Goal: Task Accomplishment & Management: Manage account settings

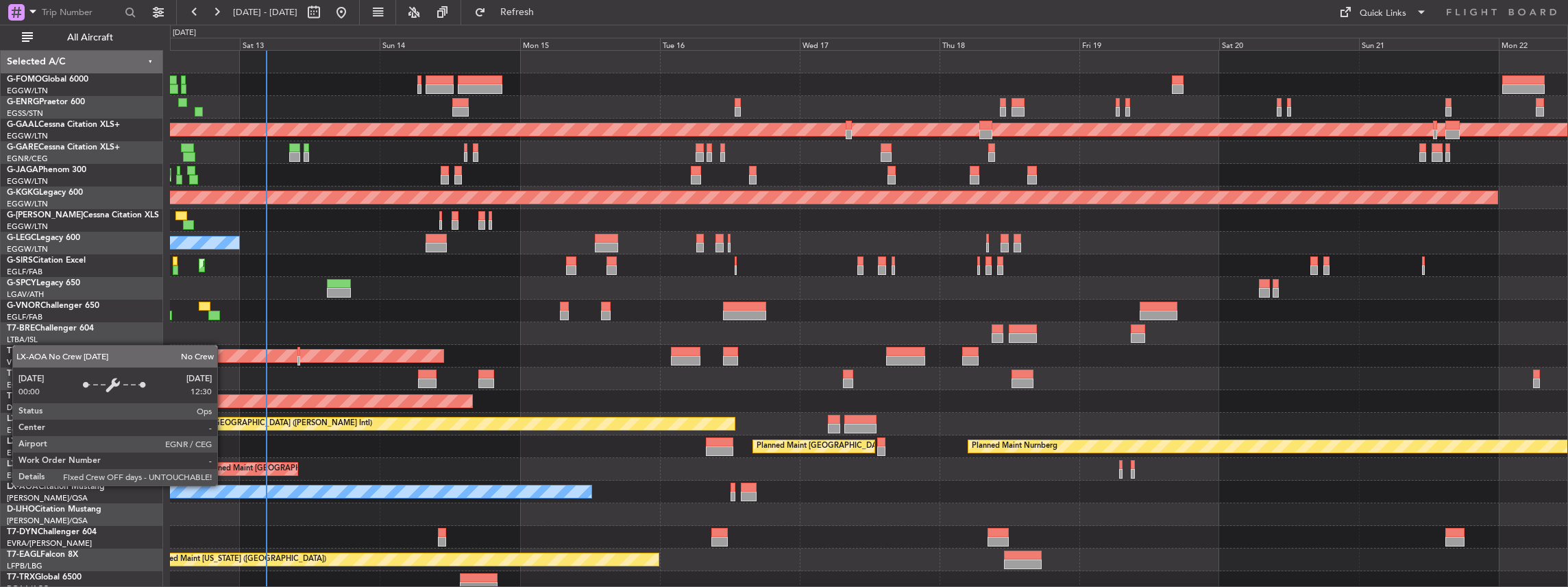
click at [224, 485] on div "Planned Maint [GEOGRAPHIC_DATA] ([GEOGRAPHIC_DATA]) Planned [GEOGRAPHIC_DATA] P…" at bounding box center [869, 424] width 1398 height 746
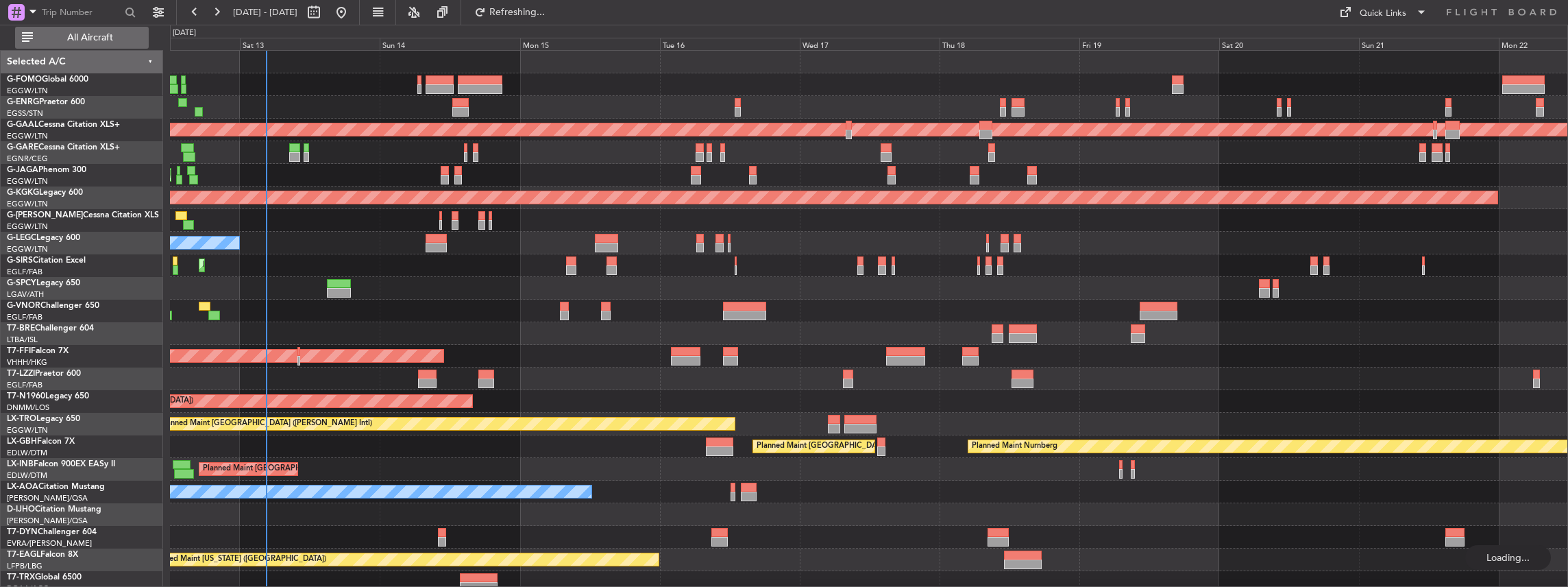
click at [124, 38] on span "All Aircraft" at bounding box center [90, 37] width 109 height 10
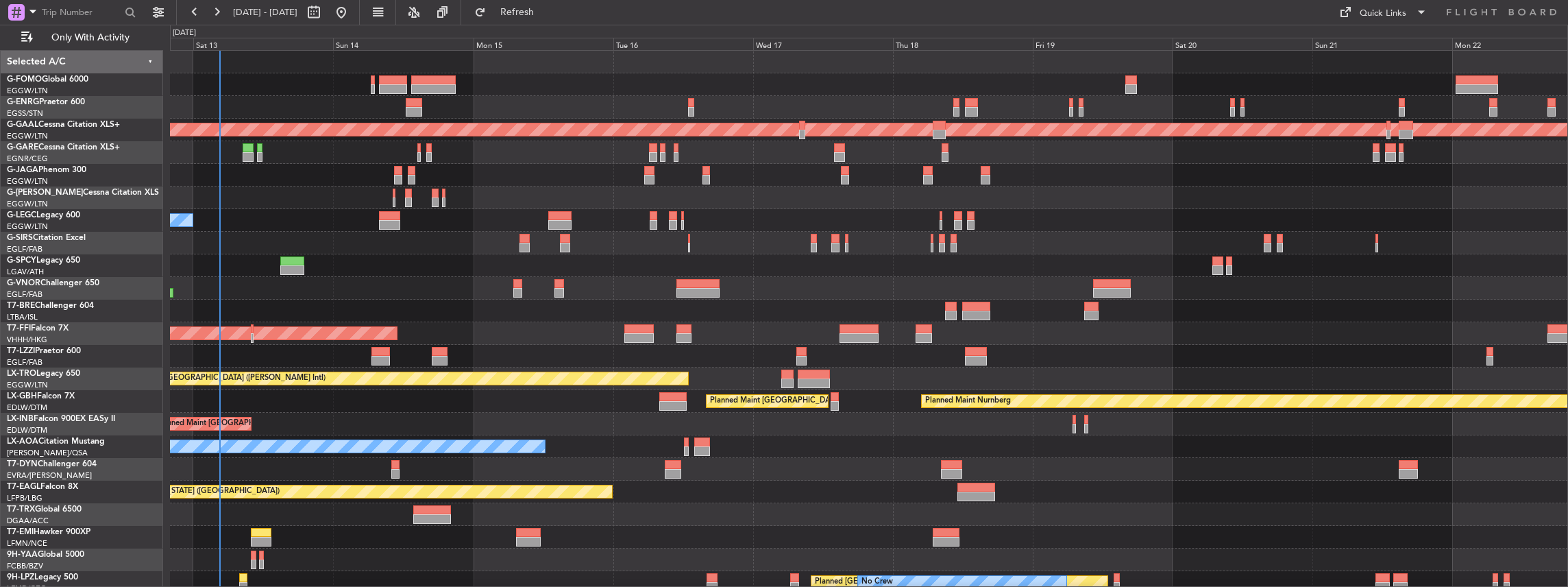
click at [403, 298] on div at bounding box center [869, 289] width 1398 height 23
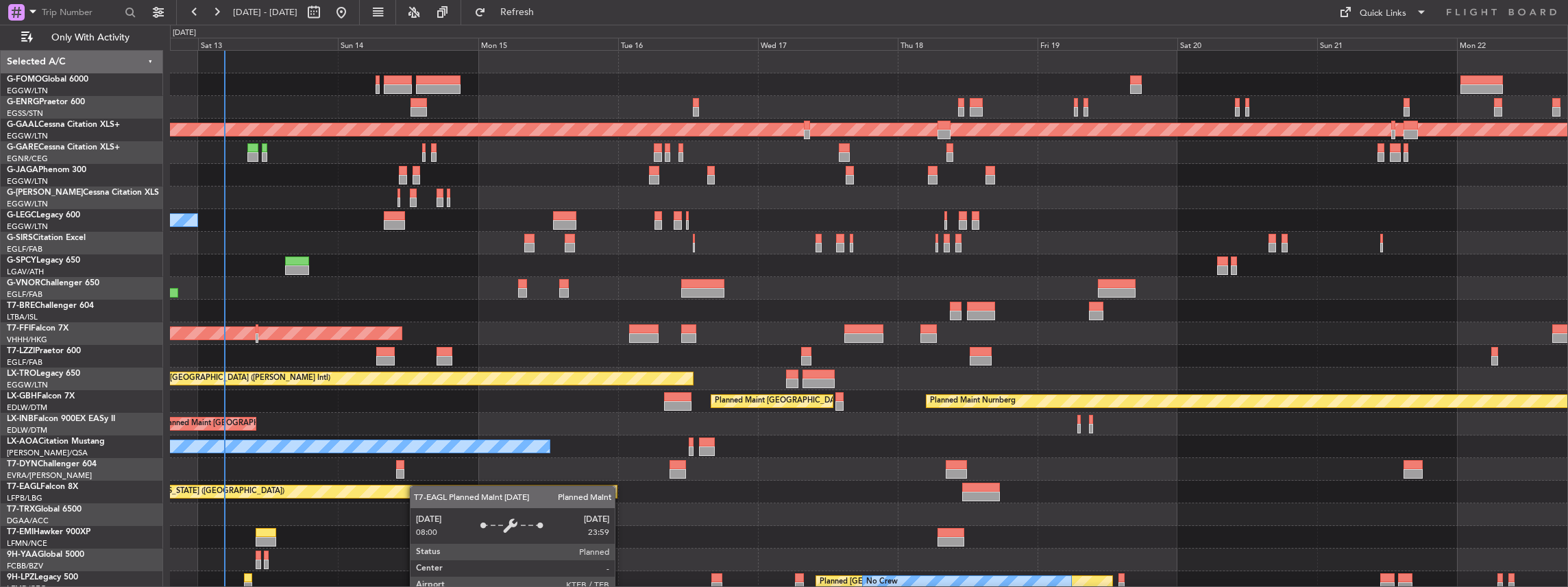
click at [417, 486] on div "Planned Maint [GEOGRAPHIC_DATA] ([GEOGRAPHIC_DATA]) Planned [GEOGRAPHIC_DATA] P…" at bounding box center [869, 367] width 1398 height 633
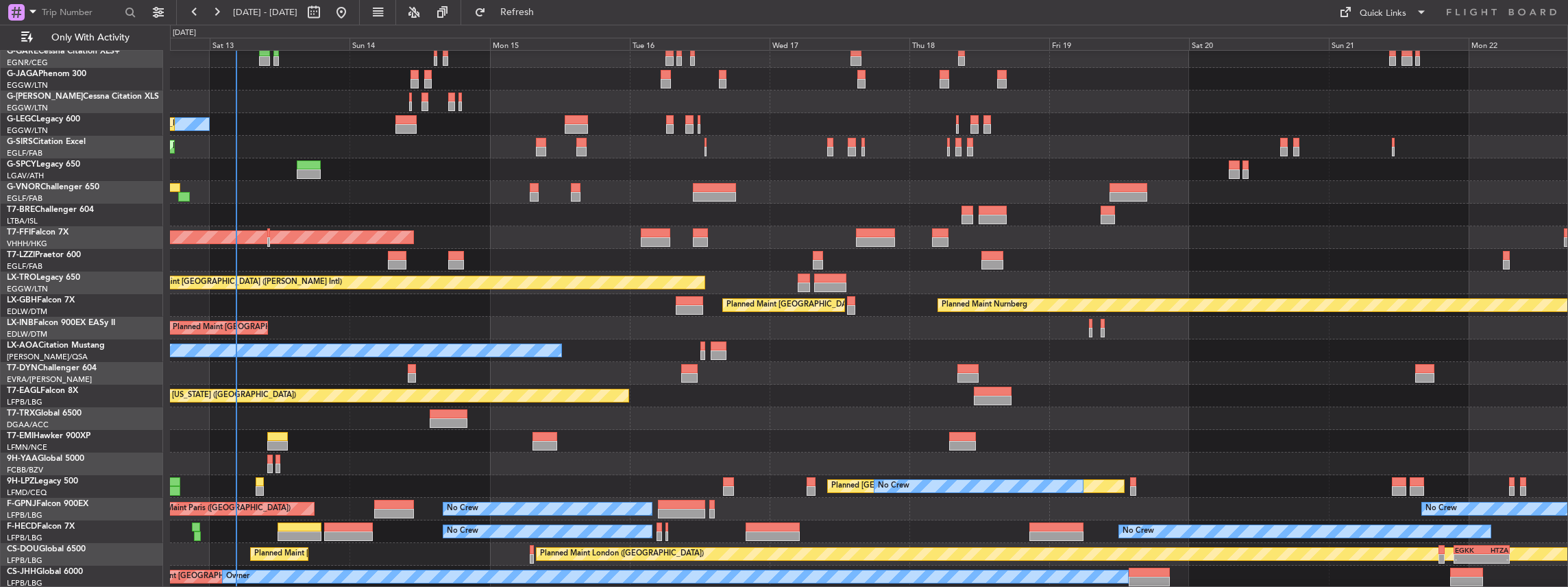
scroll to position [96, 0]
click at [485, 137] on div "Planned Maint Dusseldorf Planned Maint [GEOGRAPHIC_DATA] ([GEOGRAPHIC_DATA]) Pl…" at bounding box center [869, 271] width 1398 height 633
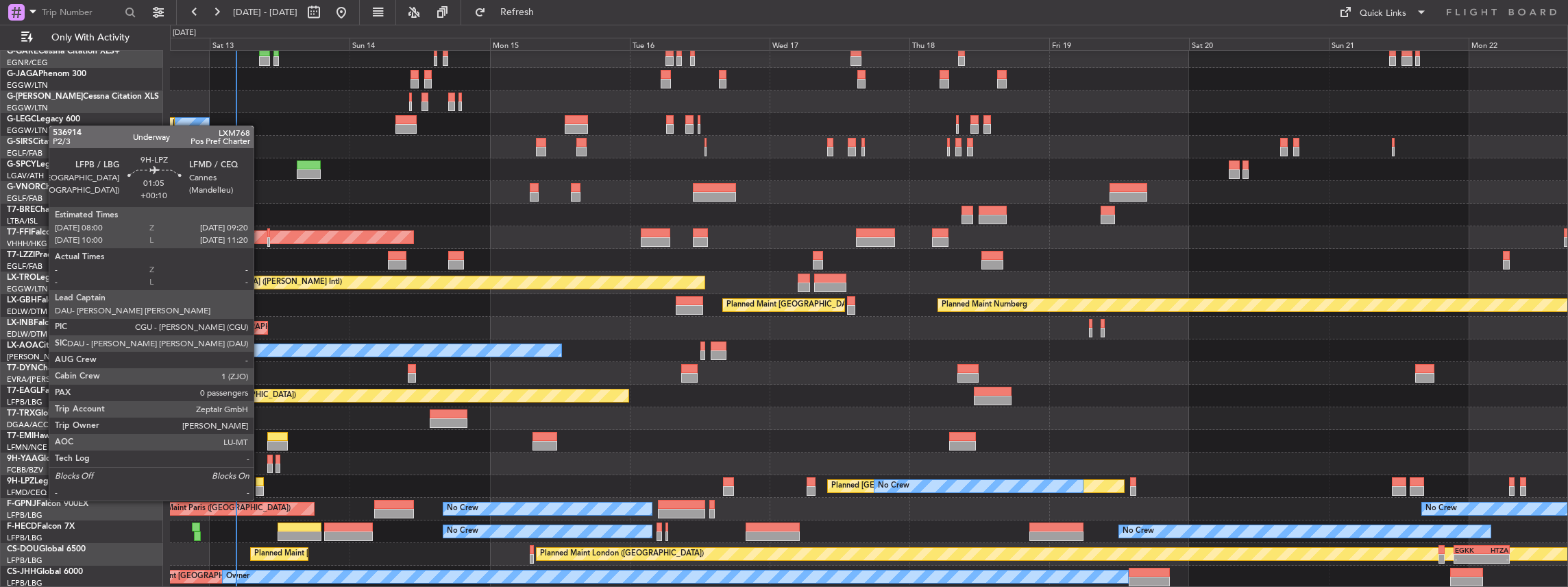
click at [260, 487] on div at bounding box center [259, 491] width 8 height 10
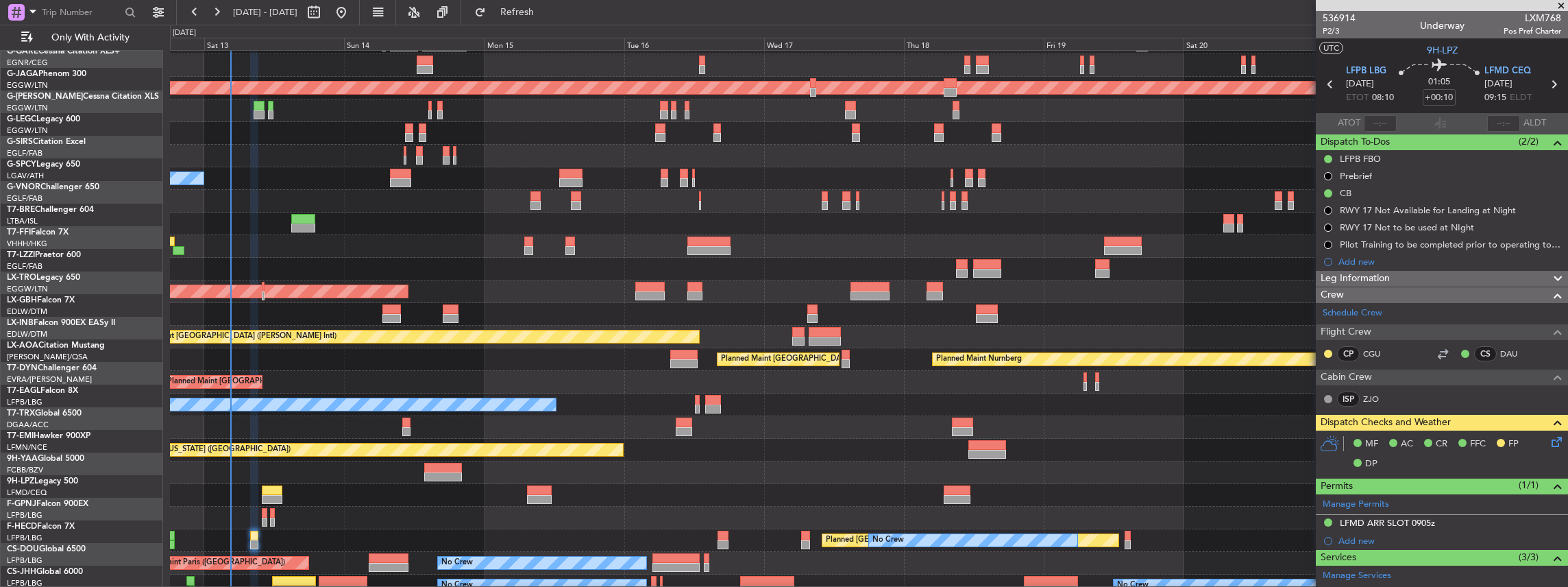
scroll to position [41, 0]
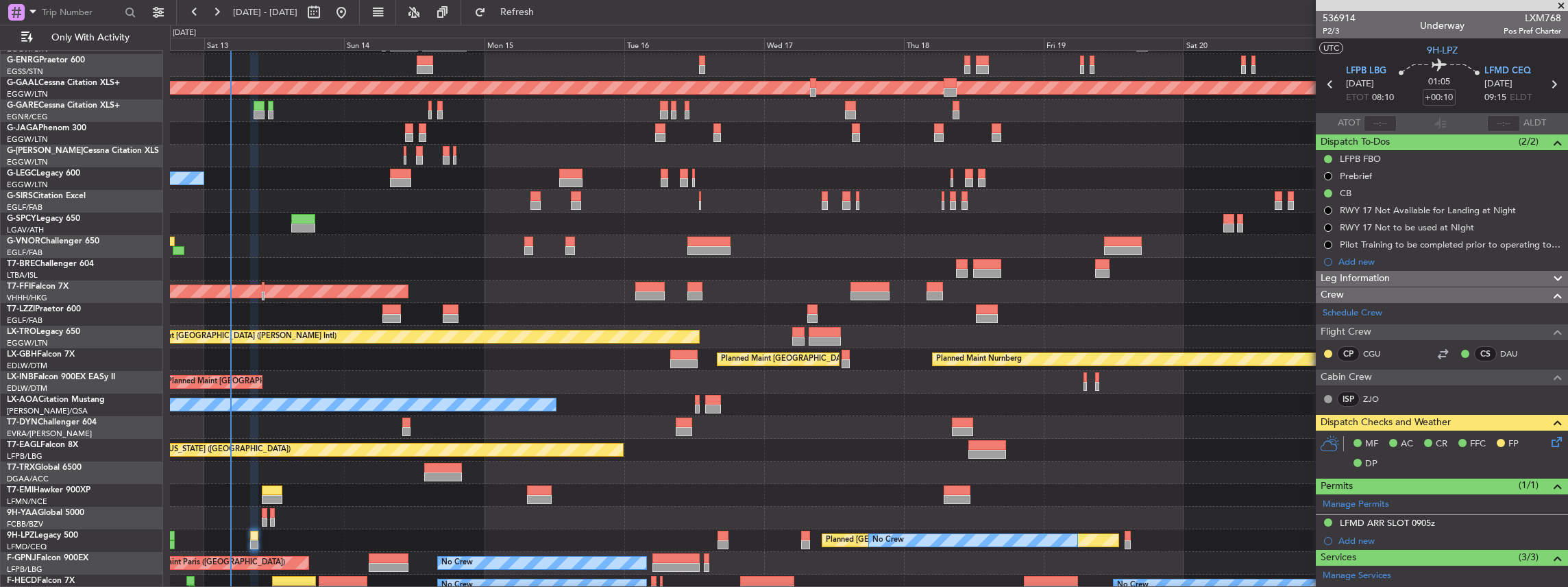
click at [523, 225] on div "Unplanned Maint [GEOGRAPHIC_DATA] ([PERSON_NAME] Intl)" at bounding box center [869, 224] width 1398 height 23
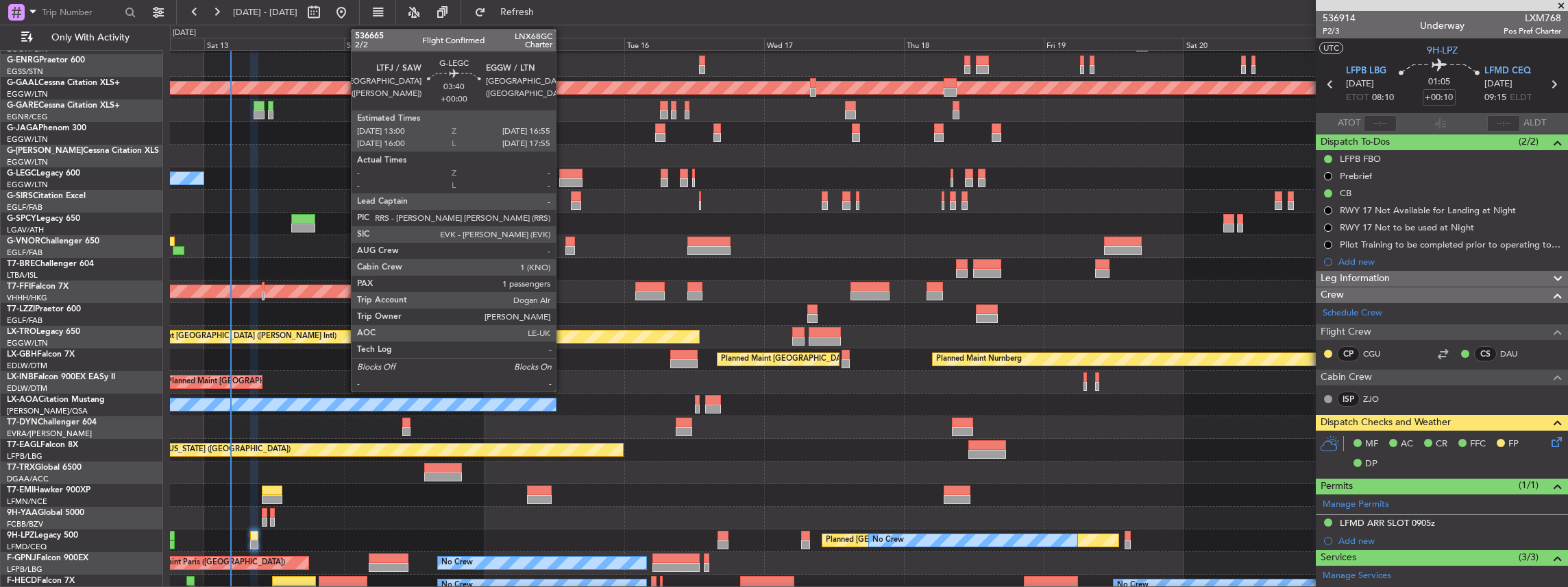
click at [562, 178] on div at bounding box center [571, 183] width 24 height 10
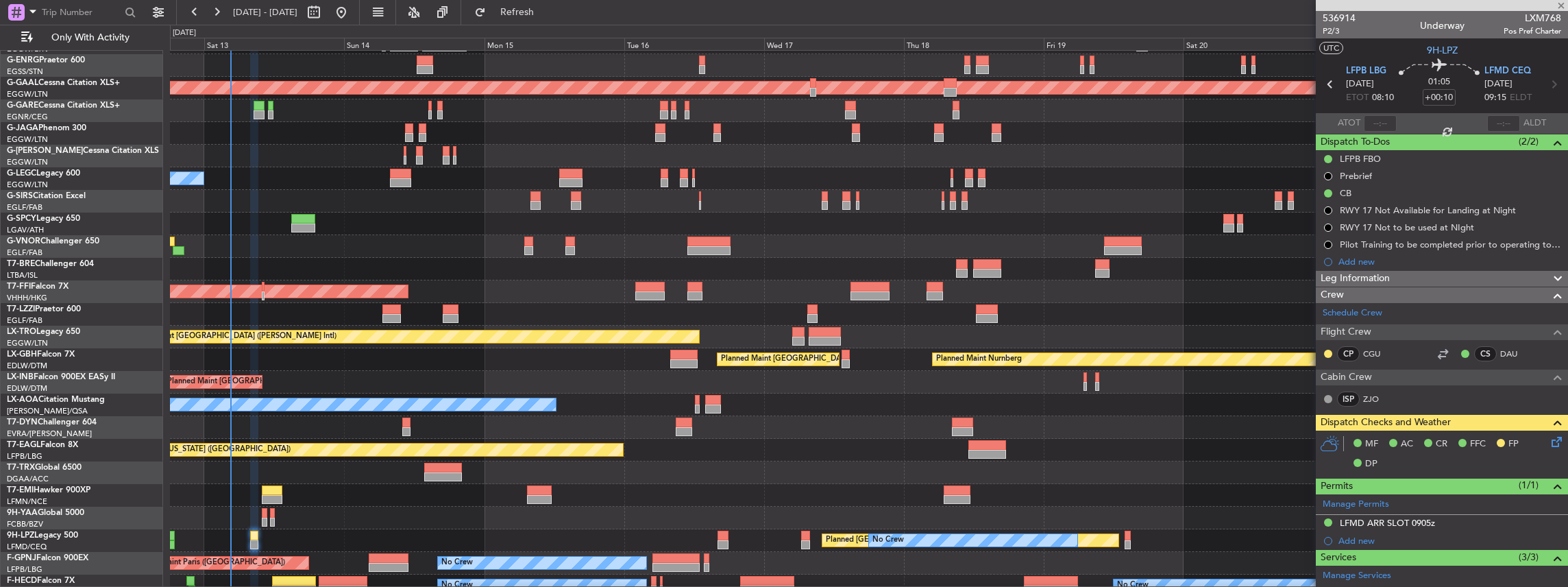
type input "1"
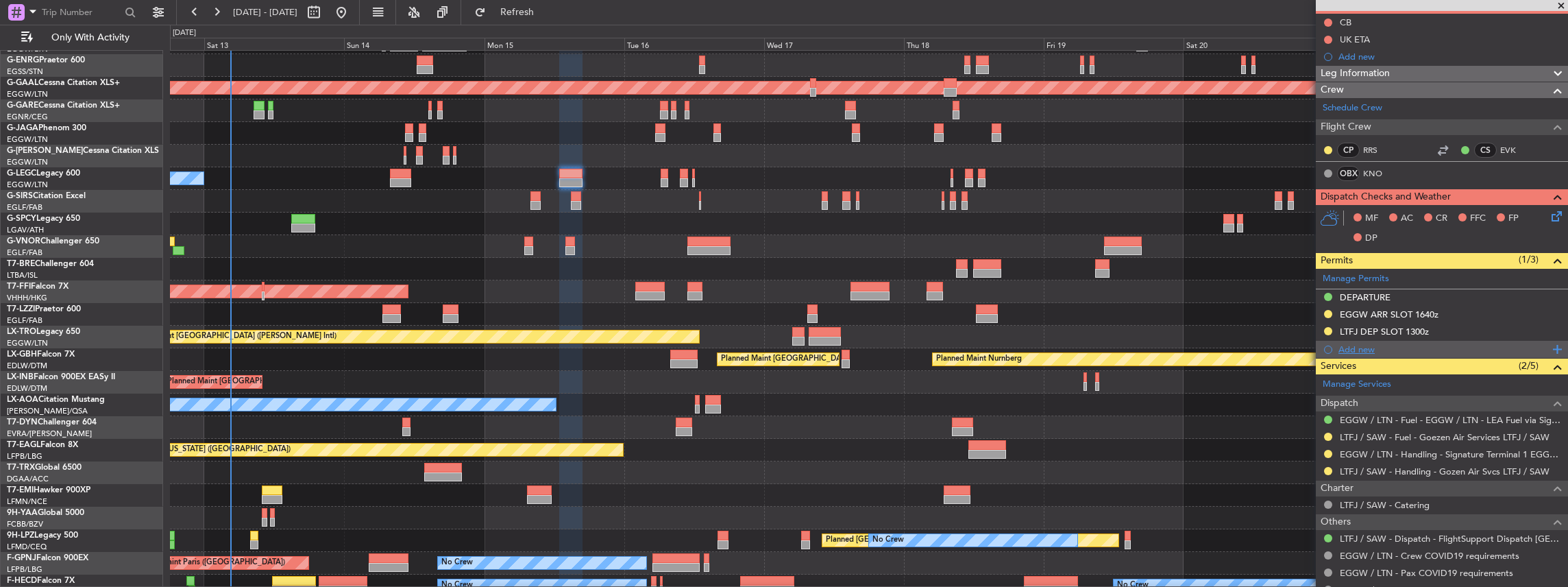
scroll to position [137, 0]
click at [1460, 306] on div "EGGW ARR SLOT 1640z" at bounding box center [1442, 314] width 252 height 17
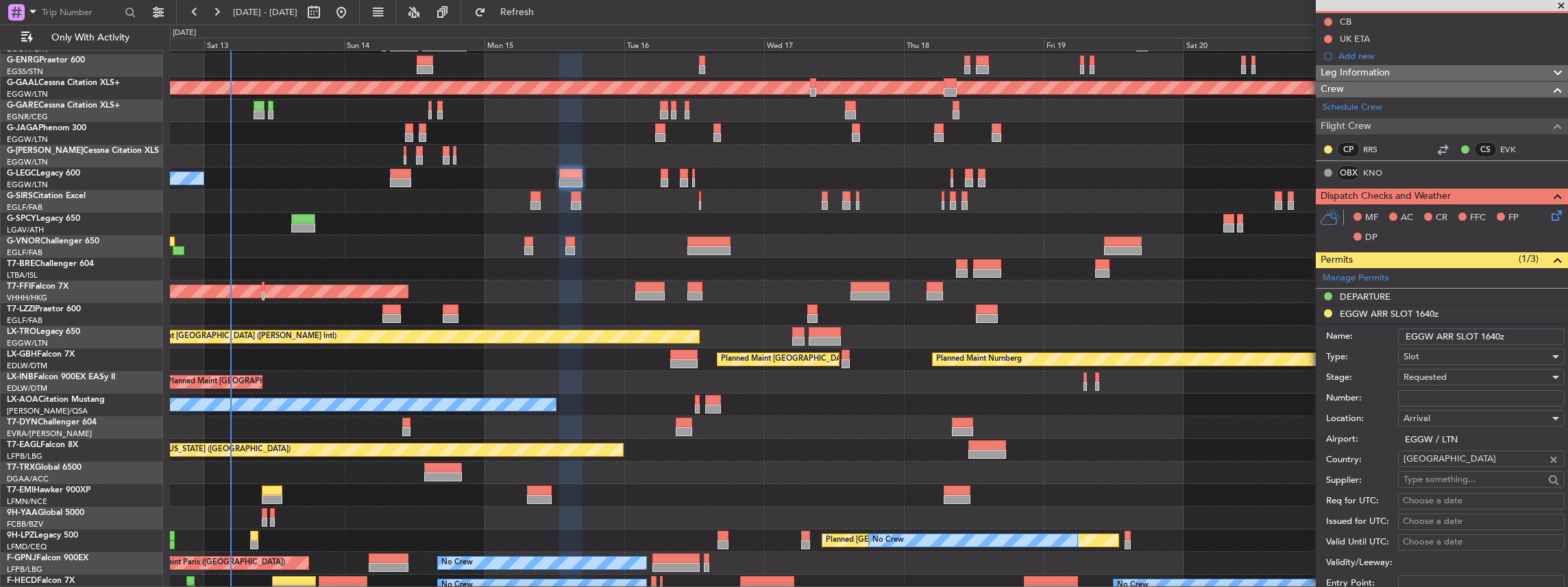
click at [1492, 333] on input "EGGW ARR SLOT 1640z" at bounding box center [1481, 337] width 167 height 16
type input "EGGW ARR SLOT 1655z"
click at [1427, 374] on span "Requested" at bounding box center [1425, 376] width 43 height 12
click at [1435, 473] on span "Received OK" at bounding box center [1479, 480] width 148 height 20
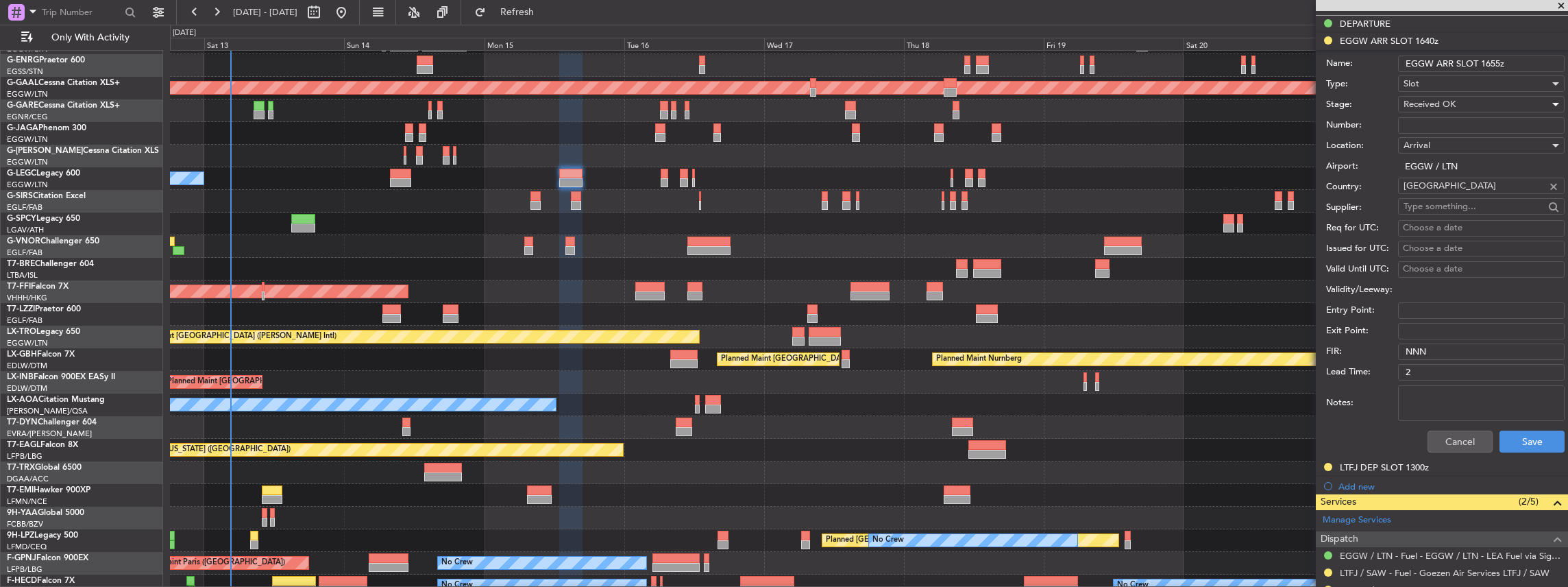
scroll to position [411, 0]
click at [1524, 439] on button "Save" at bounding box center [1532, 440] width 65 height 22
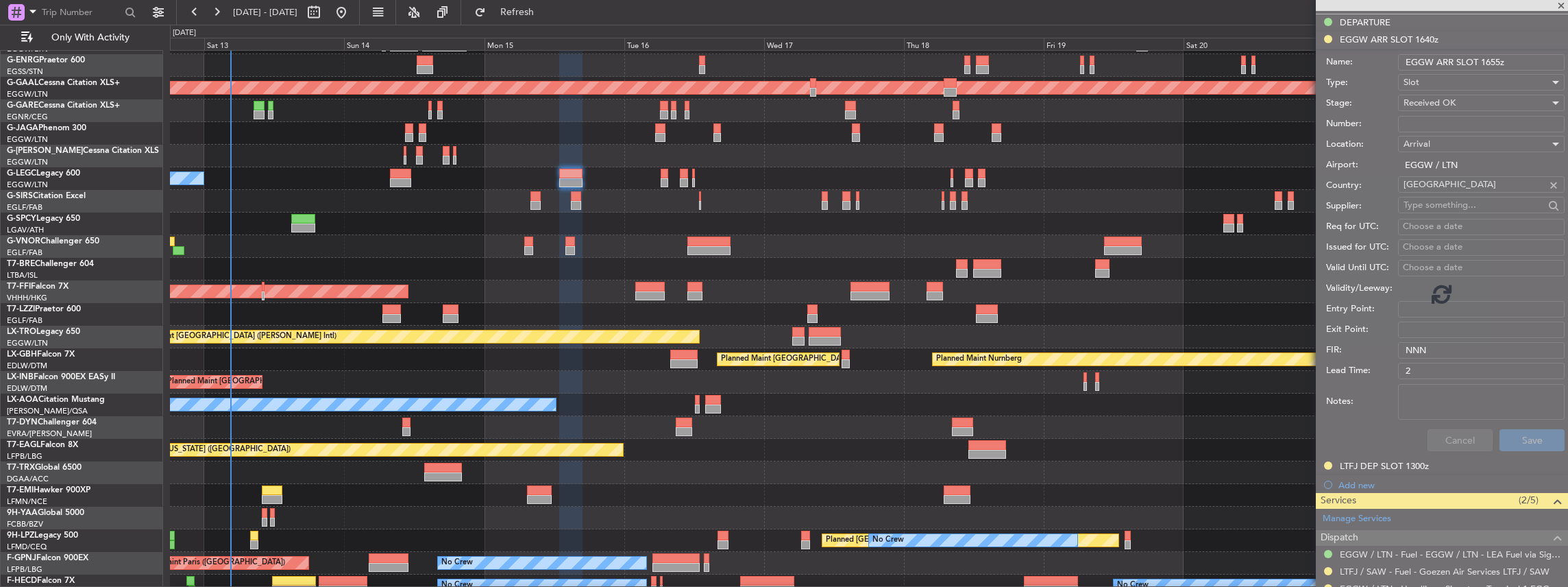
scroll to position [214, 0]
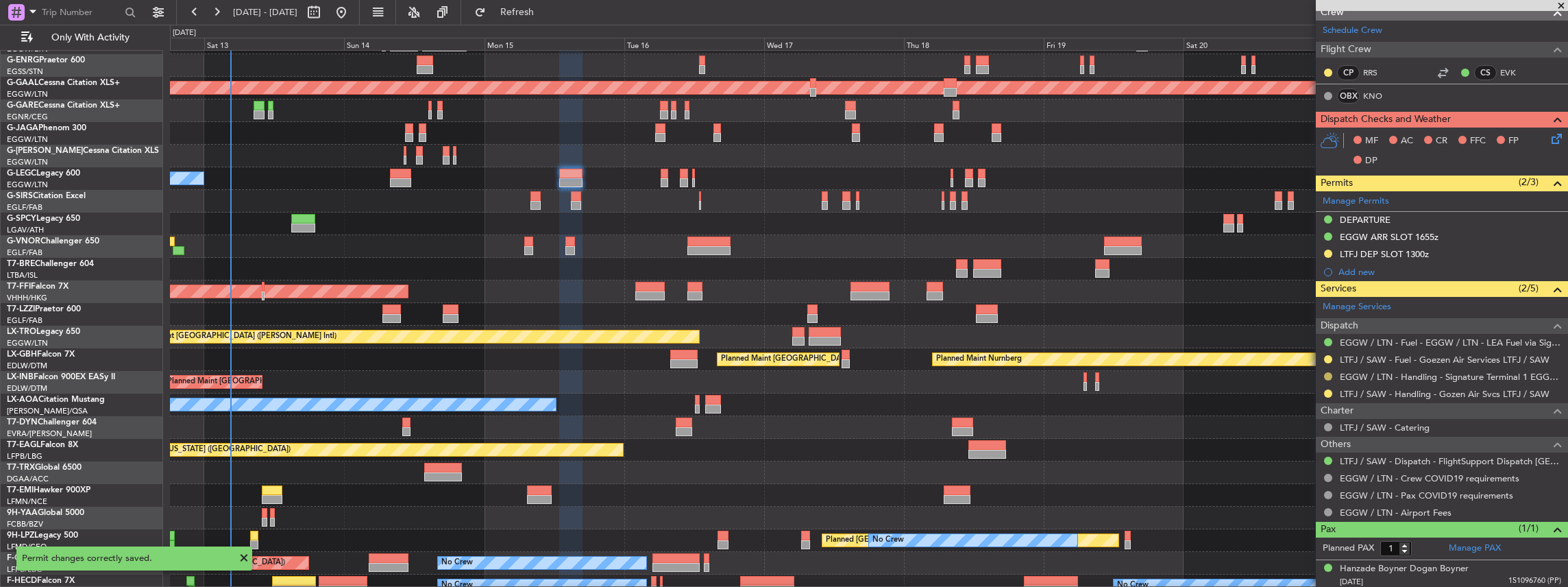
click at [1331, 372] on button at bounding box center [1328, 376] width 8 height 8
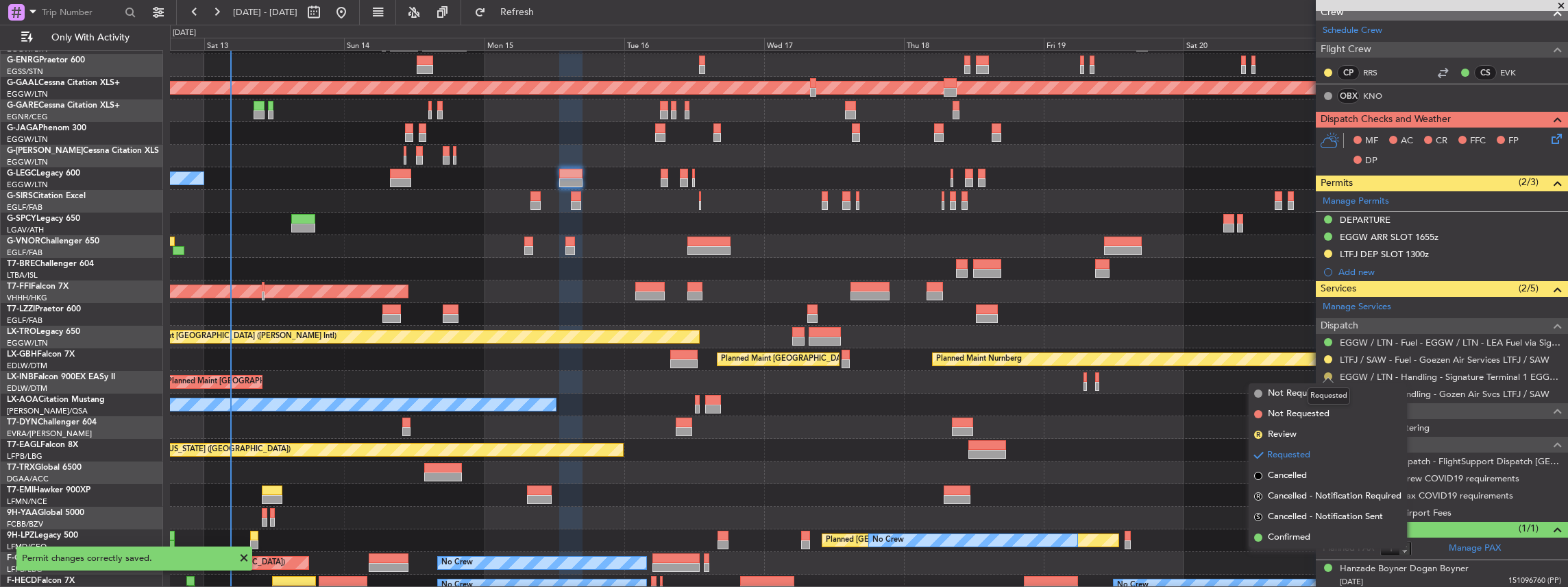
click at [1330, 372] on button at bounding box center [1328, 376] width 8 height 8
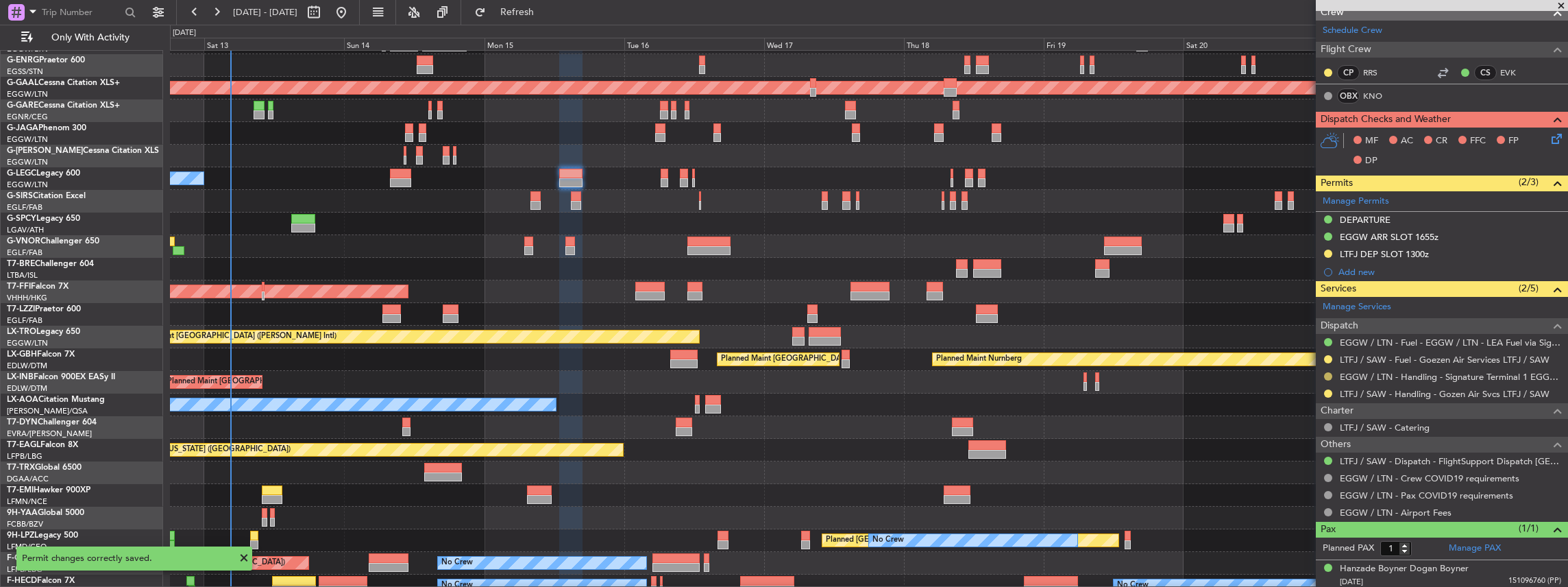
click at [1326, 372] on button at bounding box center [1328, 376] width 8 height 8
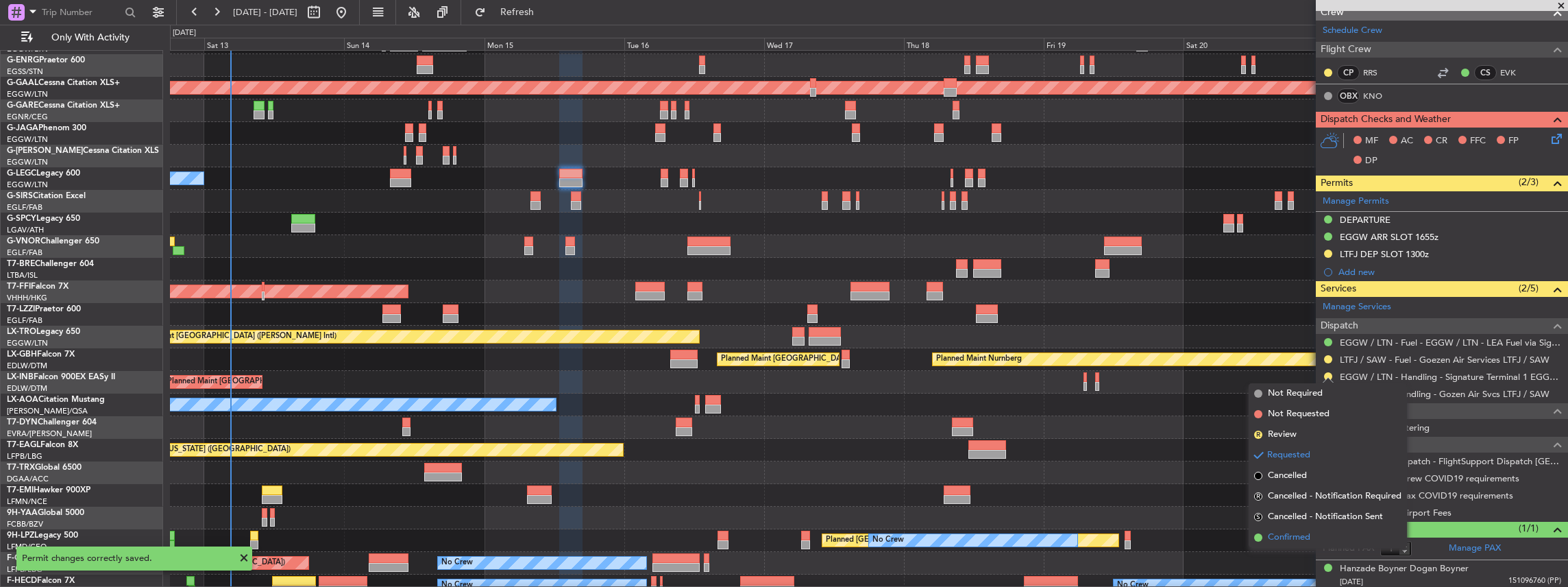
click at [1313, 530] on li "Confirmed" at bounding box center [1327, 537] width 159 height 20
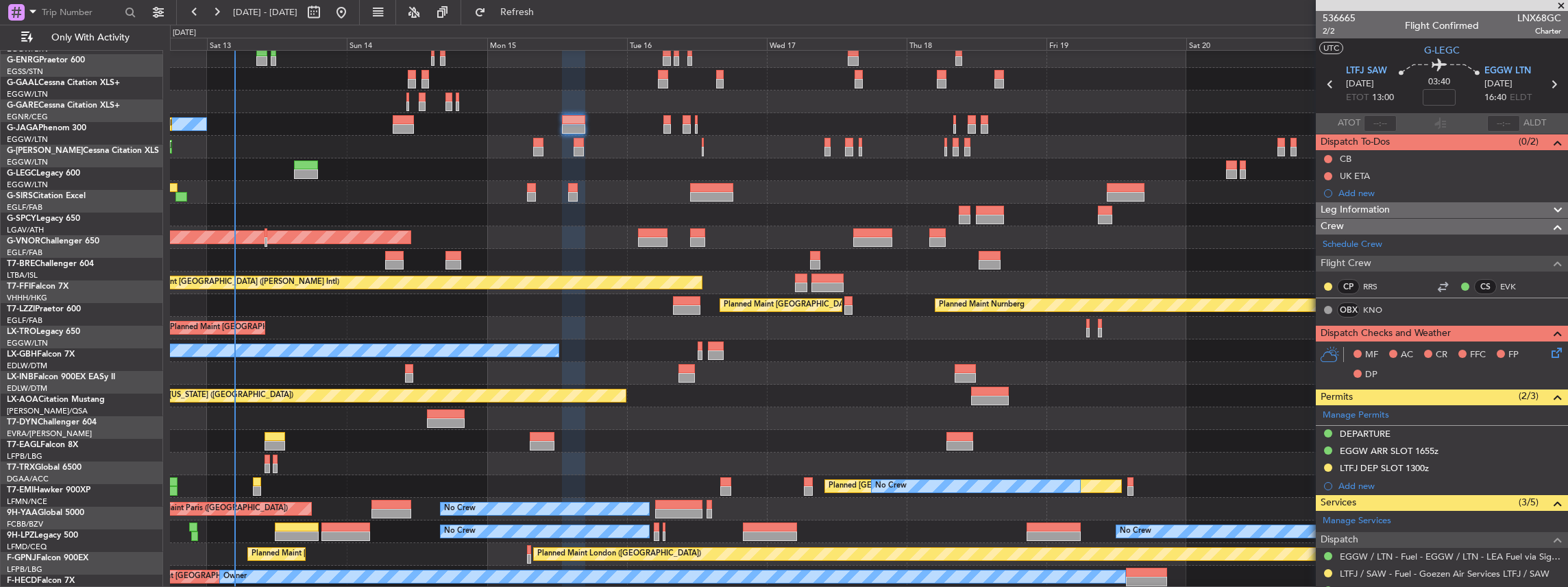
scroll to position [96, 0]
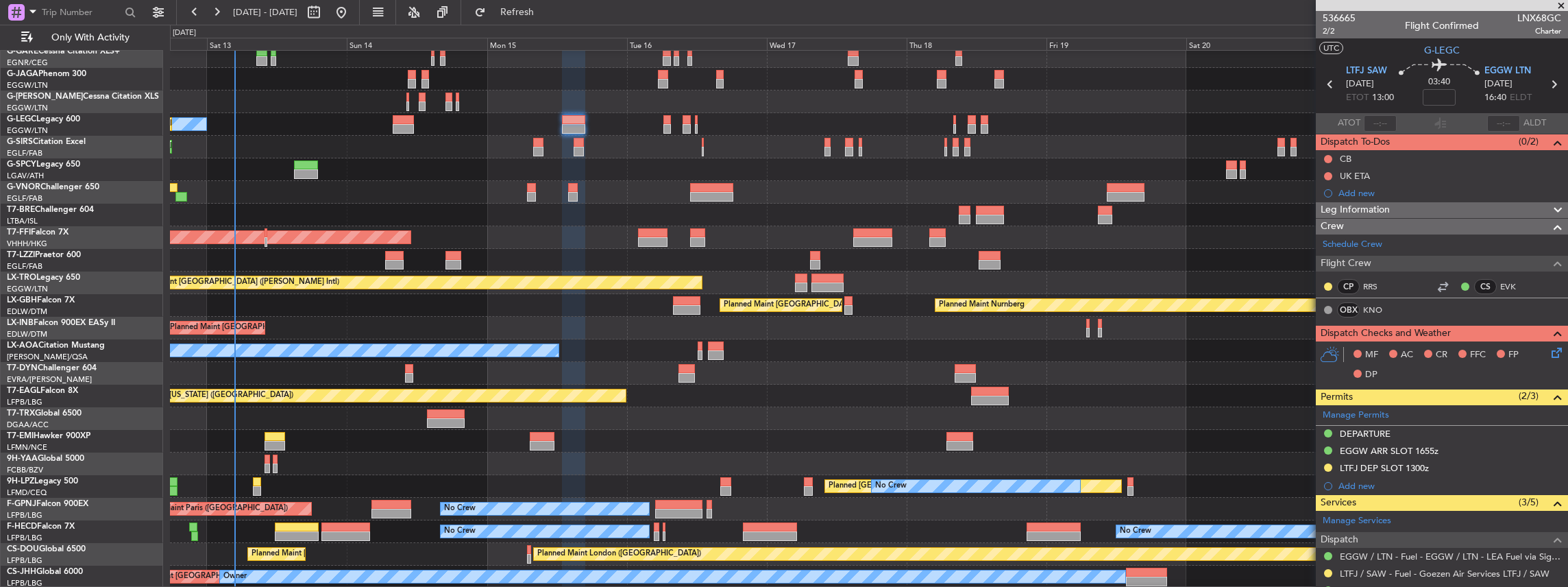
click at [858, 252] on div "Planned Maint Dusseldorf Planned Maint [GEOGRAPHIC_DATA] ([GEOGRAPHIC_DATA]) Pl…" at bounding box center [869, 271] width 1398 height 633
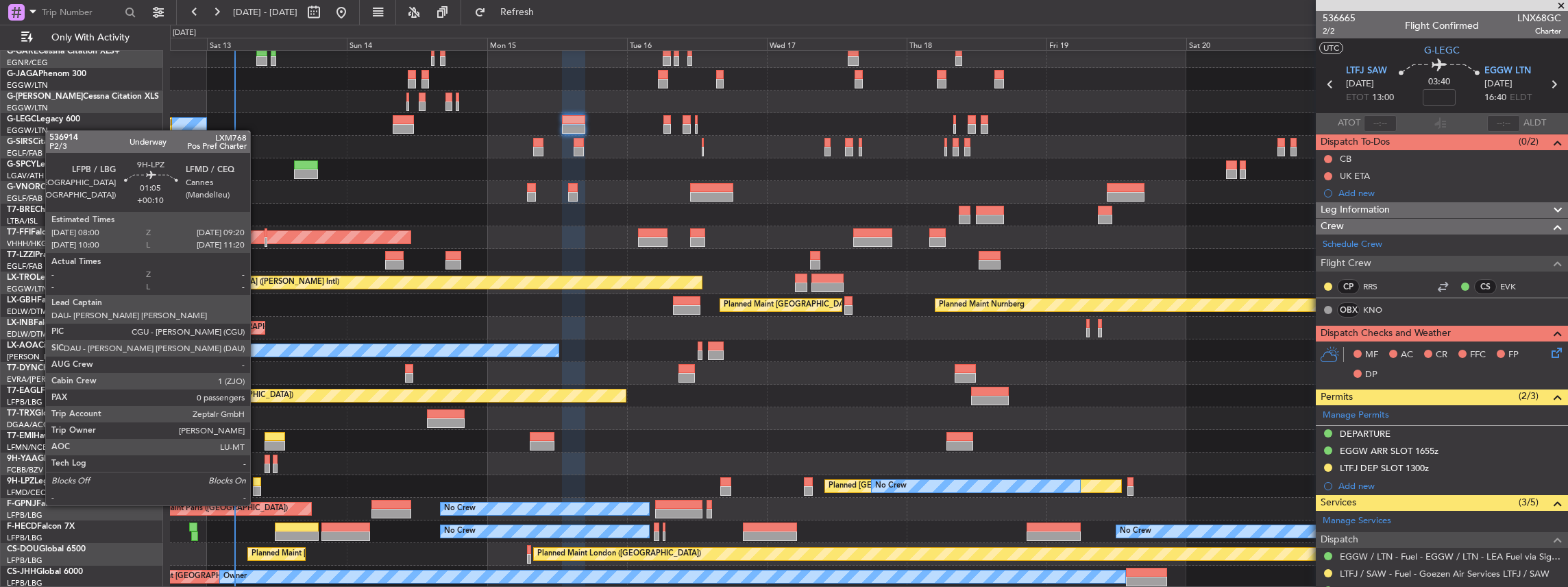
click at [257, 492] on div at bounding box center [257, 491] width 8 height 10
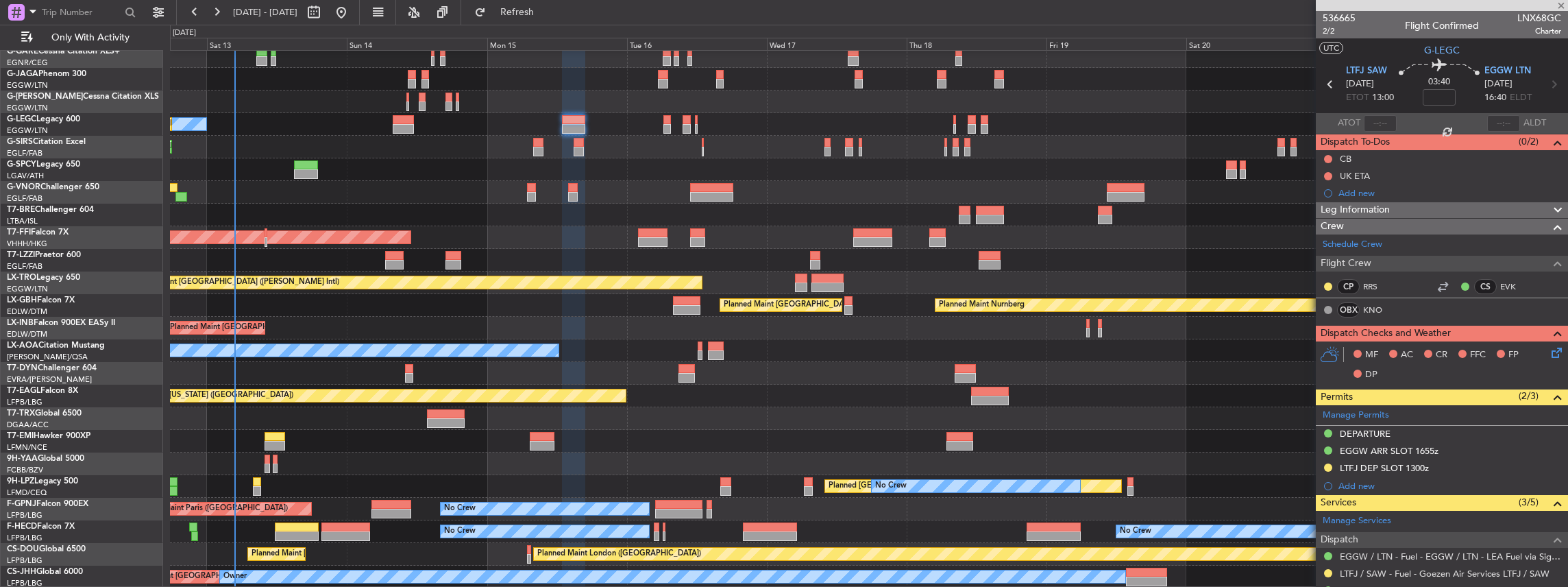
type input "+00:10"
type input "0"
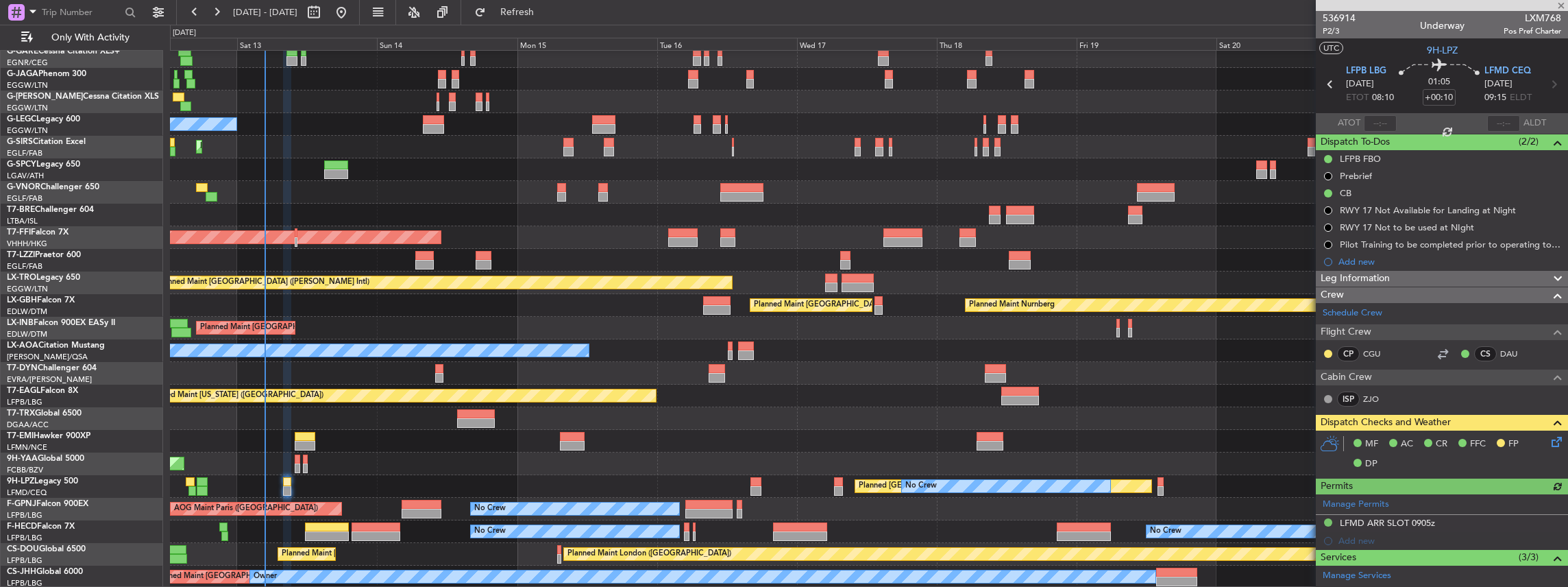
click at [350, 493] on div "Planned [GEOGRAPHIC_DATA] ([GEOGRAPHIC_DATA]) No Crew" at bounding box center [869, 486] width 1398 height 23
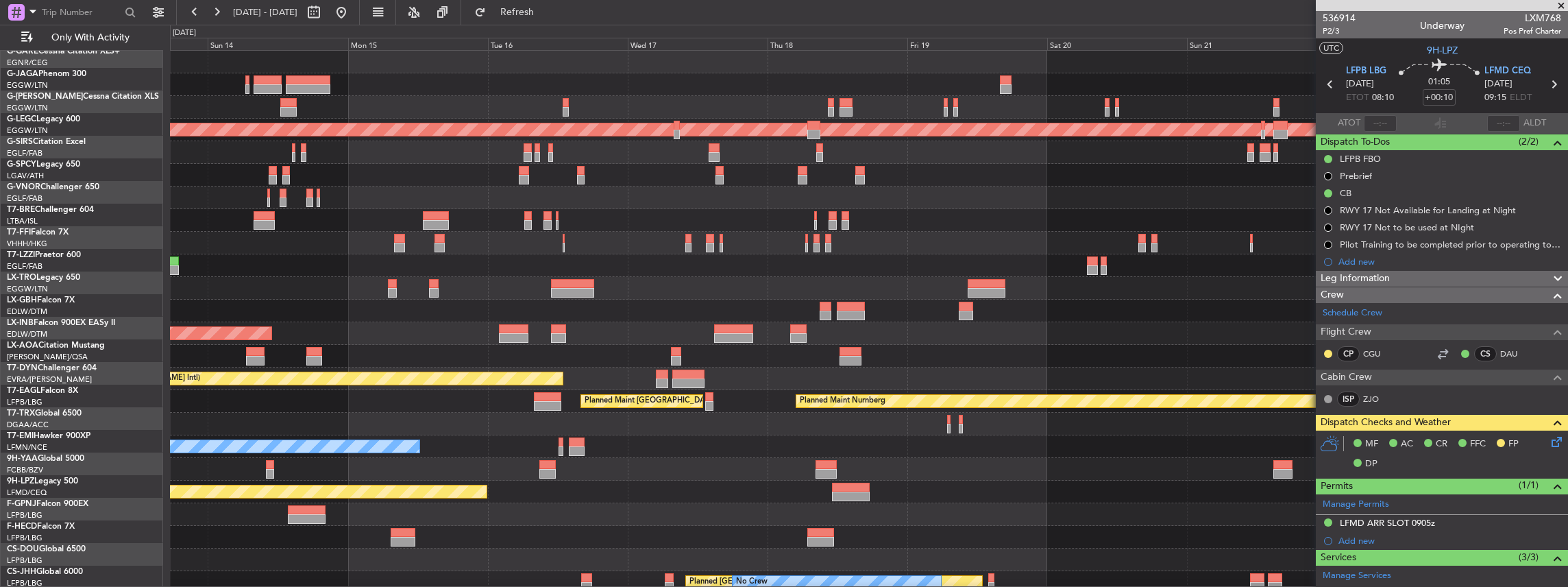
scroll to position [0, 0]
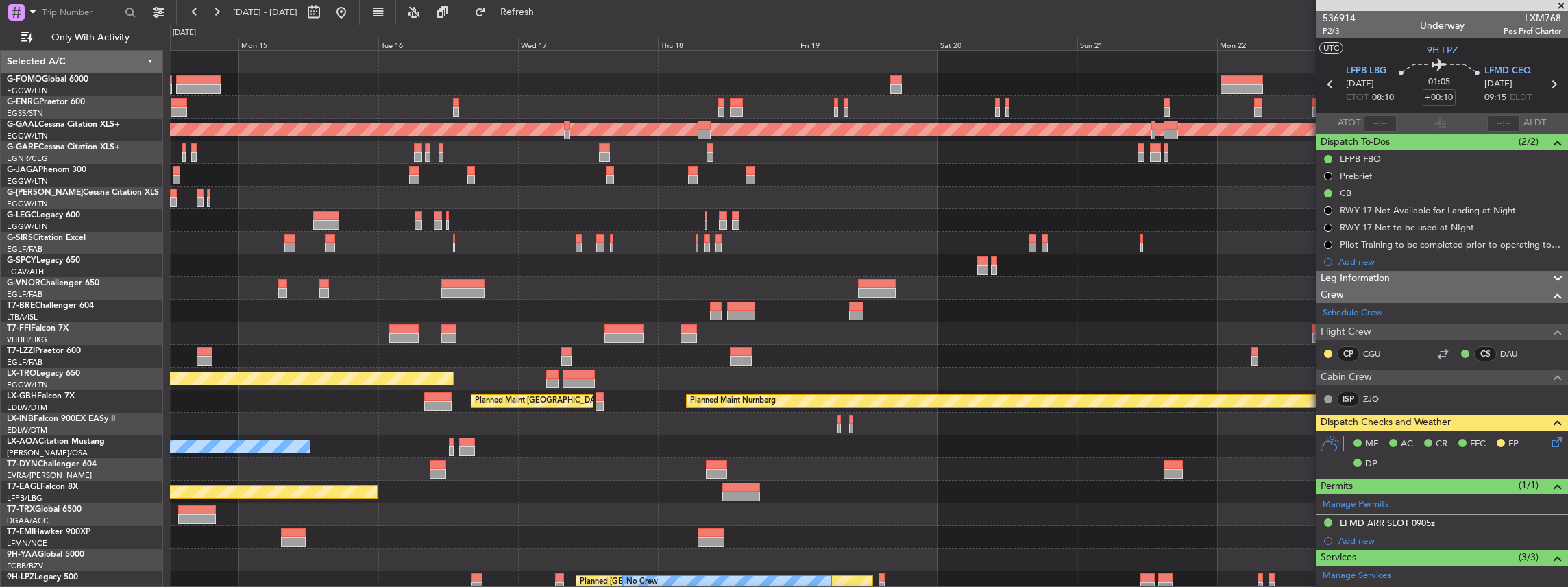
click at [726, 426] on div "Planned Maint Dusseldorf Planned Maint [GEOGRAPHIC_DATA] ([GEOGRAPHIC_DATA]) A/…" at bounding box center [869, 367] width 1398 height 633
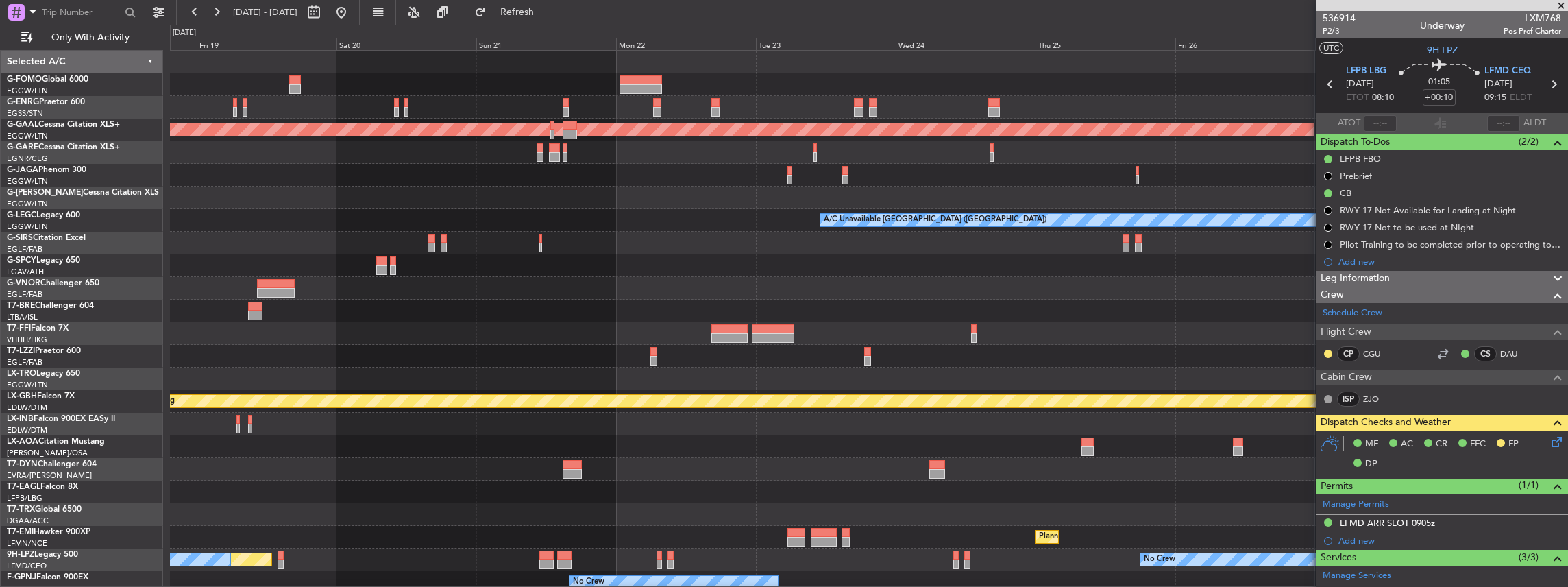
click at [470, 170] on div "Planned Maint Dusseldorf A/C Unavailable [GEOGRAPHIC_DATA] ([GEOGRAPHIC_DATA]) …" at bounding box center [869, 355] width 1398 height 611
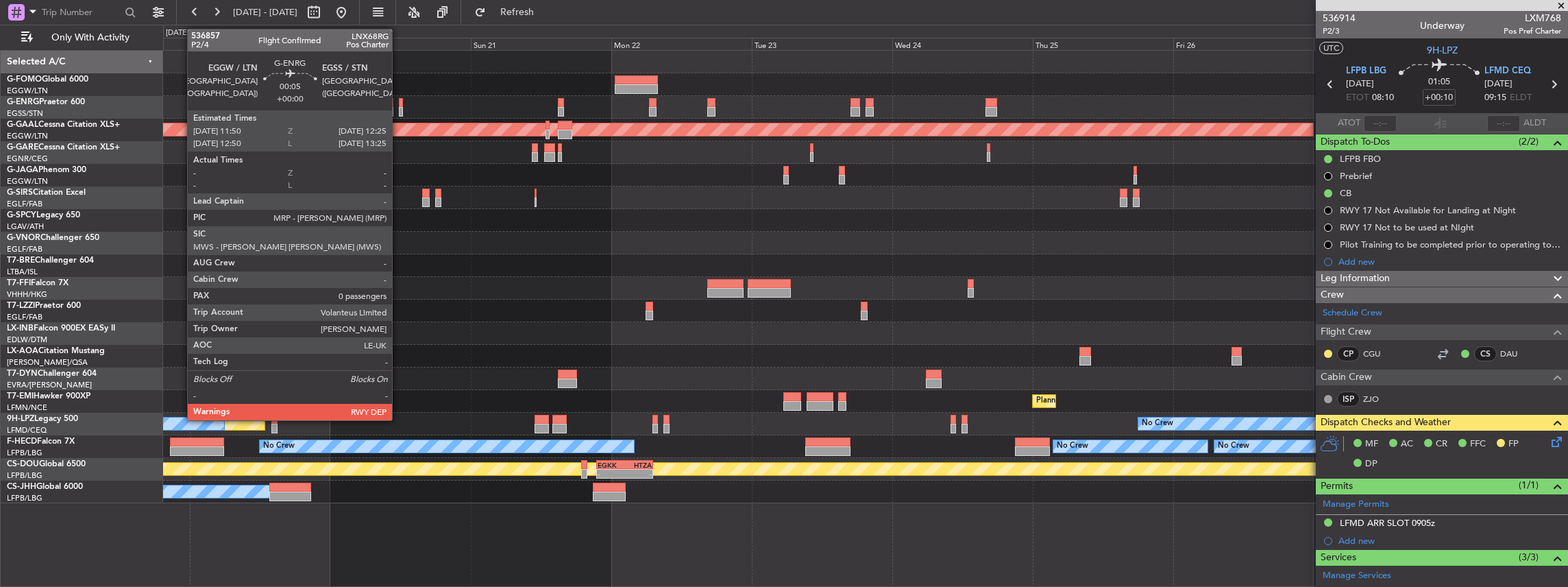
click at [399, 109] on div at bounding box center [401, 112] width 3 height 10
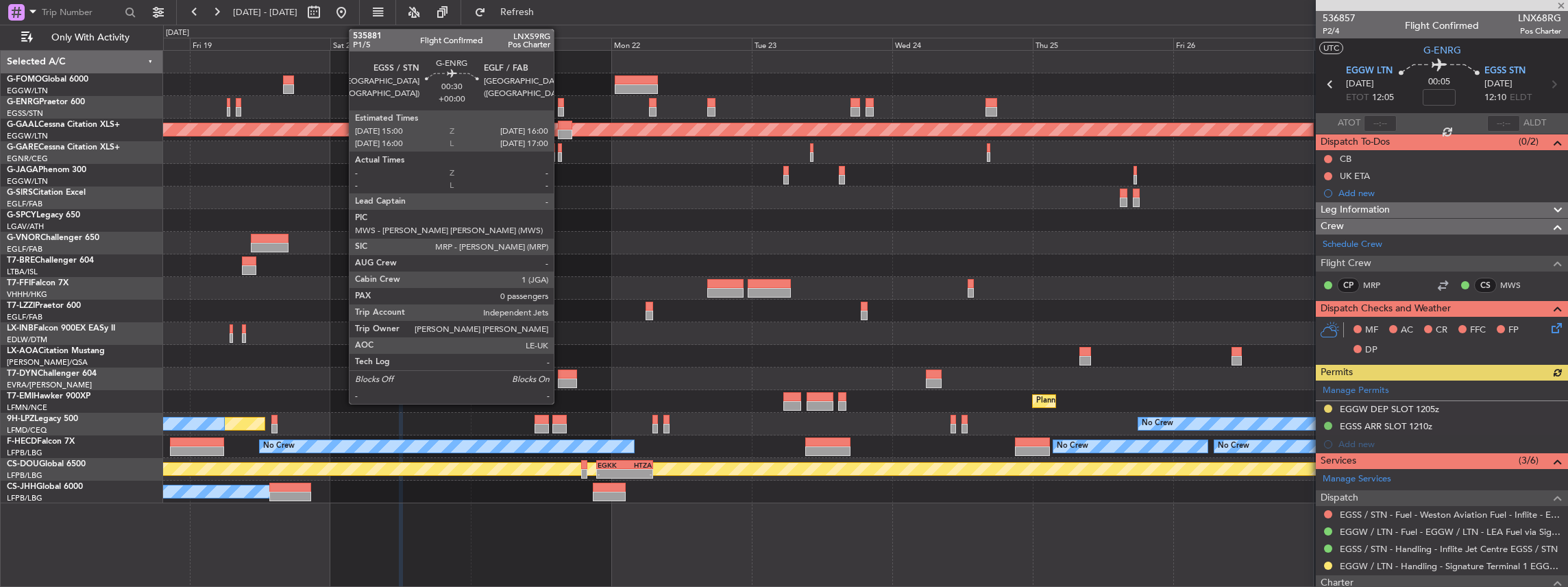
click at [561, 99] on div at bounding box center [561, 103] width 7 height 10
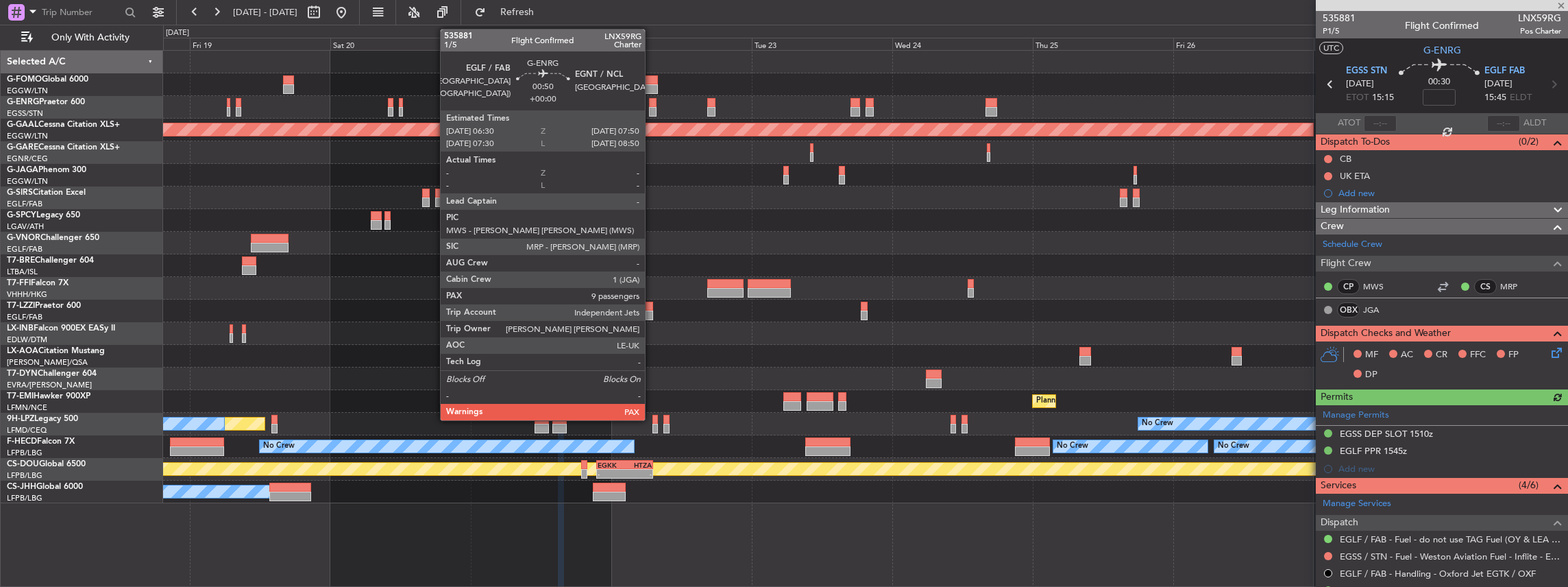
click at [652, 111] on div at bounding box center [653, 112] width 8 height 10
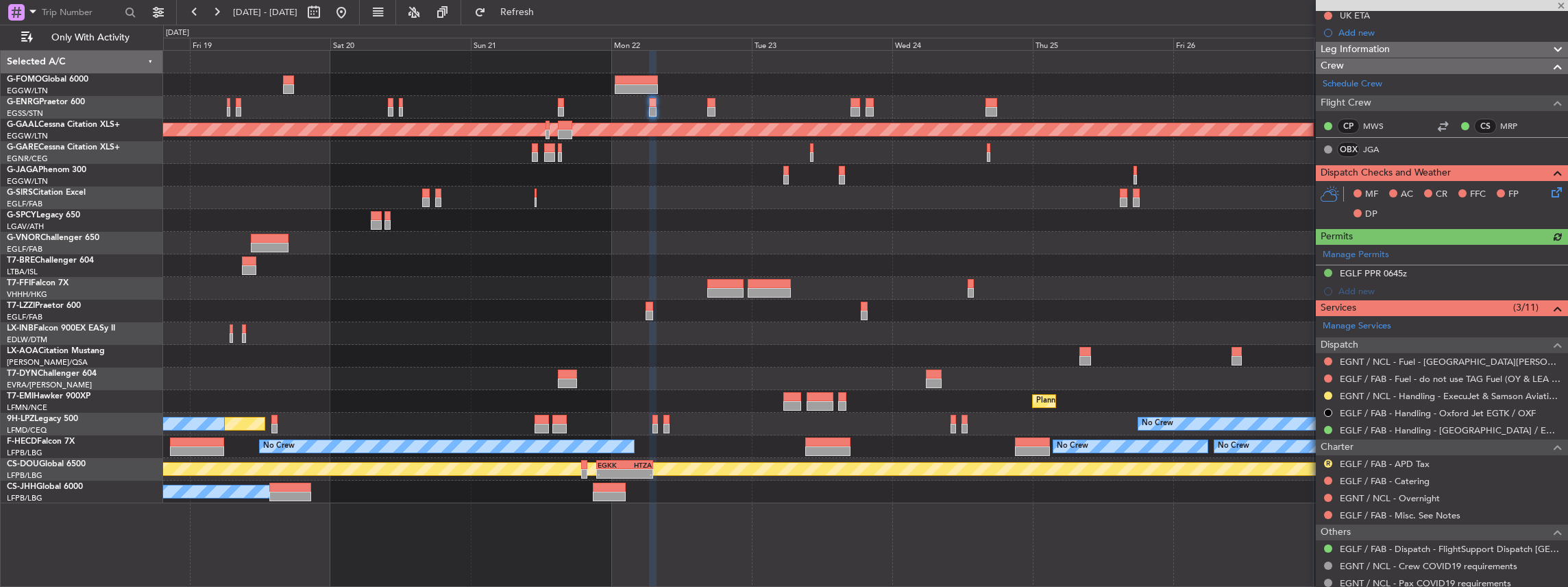
scroll to position [182, 0]
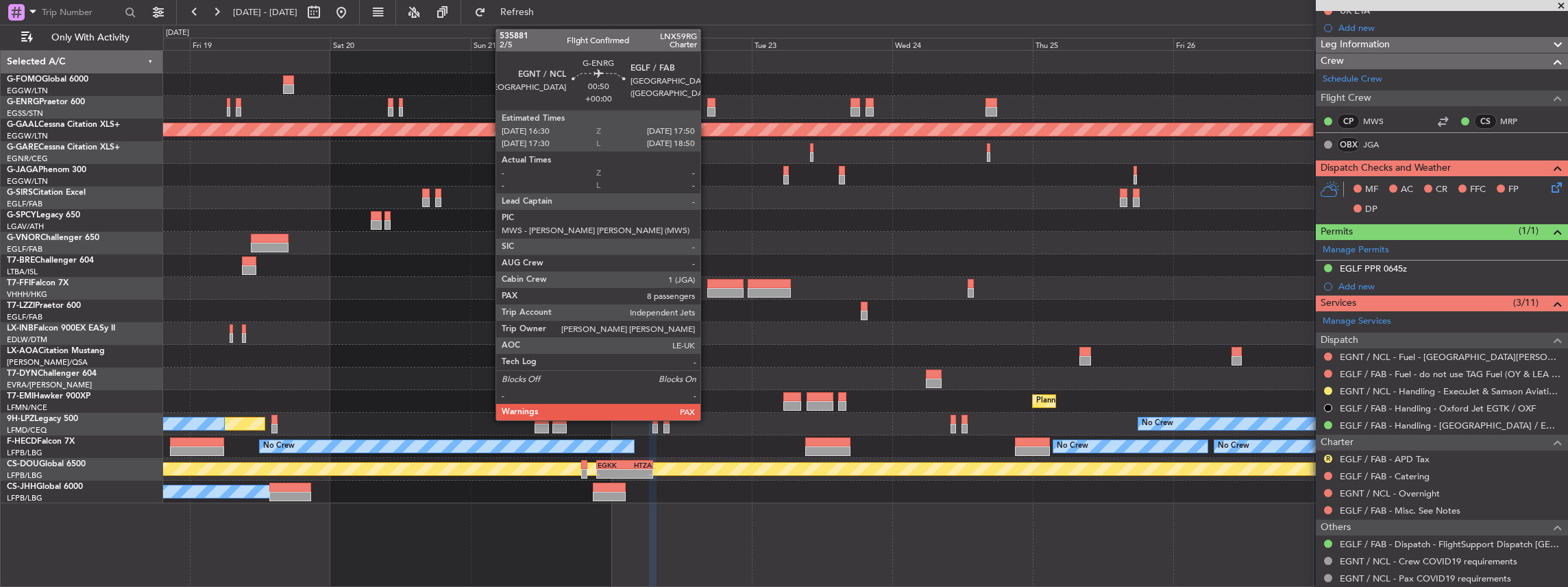
click at [707, 107] on div at bounding box center [711, 112] width 8 height 10
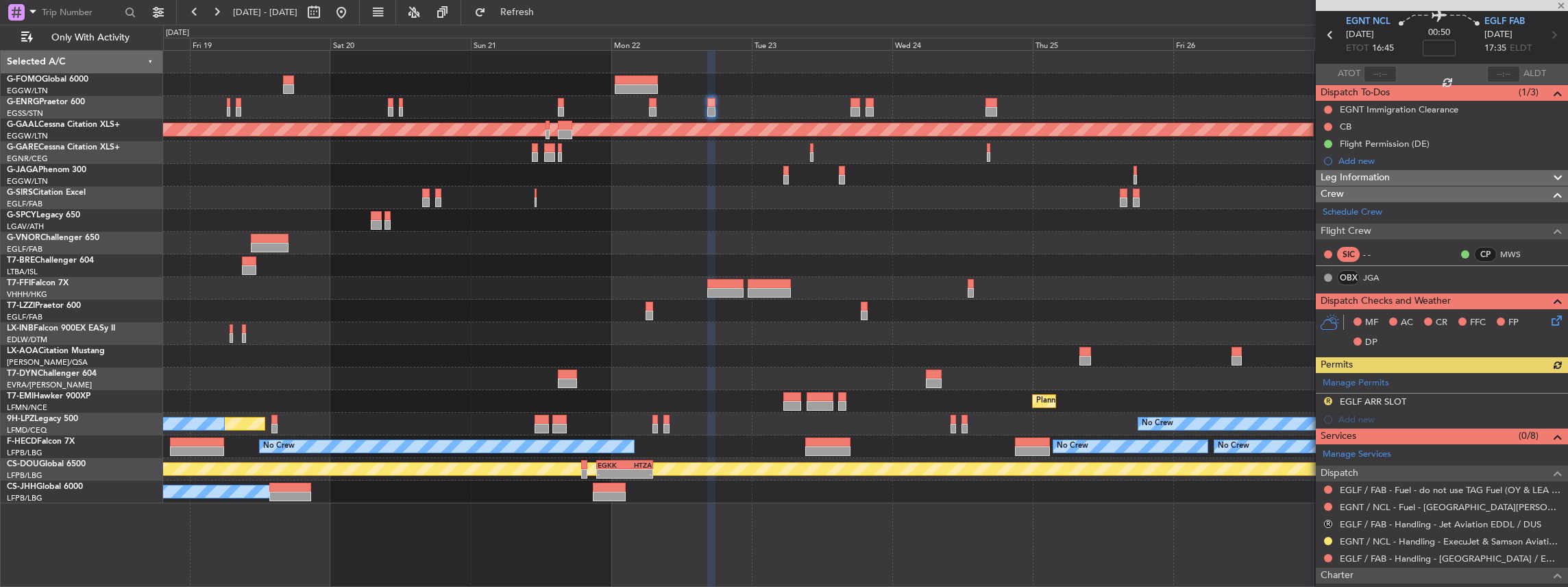
scroll to position [137, 0]
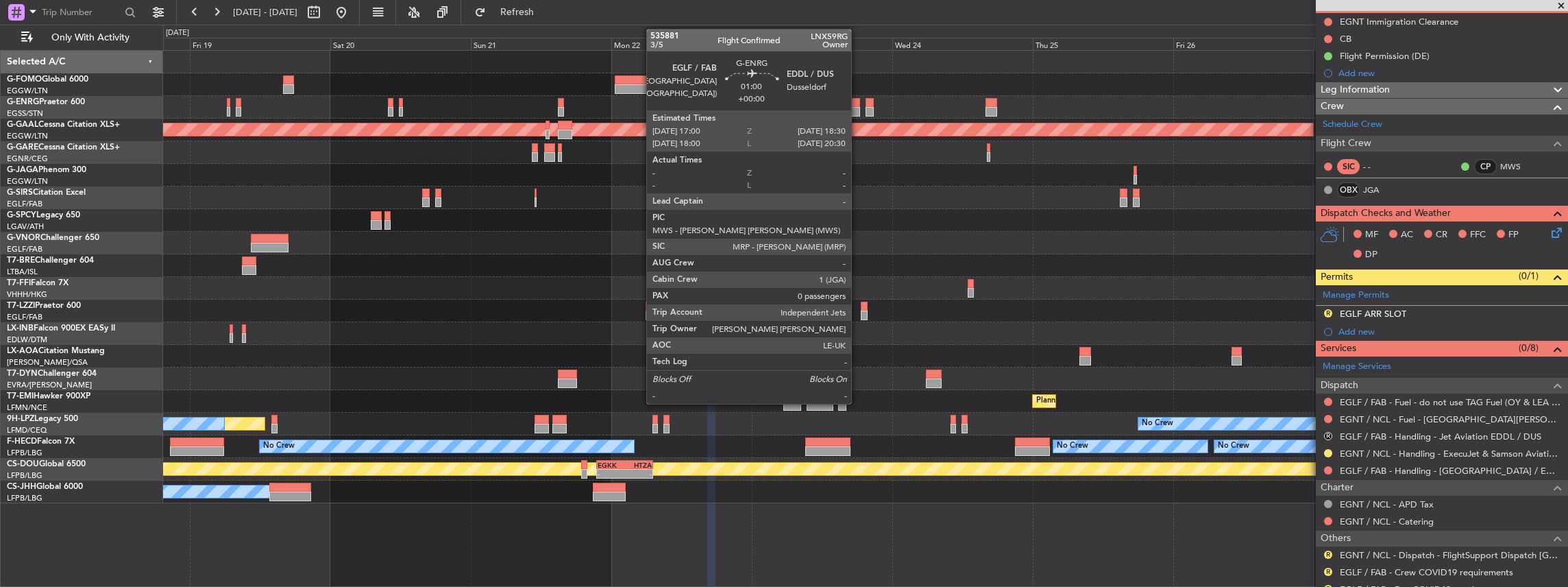
click at [858, 104] on div at bounding box center [854, 103] width 9 height 10
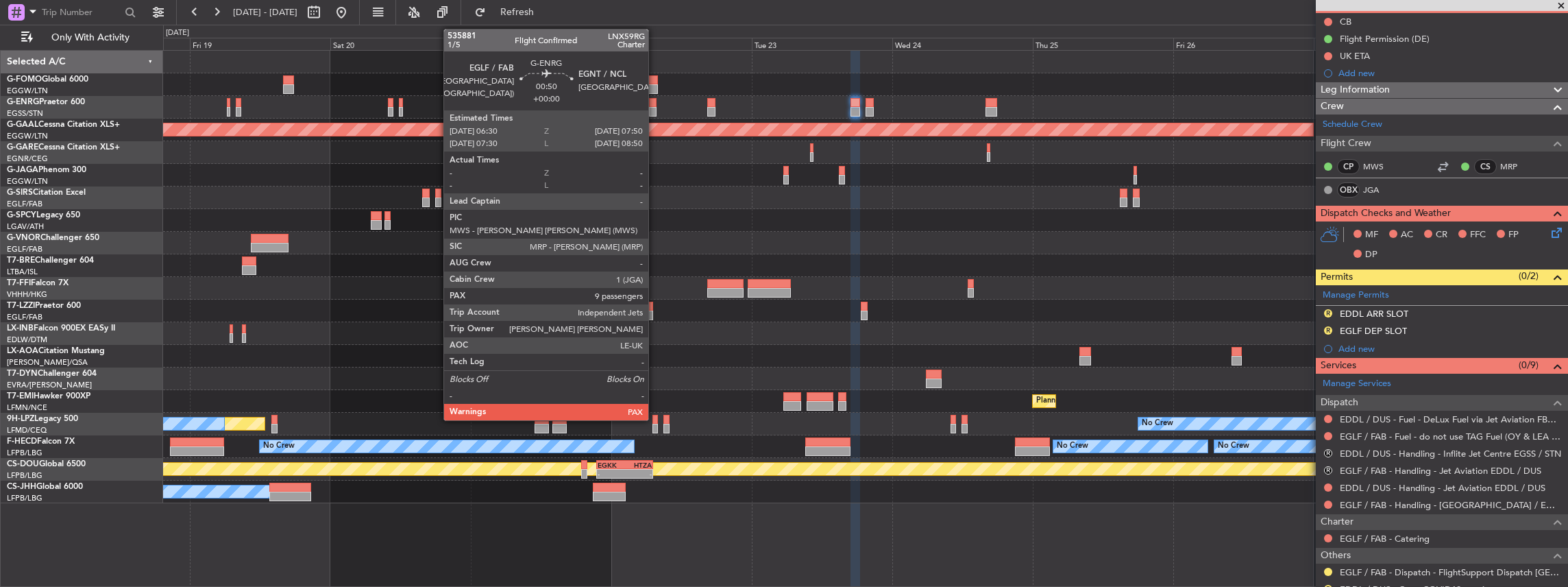
click at [655, 107] on div at bounding box center [653, 112] width 8 height 10
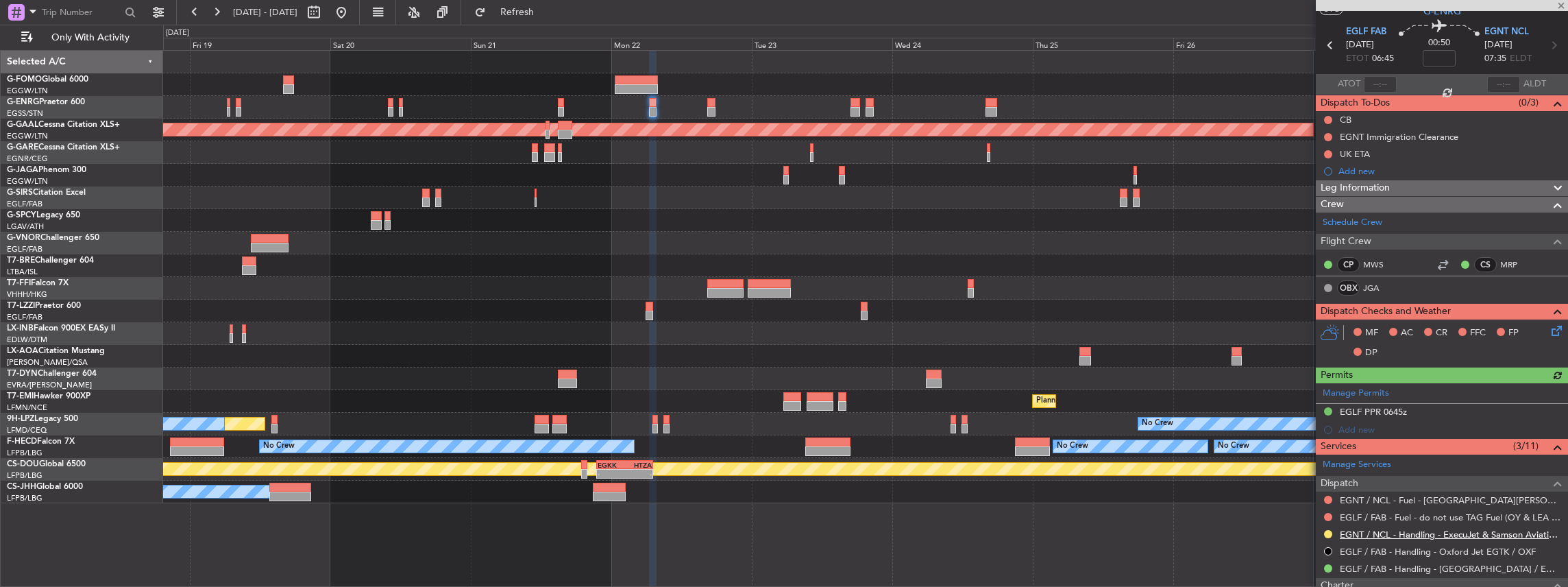
scroll to position [91, 0]
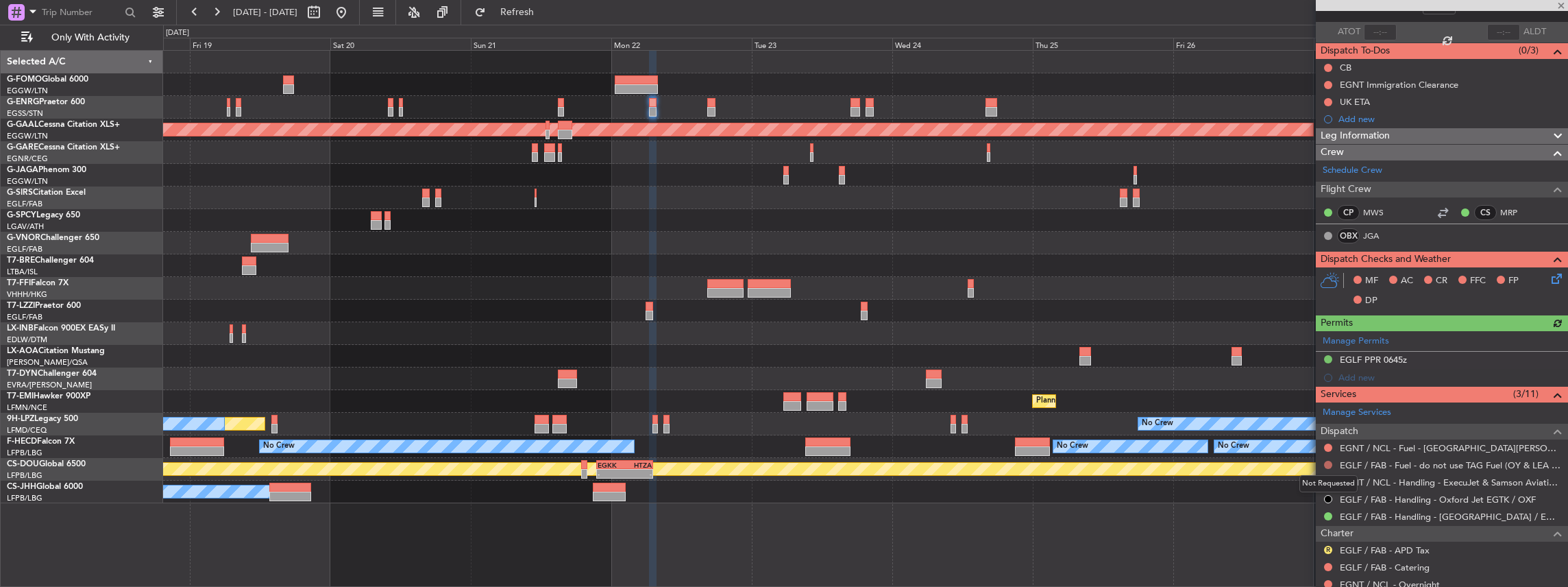
click at [1327, 461] on button at bounding box center [1328, 465] width 8 height 8
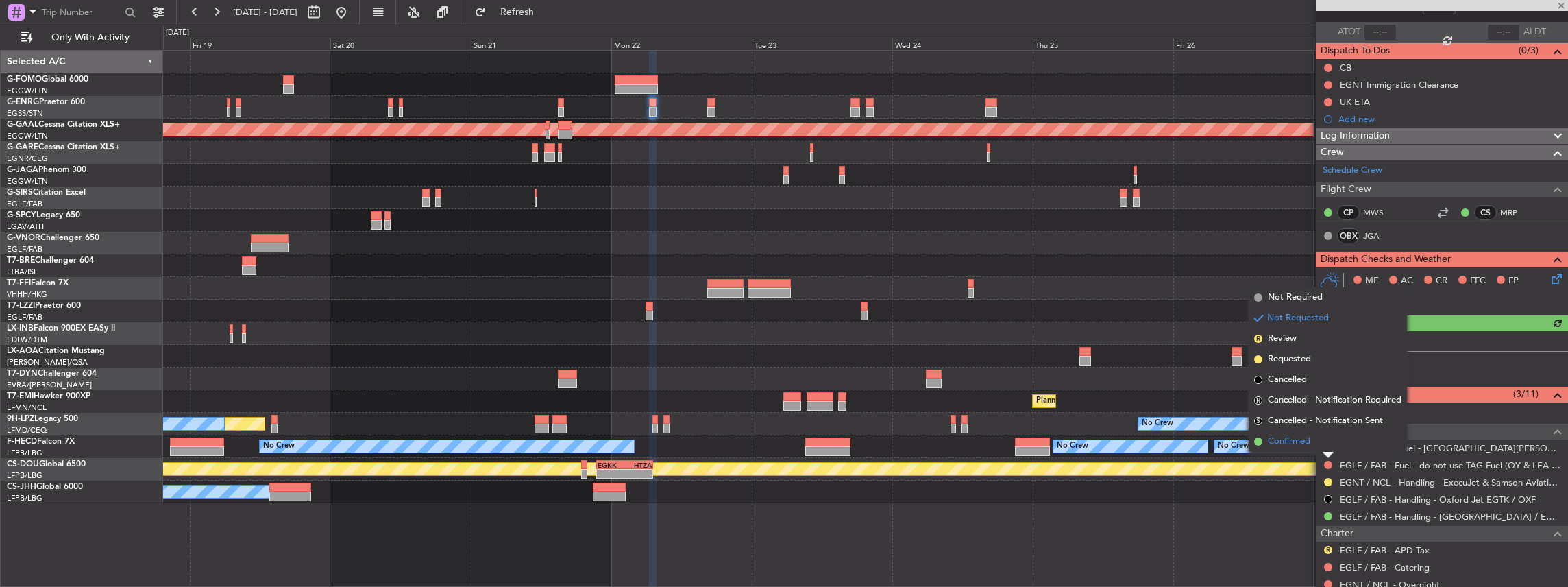
click at [1320, 444] on li "Confirmed" at bounding box center [1327, 441] width 159 height 20
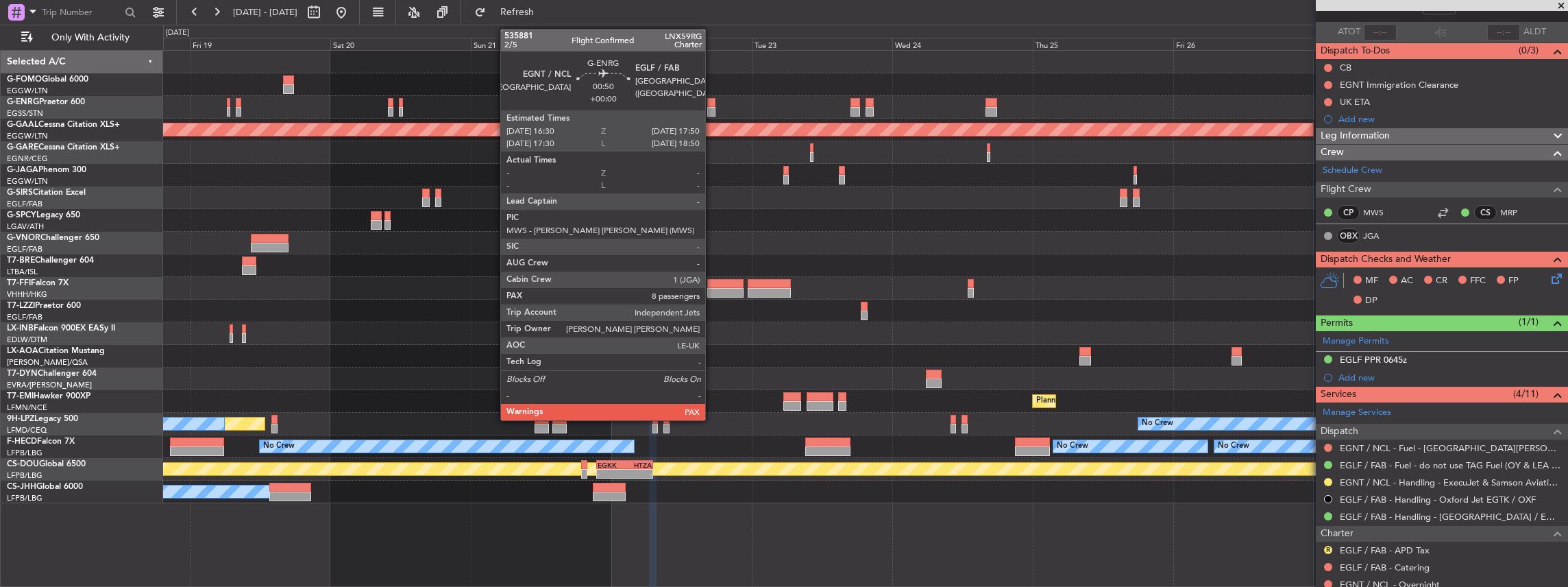
click at [712, 107] on div at bounding box center [711, 112] width 8 height 10
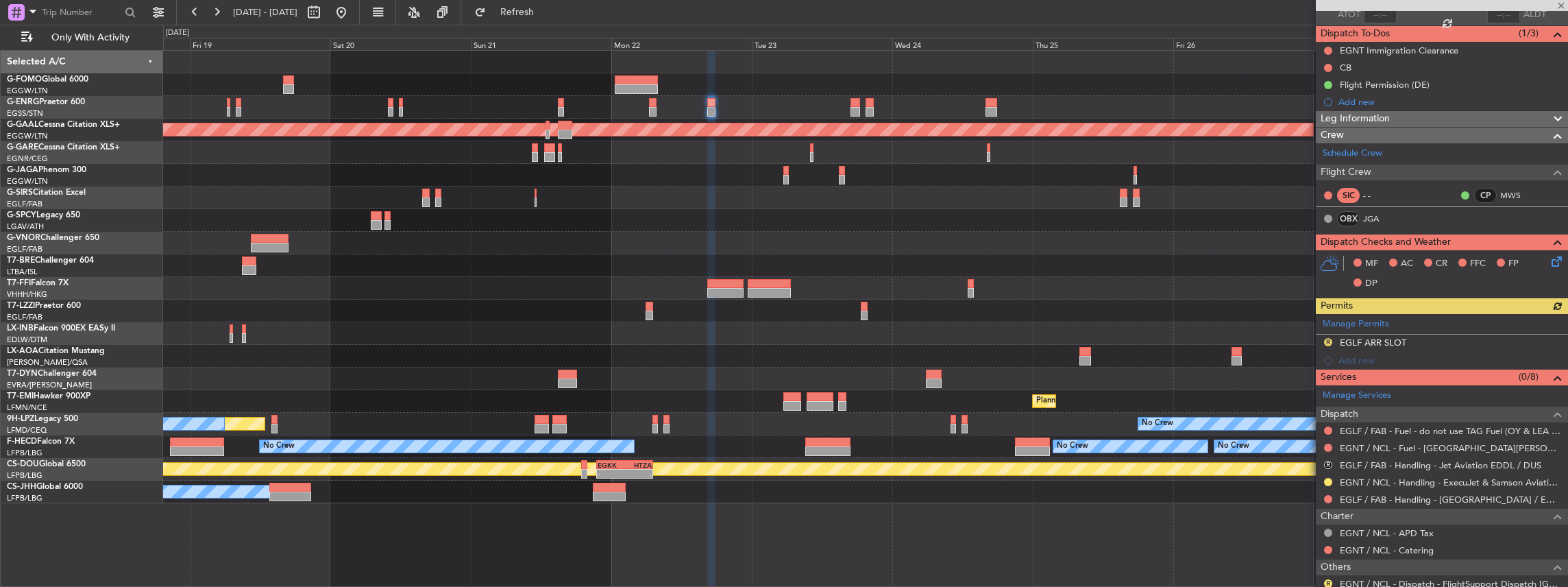
scroll to position [137, 0]
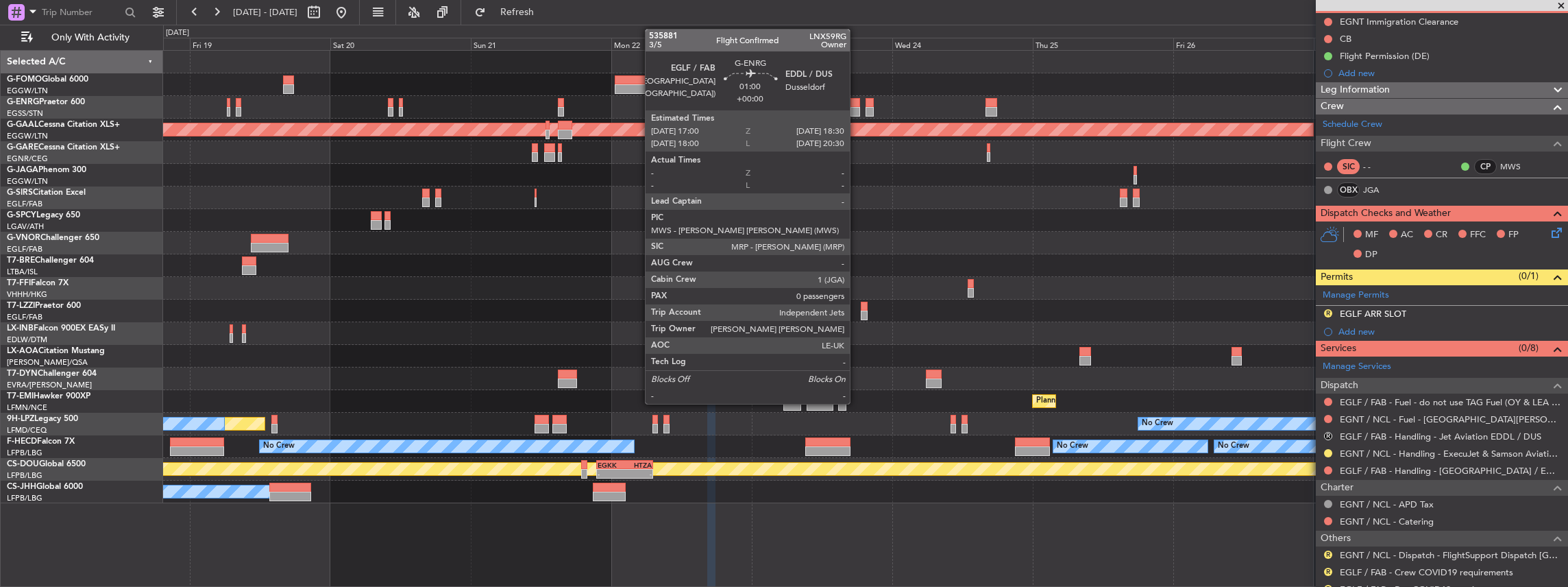
click at [857, 110] on div at bounding box center [854, 112] width 9 height 10
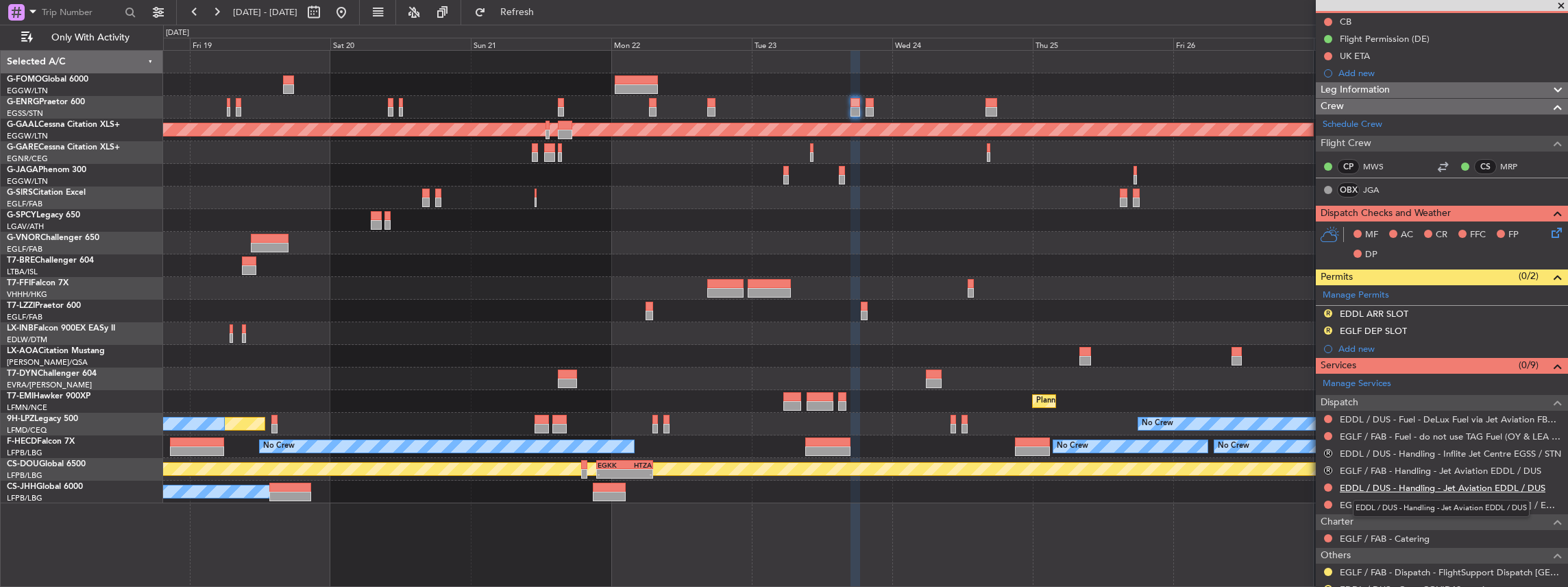
click at [1379, 483] on link "EDDL / DUS - Handling - Jet Aviation EDDL / DUS" at bounding box center [1442, 488] width 206 height 11
click at [1372, 488] on link "EDDL / DUS - Handling - Jet Aviation EDDL / DUS" at bounding box center [1442, 488] width 206 height 11
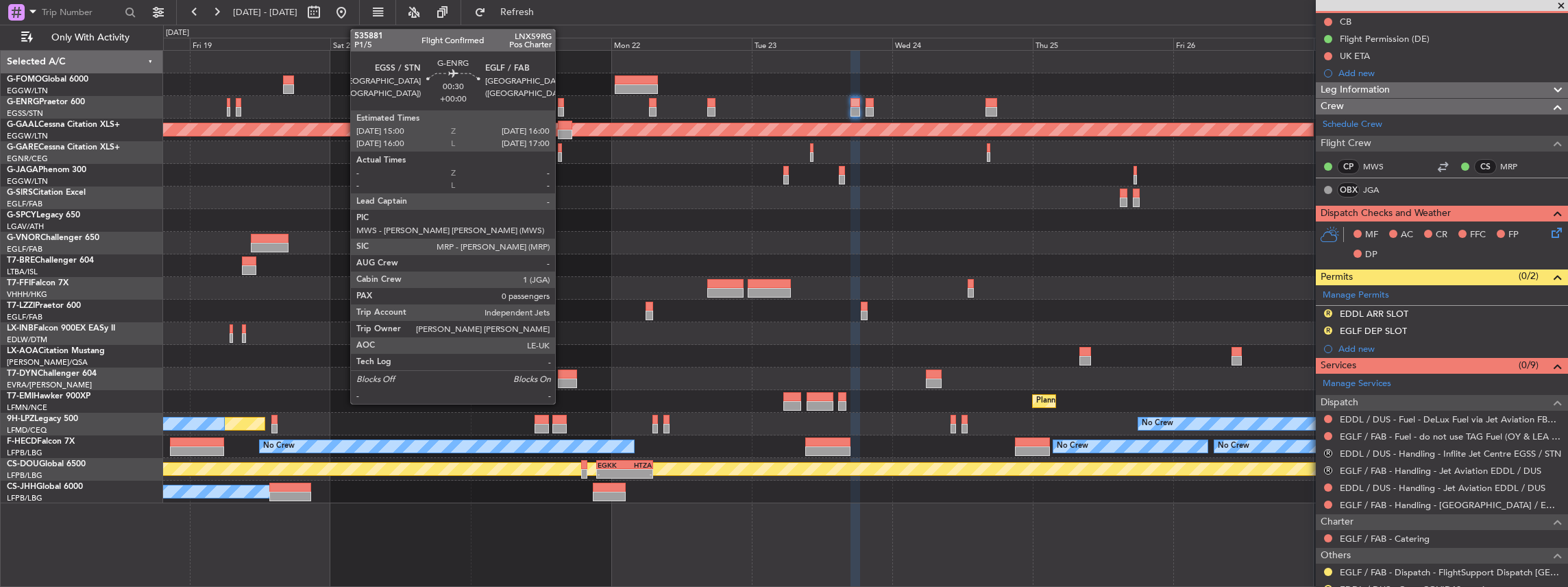
click at [562, 107] on div at bounding box center [561, 112] width 7 height 10
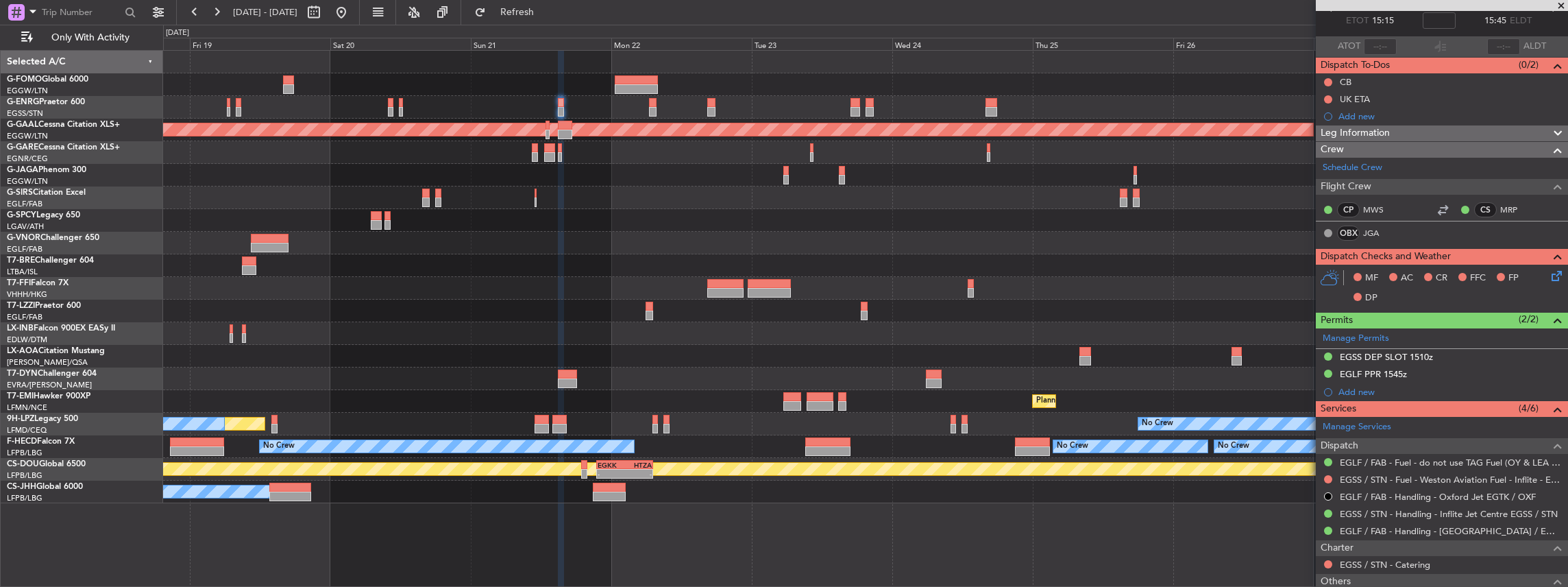
scroll to position [182, 0]
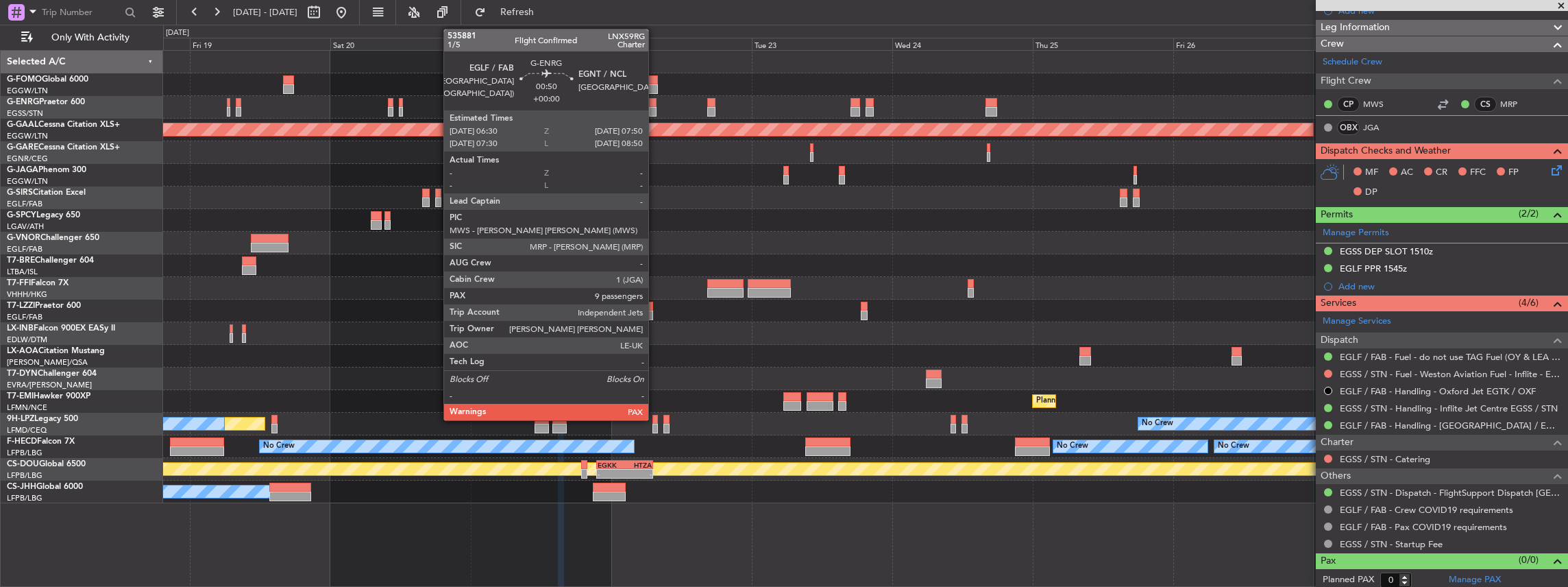
click at [655, 109] on div at bounding box center [653, 112] width 8 height 10
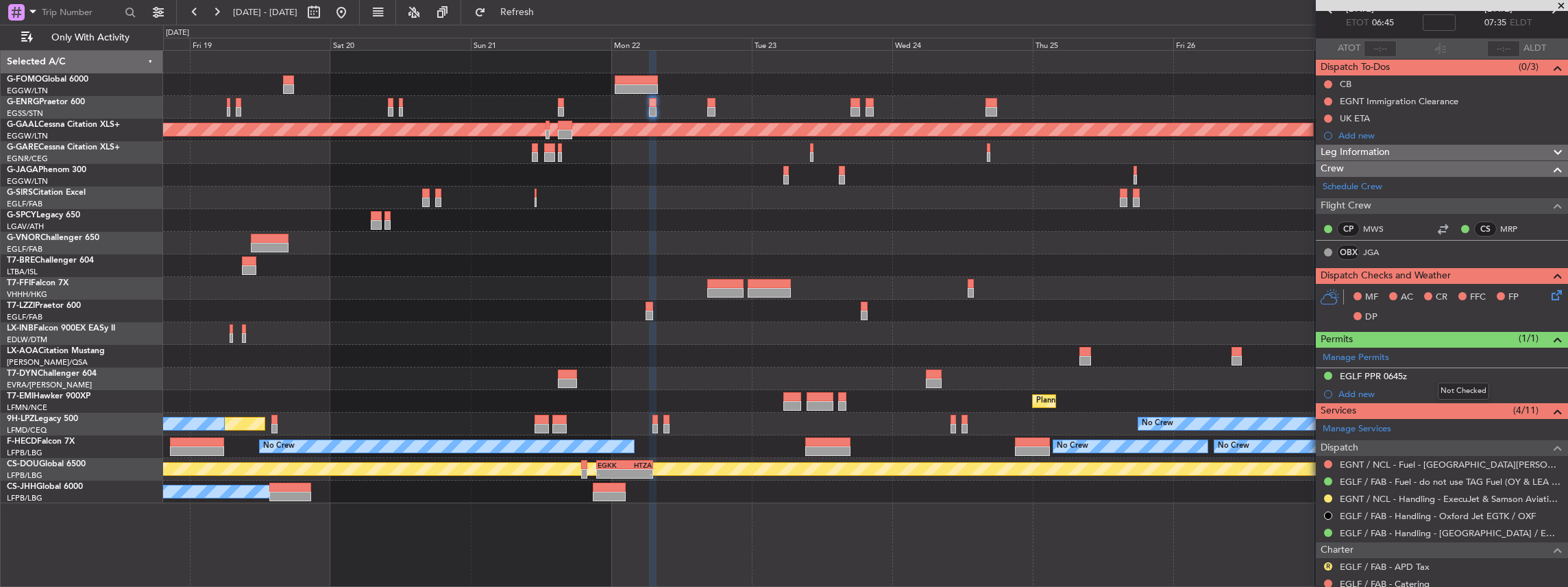
scroll to position [137, 0]
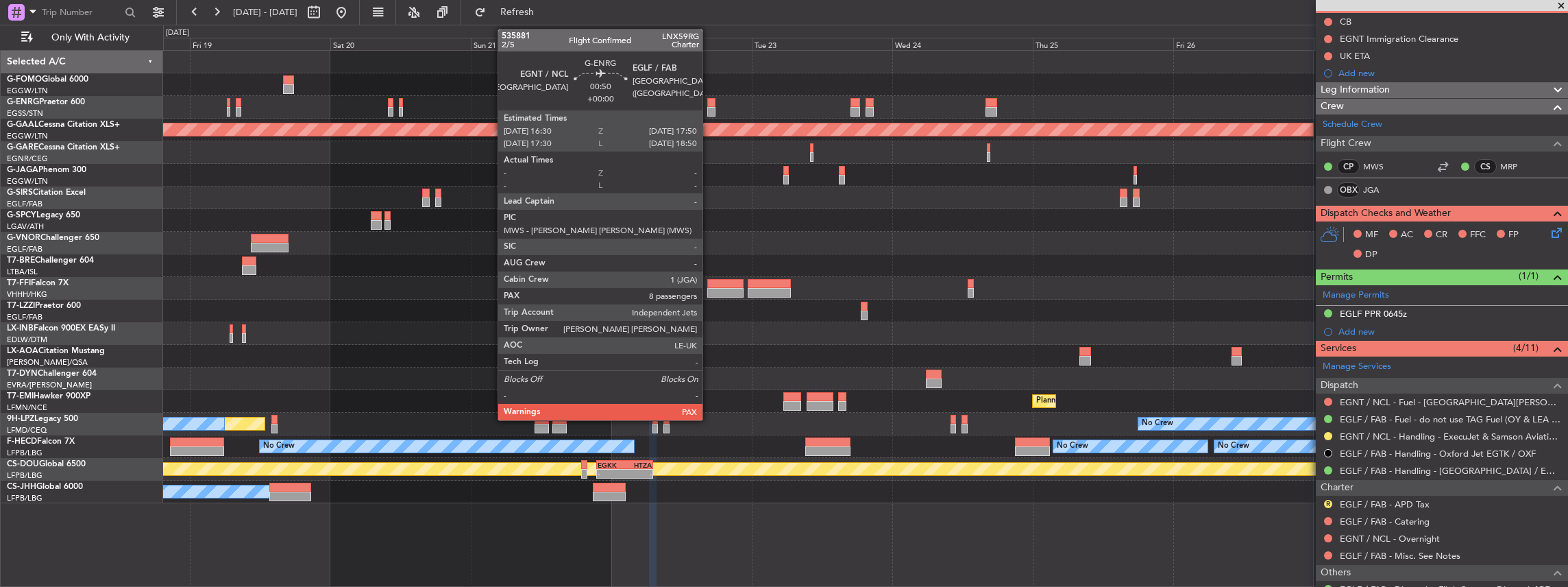
click at [710, 107] on div at bounding box center [711, 112] width 8 height 10
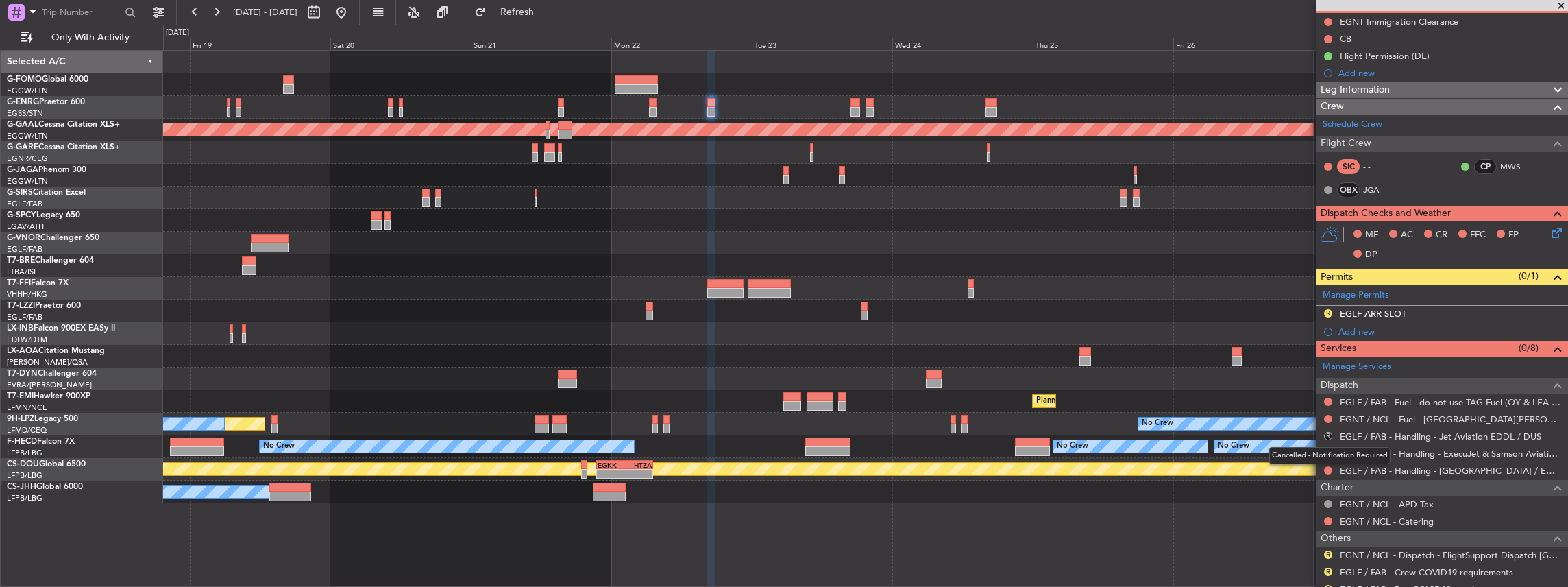
click at [1327, 433] on button "R" at bounding box center [1328, 436] width 8 height 8
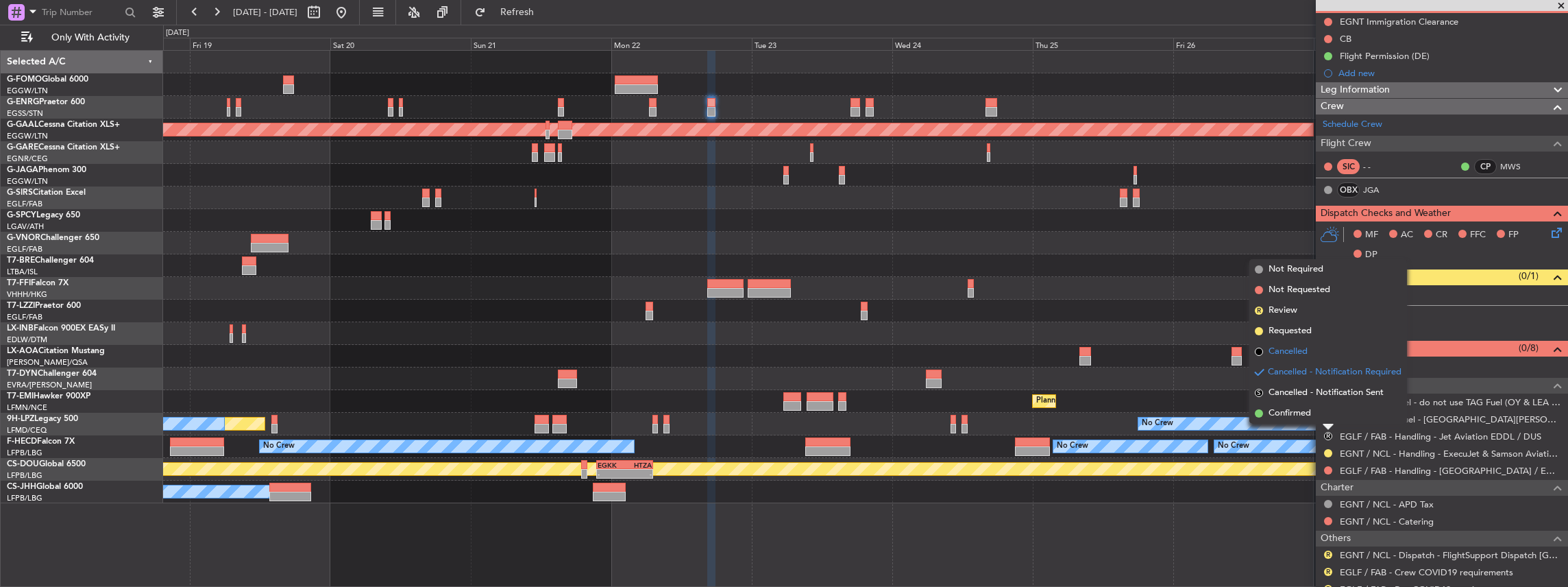
click at [1306, 350] on span "Cancelled" at bounding box center [1288, 351] width 39 height 14
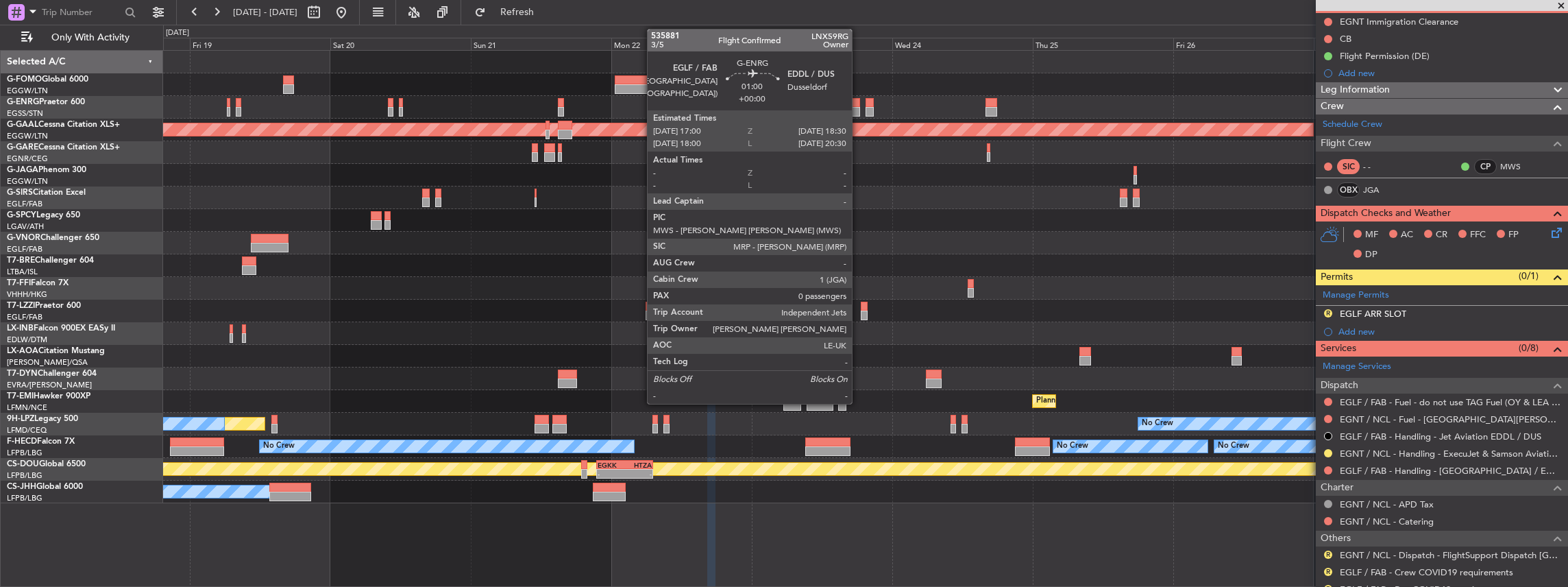
click at [858, 110] on div at bounding box center [854, 112] width 9 height 10
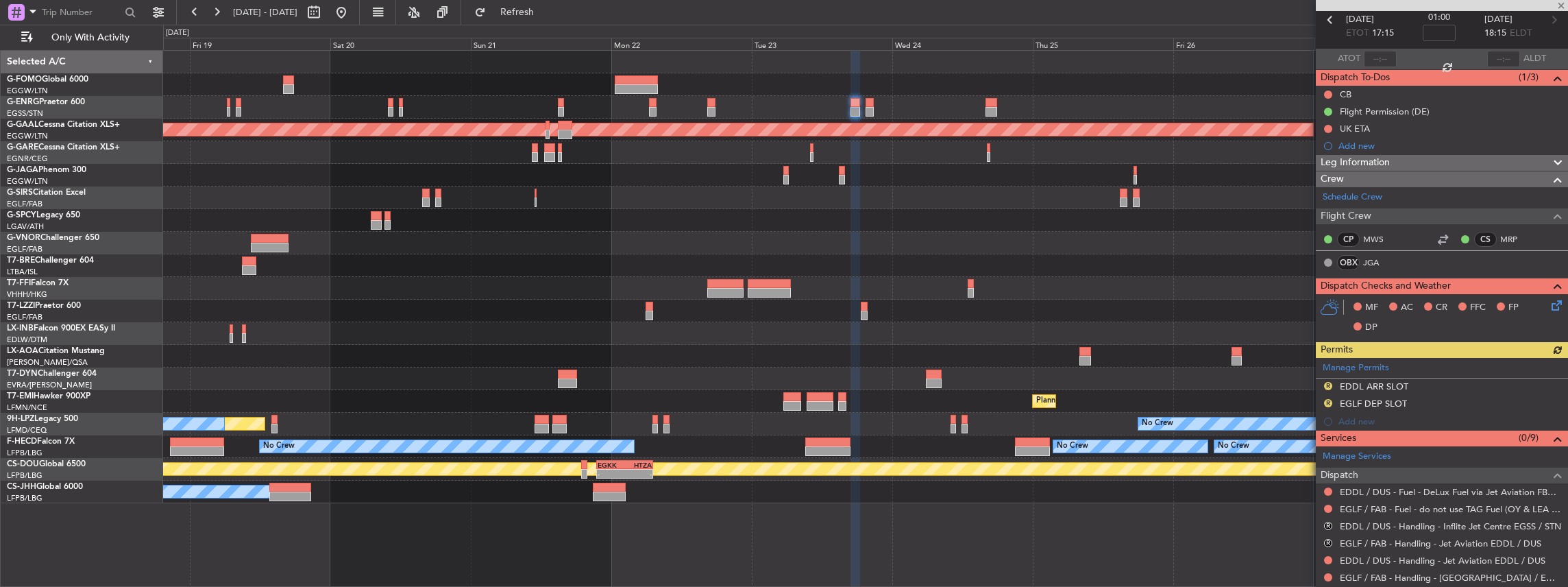
scroll to position [216, 0]
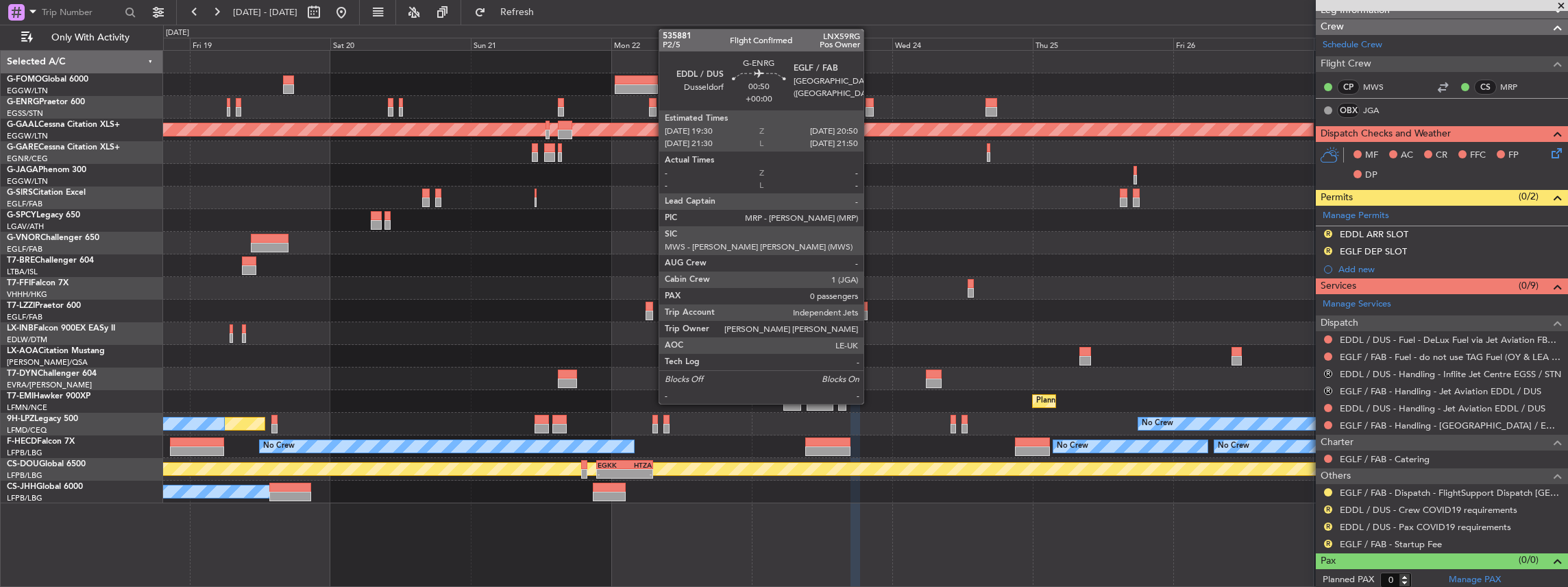
click at [871, 104] on div at bounding box center [870, 103] width 8 height 10
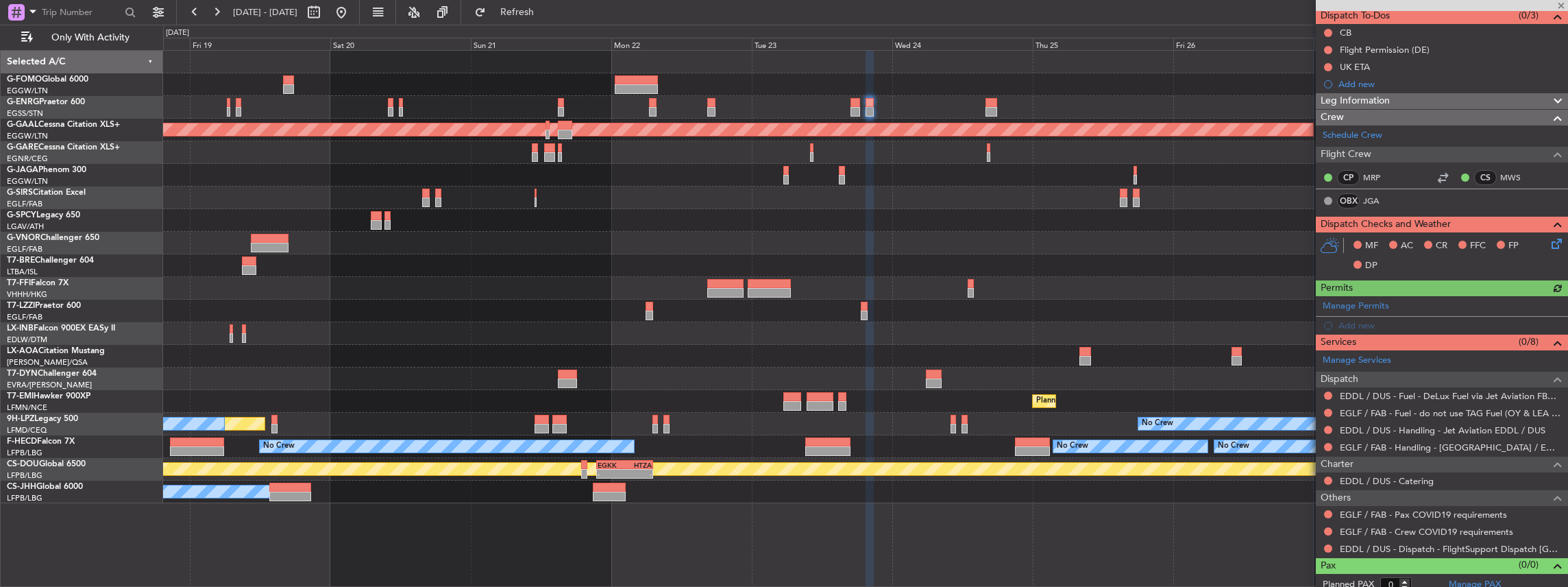
scroll to position [132, 0]
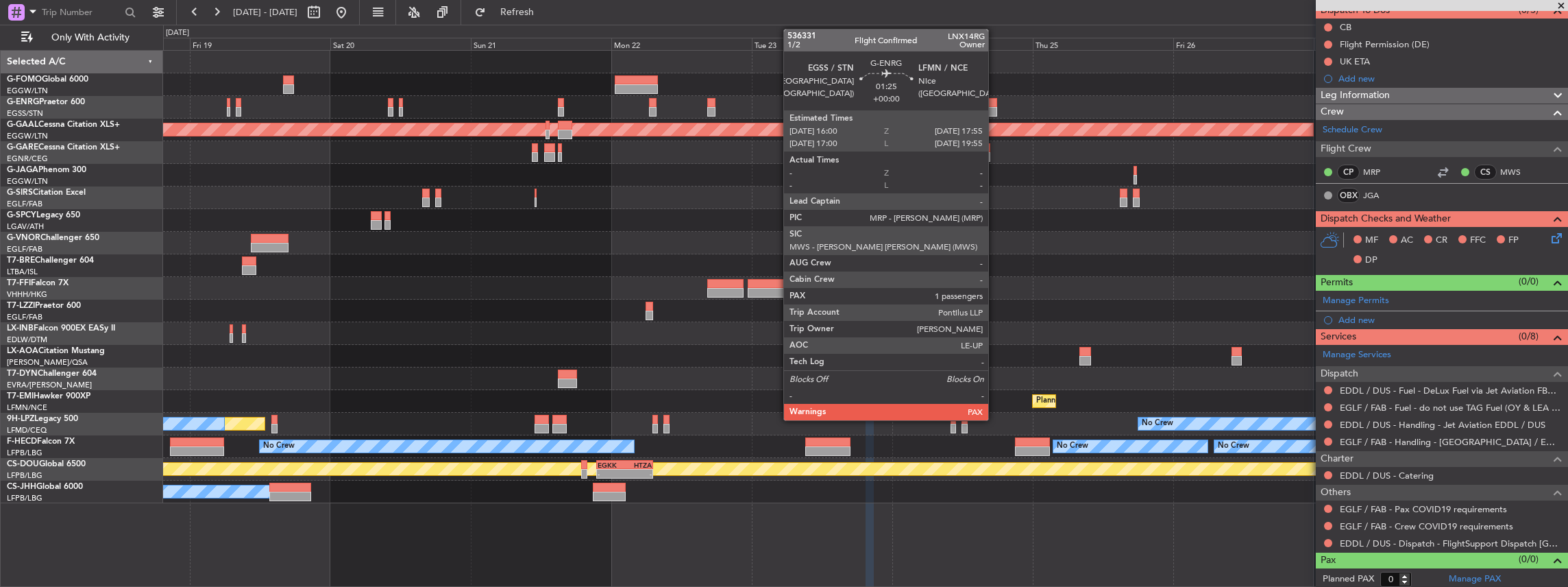
click at [995, 111] on div at bounding box center [991, 112] width 11 height 10
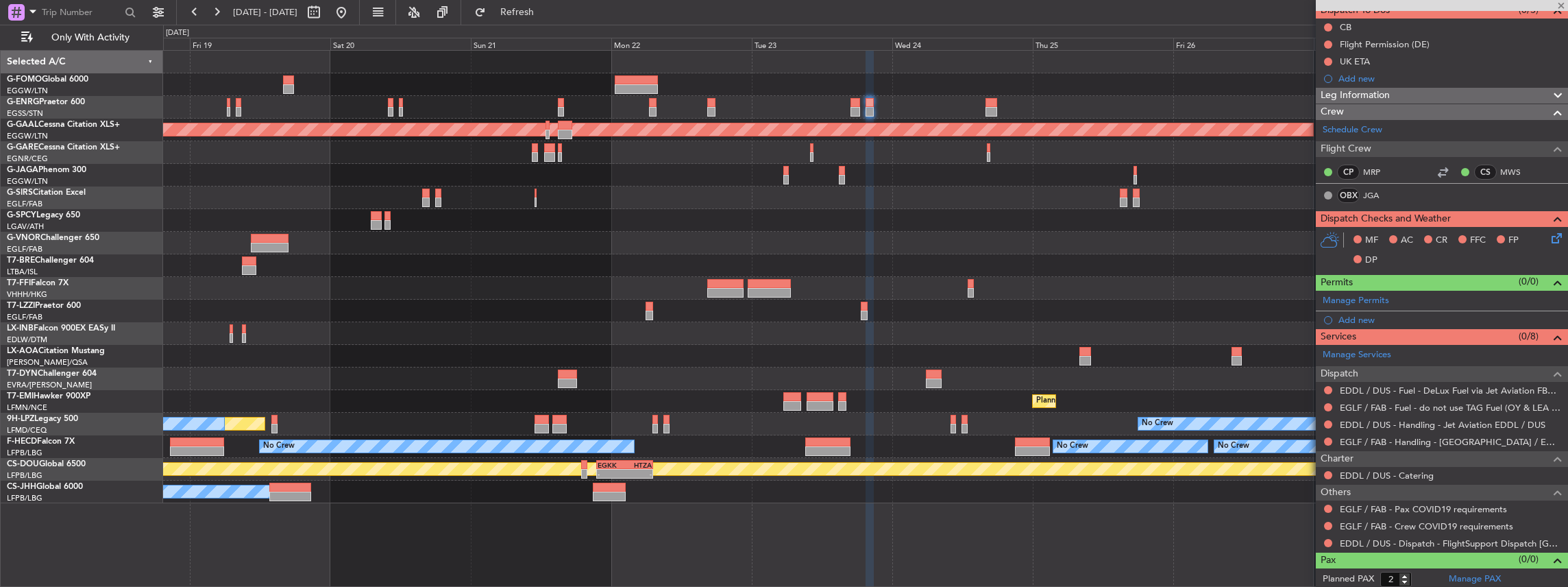
scroll to position [0, 0]
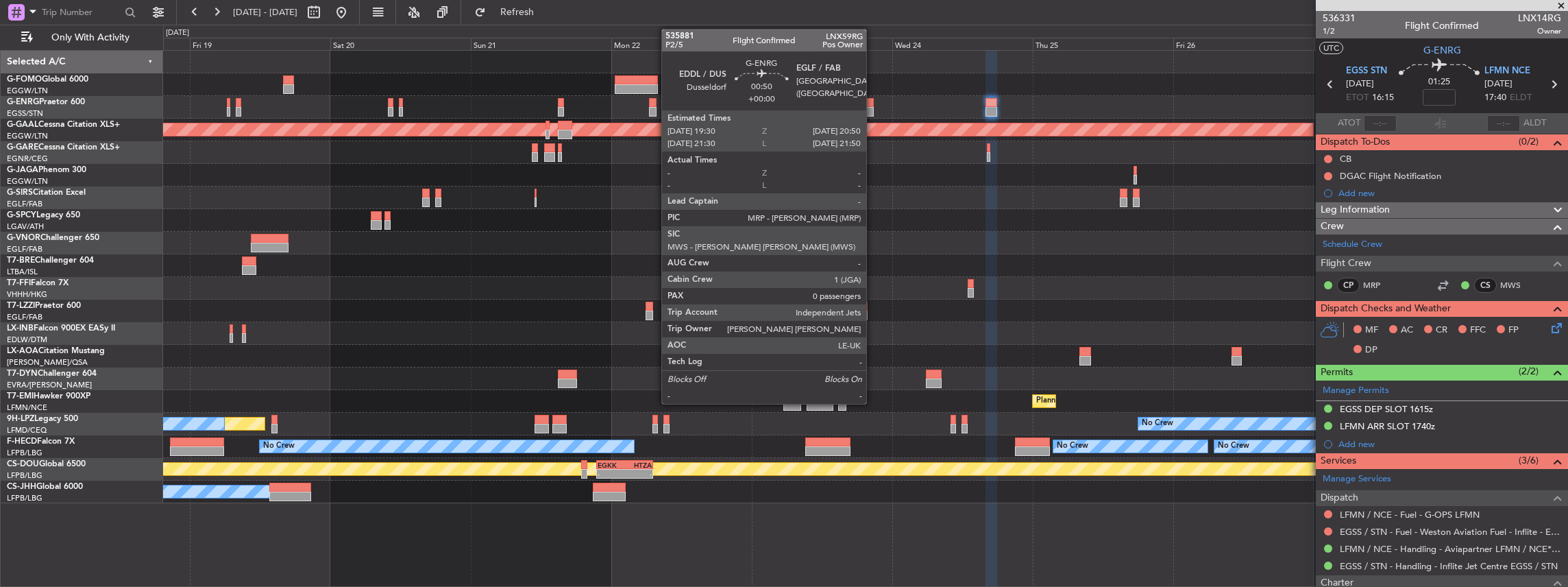
click at [871, 107] on div at bounding box center [870, 112] width 8 height 10
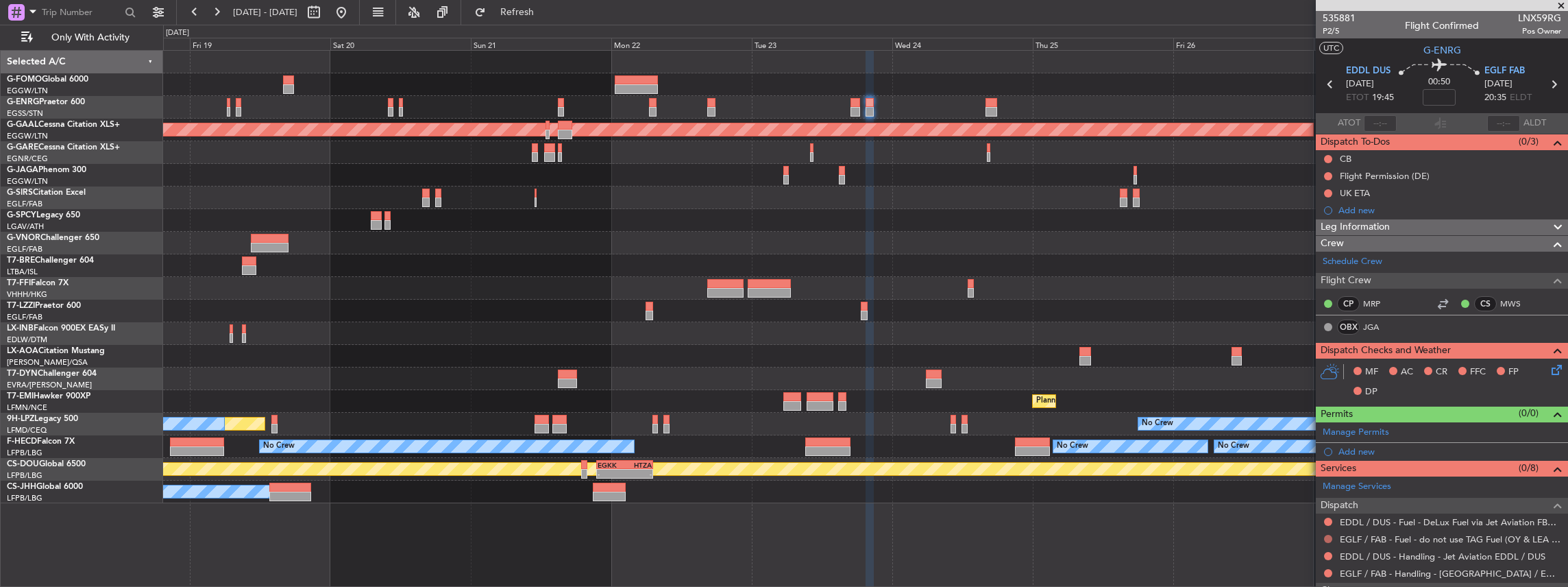
click at [1327, 535] on button at bounding box center [1328, 539] width 8 height 8
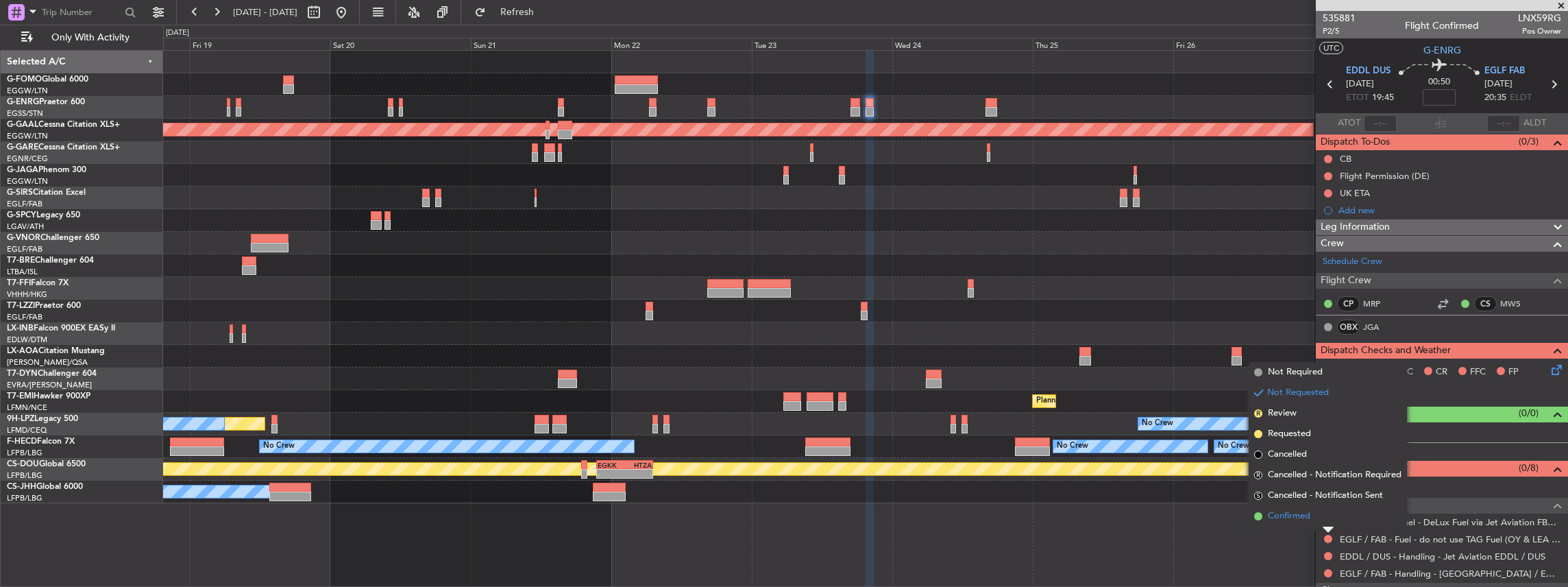
click at [1322, 509] on li "Confirmed" at bounding box center [1327, 515] width 159 height 20
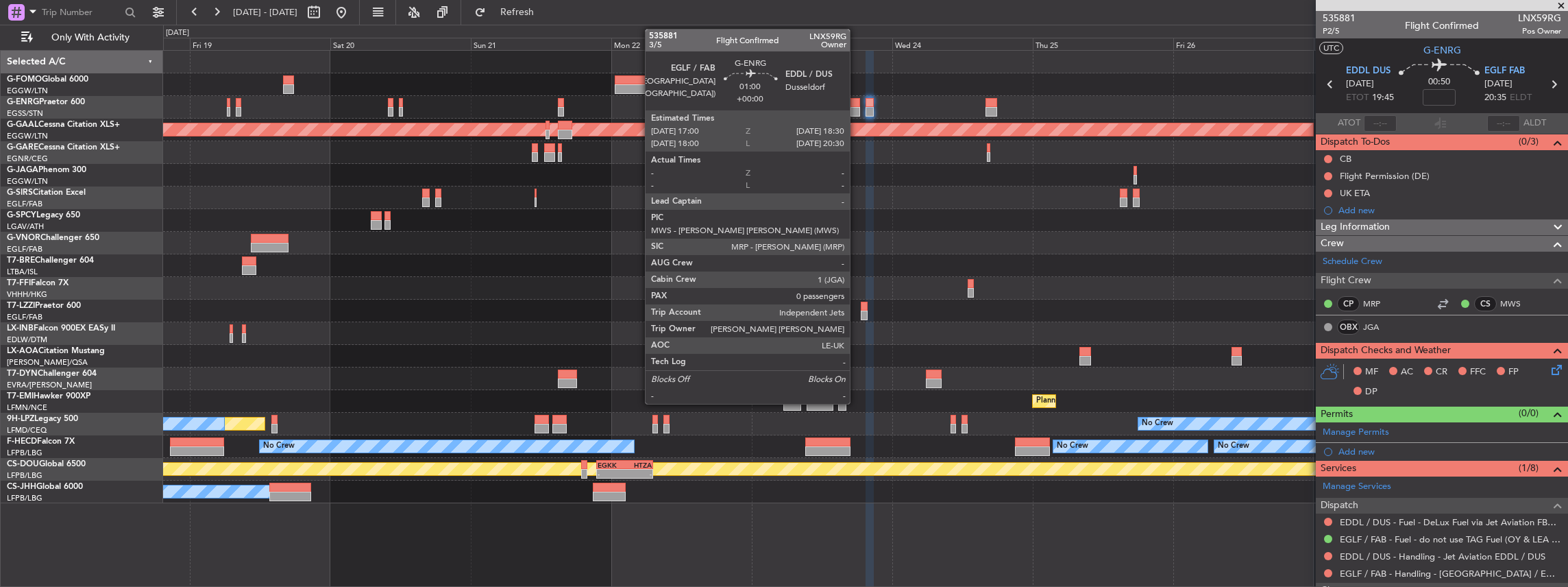
click at [857, 105] on div at bounding box center [854, 103] width 9 height 10
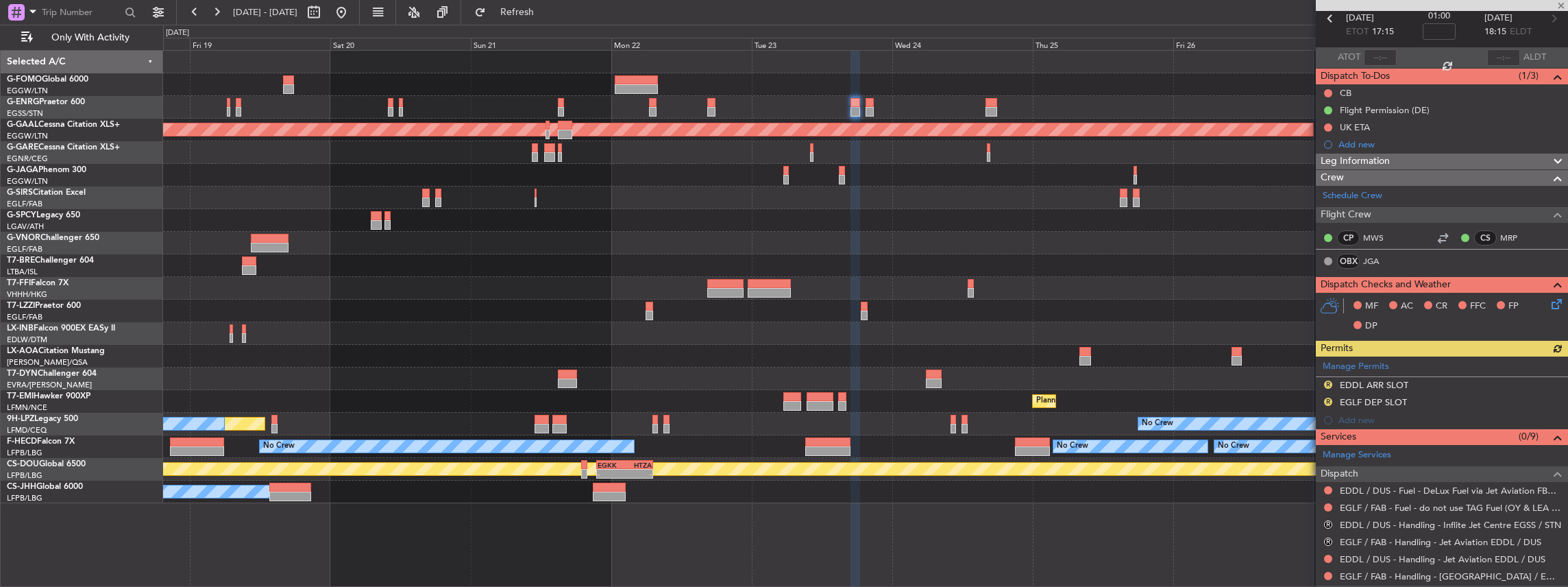
scroll to position [91, 0]
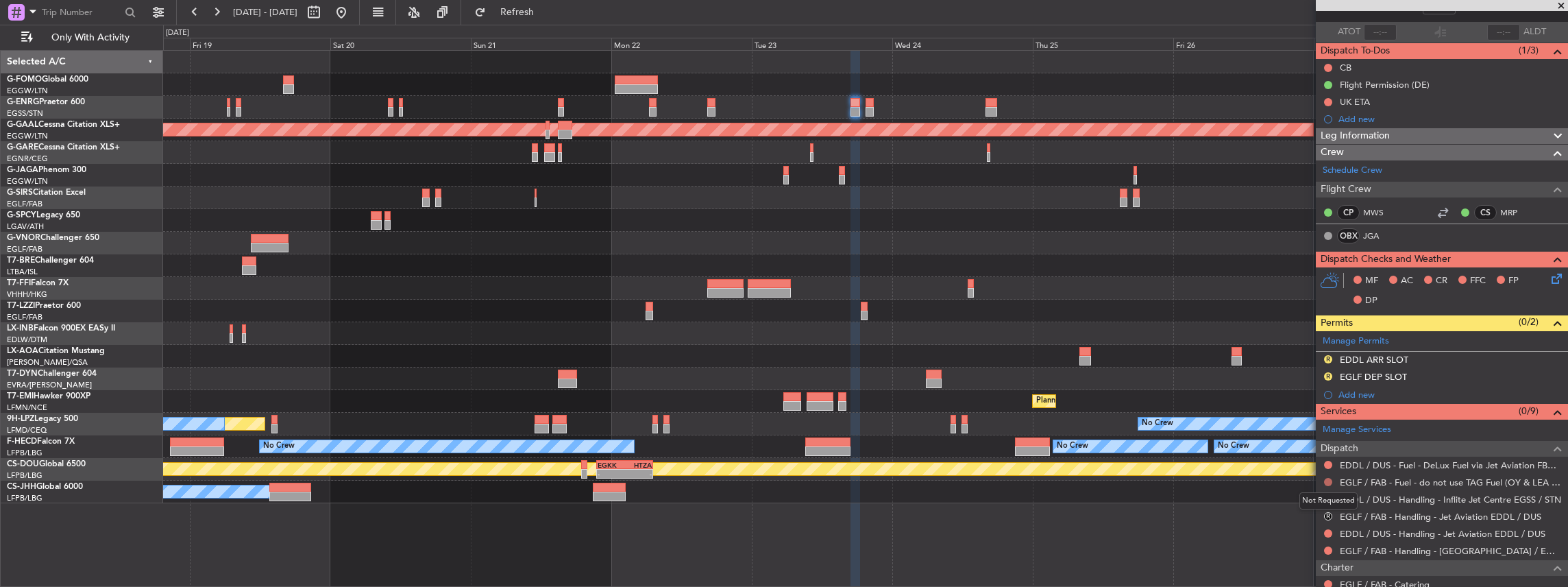
click at [1327, 478] on button at bounding box center [1328, 482] width 8 height 8
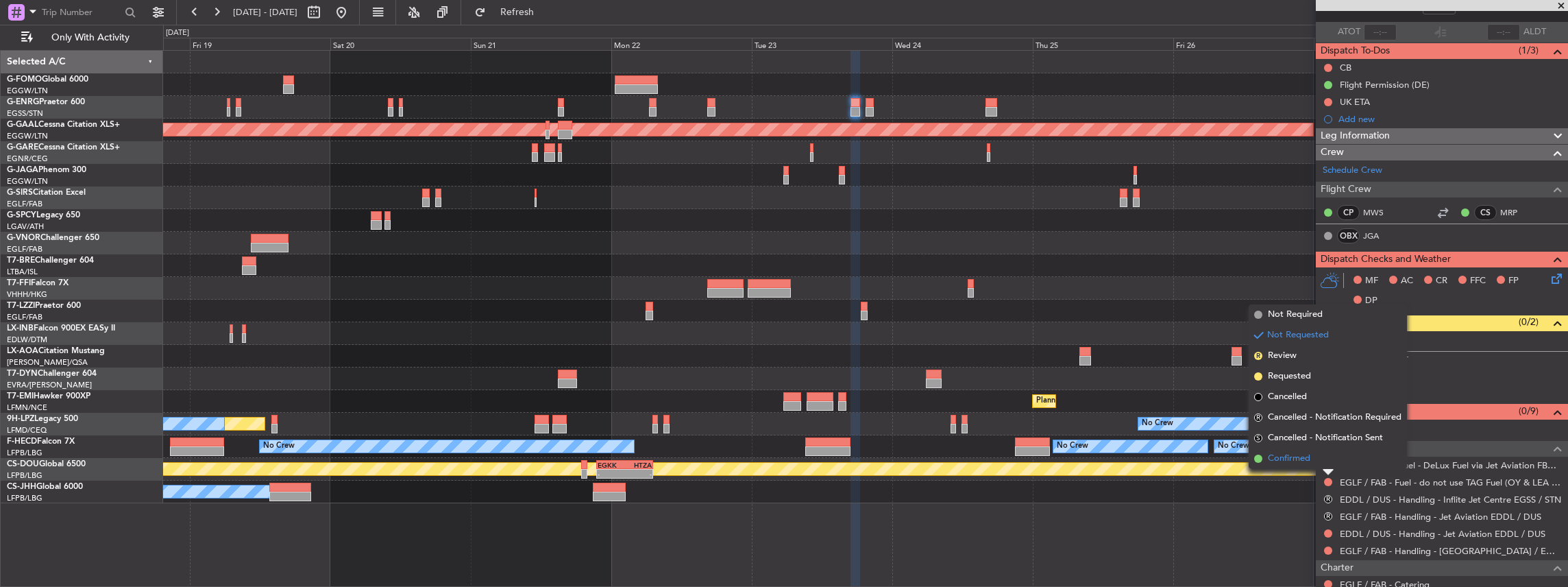
click at [1314, 463] on li "Confirmed" at bounding box center [1327, 458] width 159 height 20
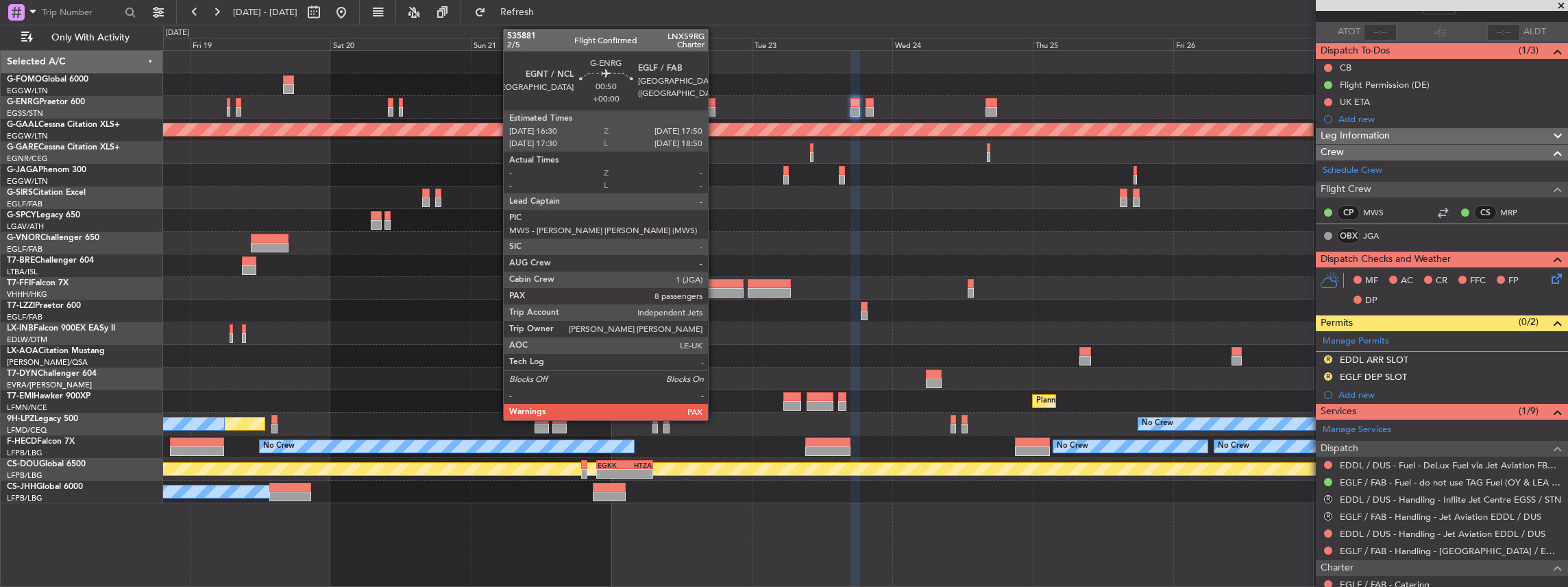
click at [715, 103] on div at bounding box center [711, 103] width 8 height 10
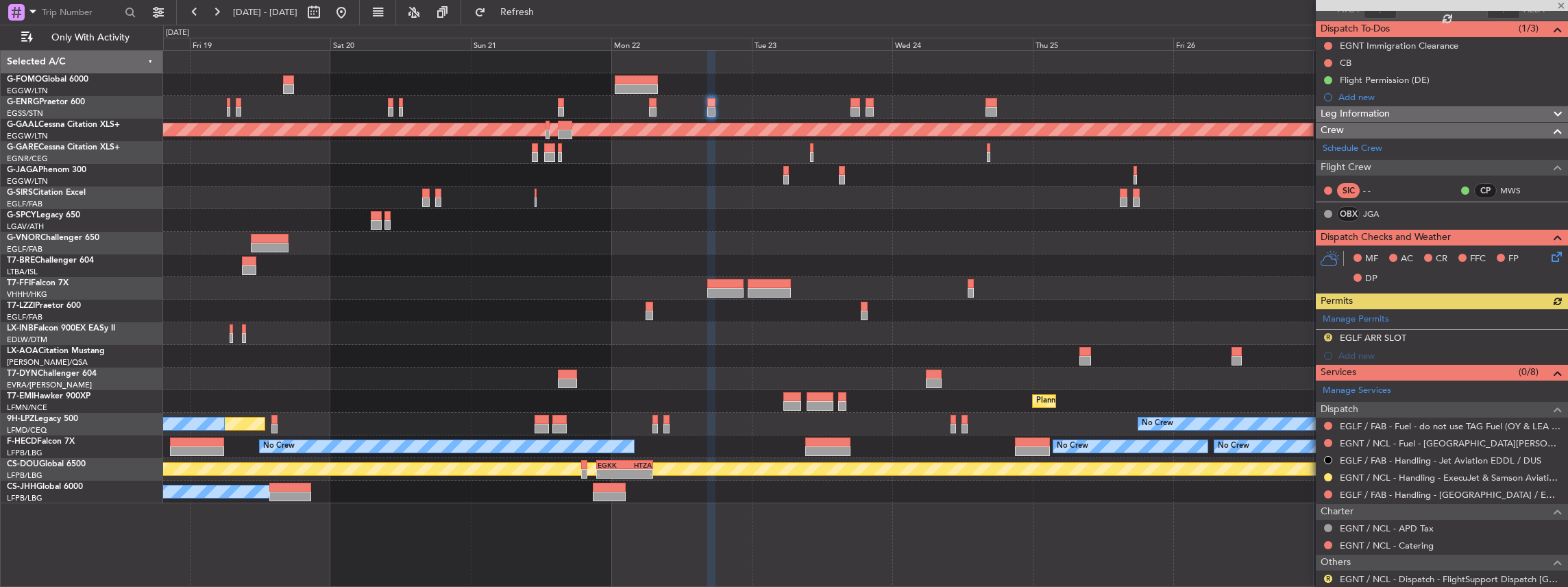
scroll to position [137, 0]
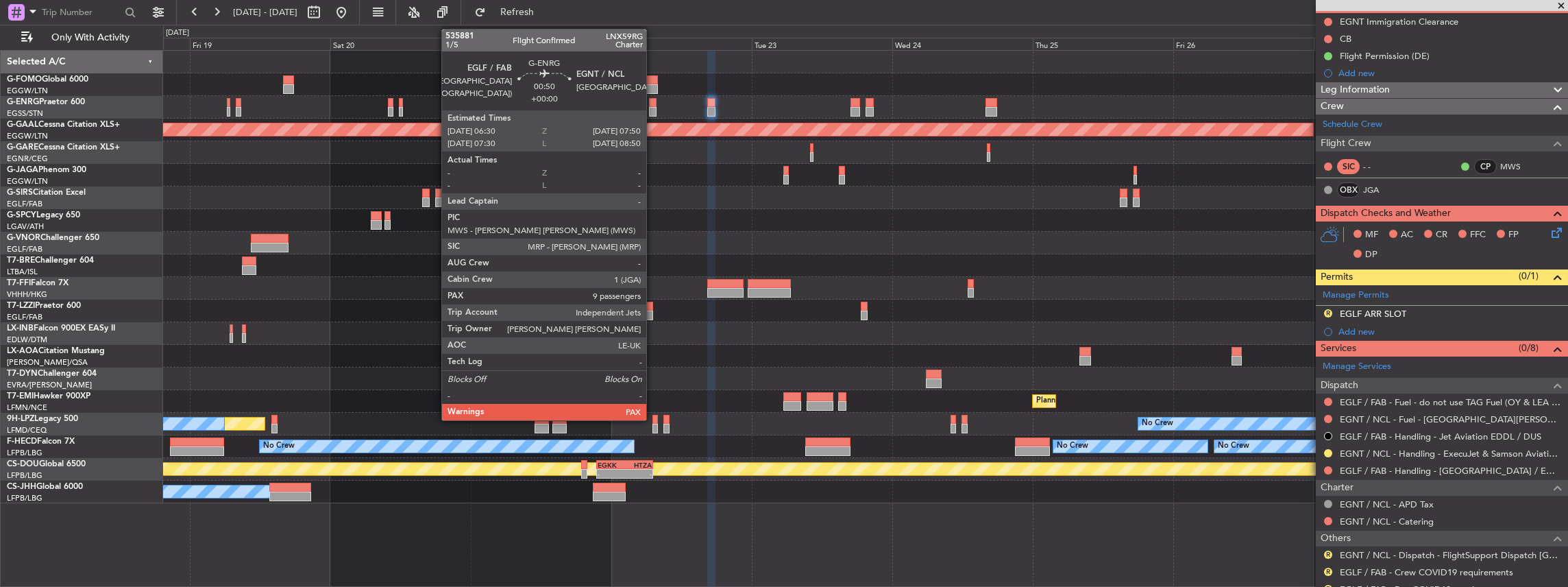
click at [654, 106] on div at bounding box center [653, 103] width 8 height 10
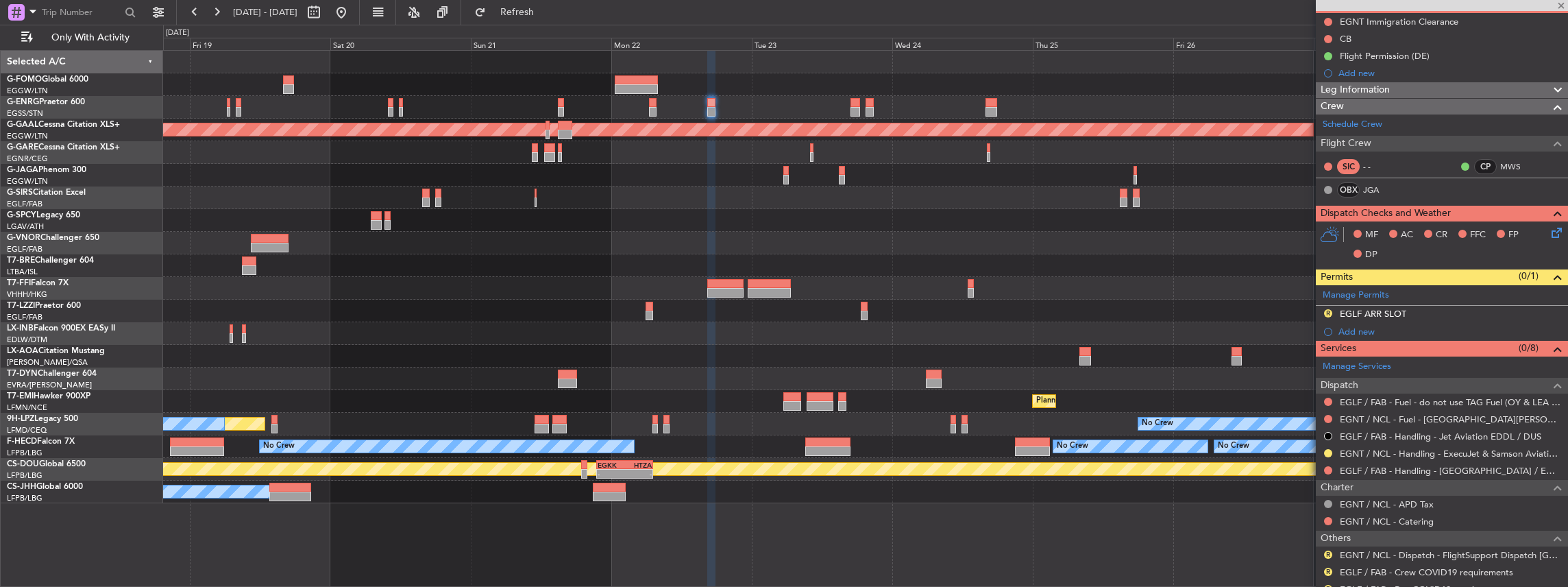
type input "9"
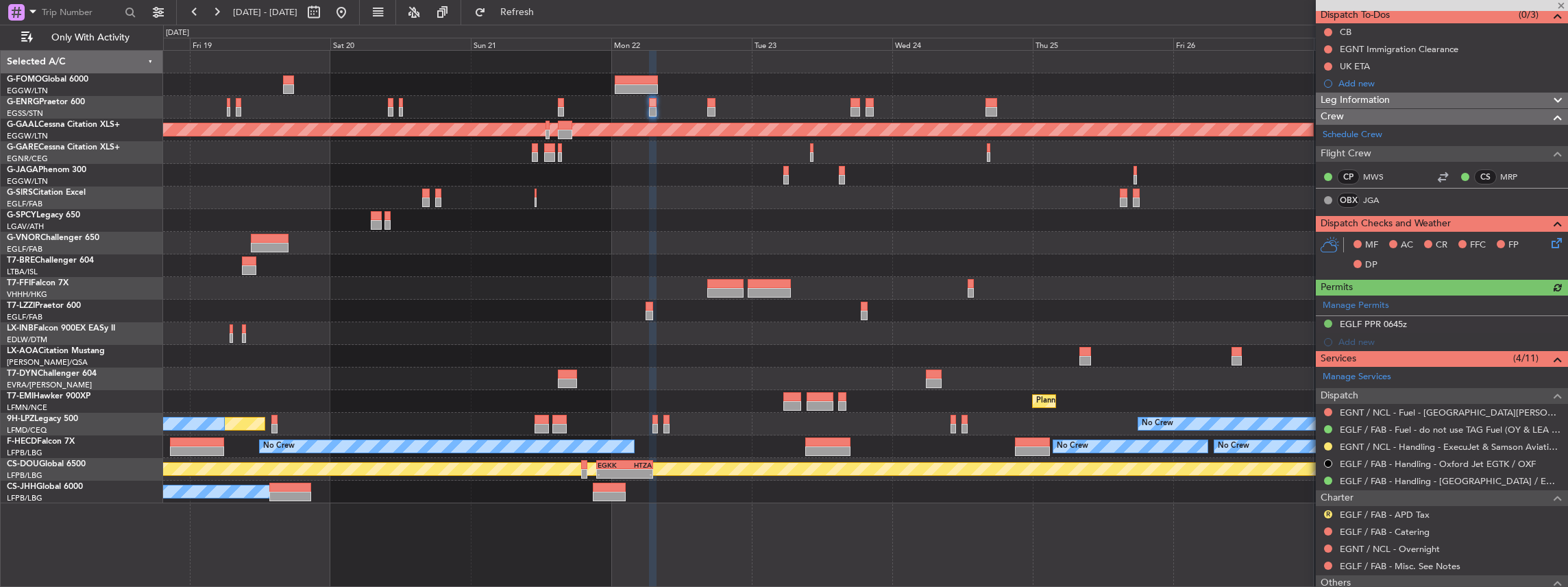
scroll to position [137, 0]
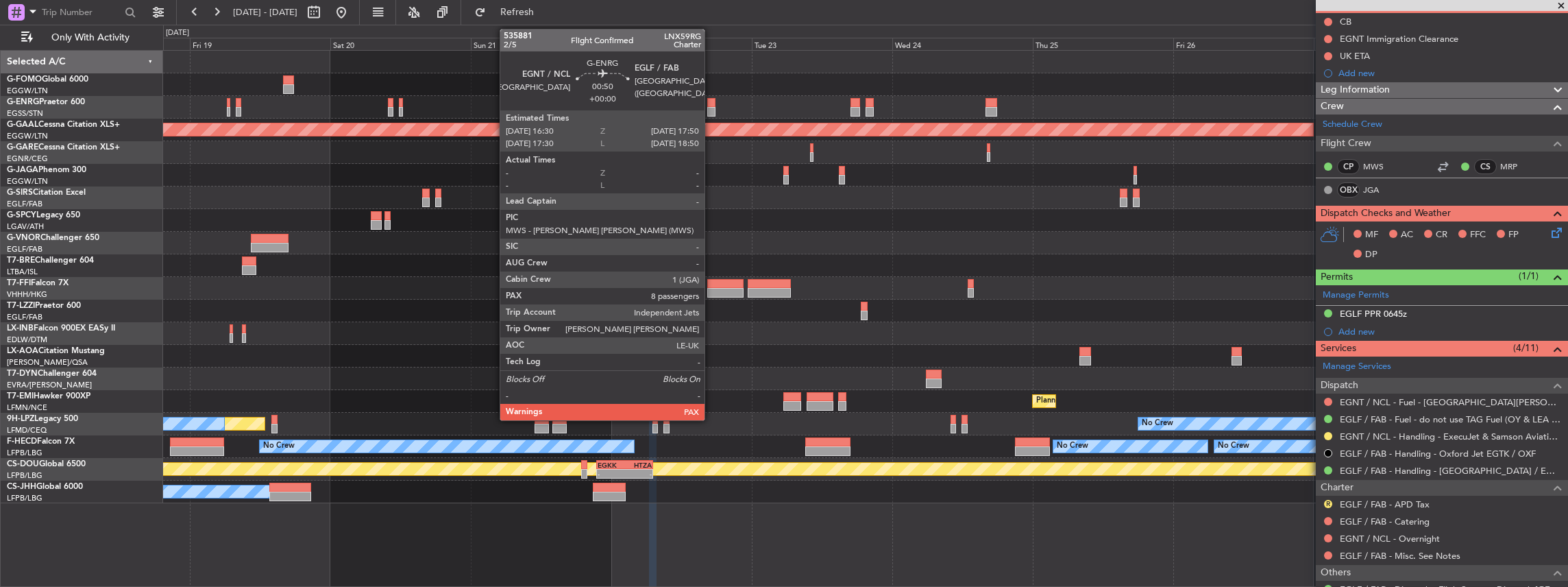
click at [711, 106] on div at bounding box center [711, 103] width 8 height 10
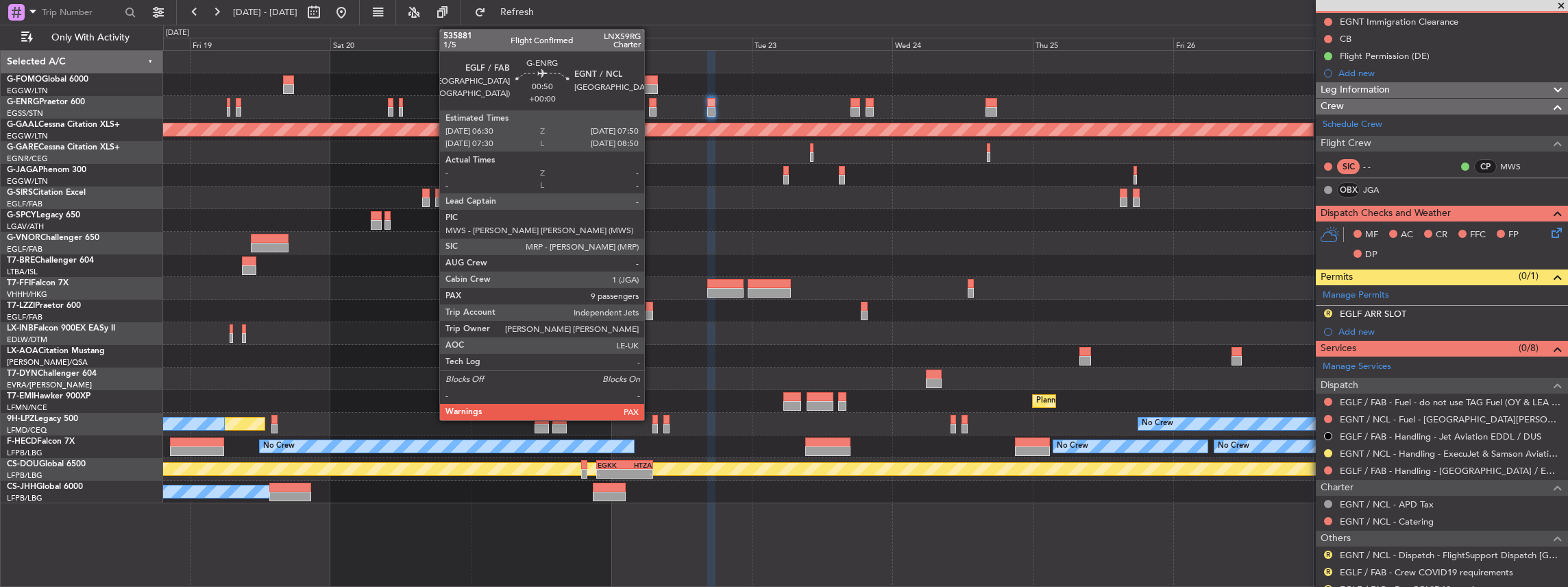
click at [651, 106] on div at bounding box center [653, 103] width 8 height 10
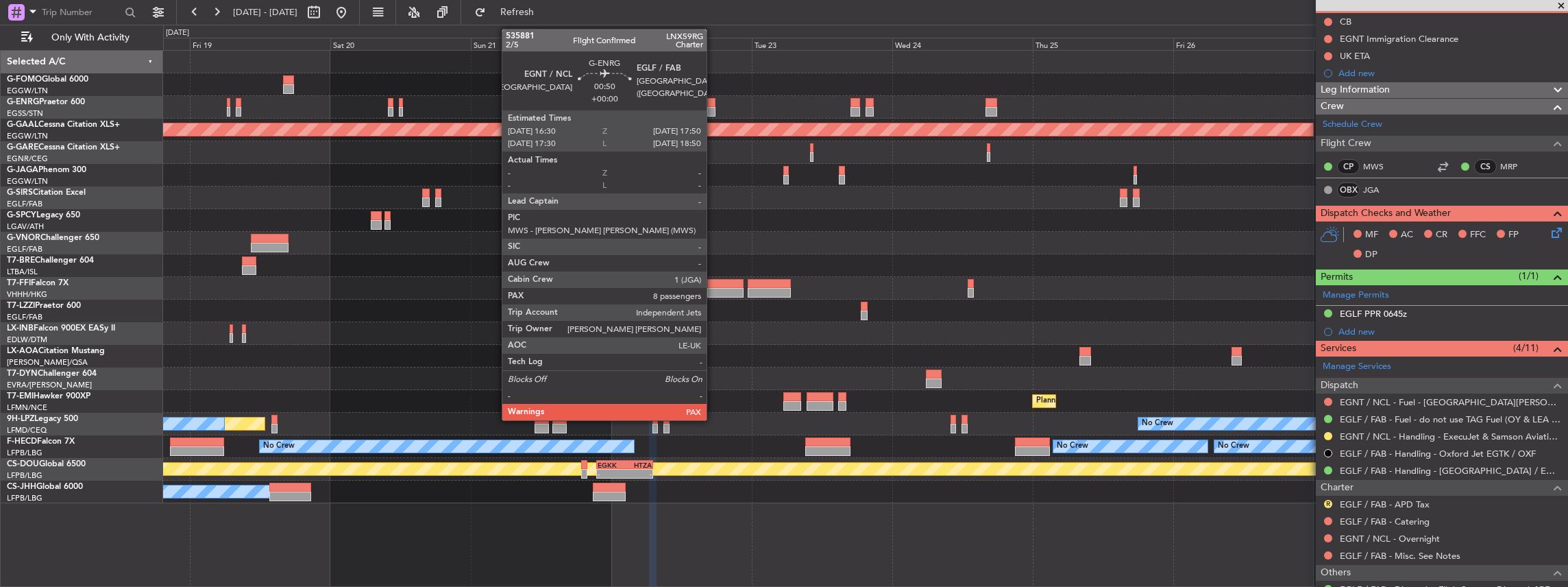
click at [714, 114] on div at bounding box center [711, 112] width 8 height 10
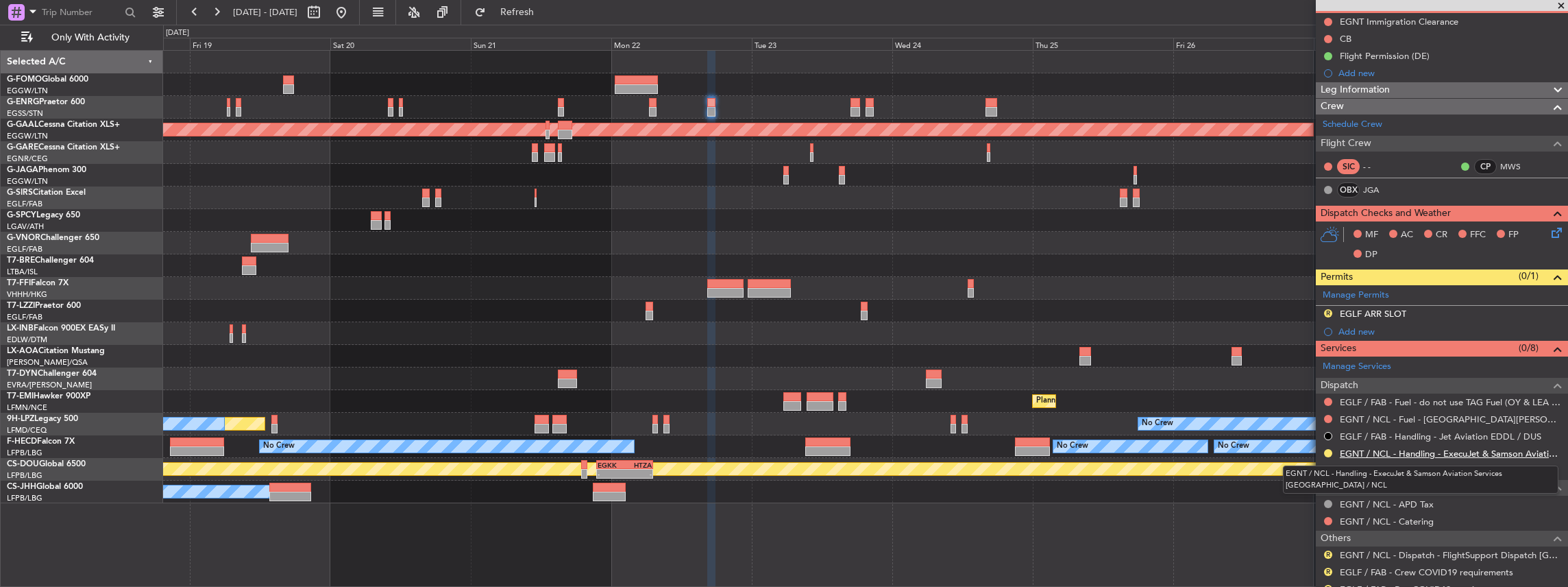
click at [1361, 448] on link "EGNT / NCL - Handling - ExecuJet & Samson Aviation Services [GEOGRAPHIC_DATA] /…" at bounding box center [1450, 454] width 221 height 11
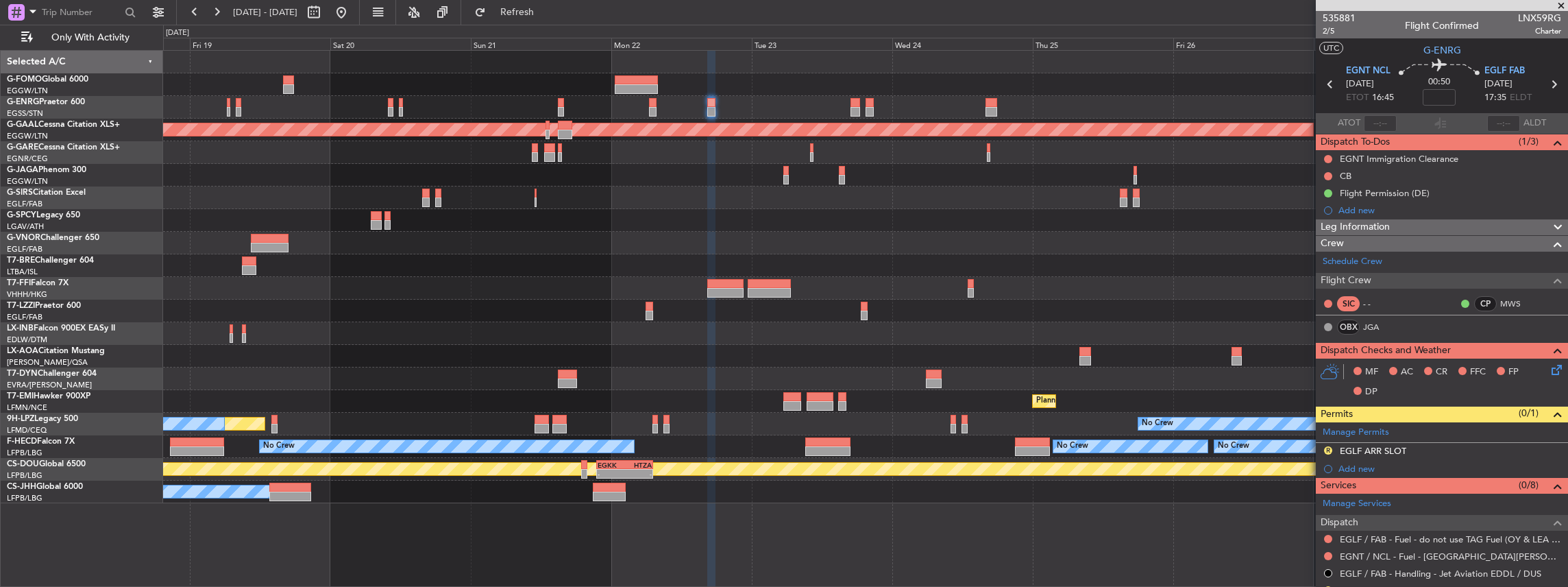
scroll to position [91, 0]
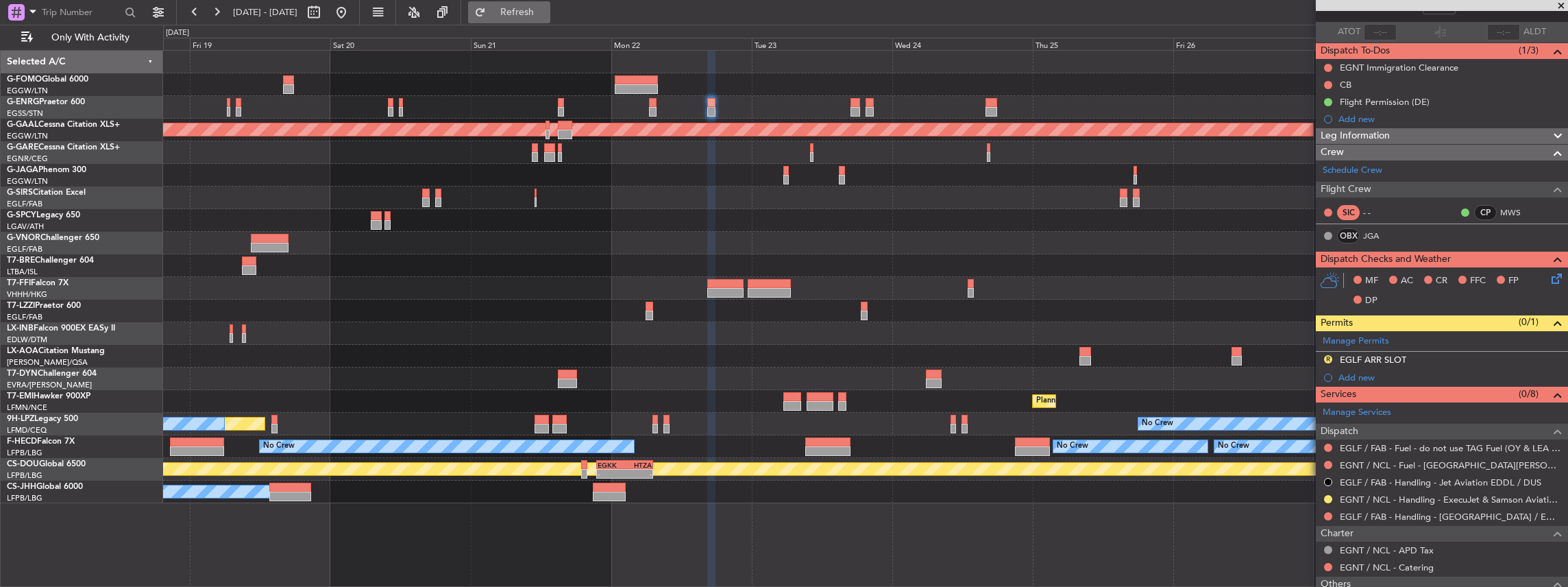
click at [543, 9] on span "Refresh" at bounding box center [517, 12] width 58 height 10
click at [1338, 515] on div "EGLF / FAB - Handling - [GEOGRAPHIC_DATA] / EGLF / FAB" at bounding box center [1442, 516] width 252 height 17
click at [1357, 515] on link "EGLF / FAB - Handling - [GEOGRAPHIC_DATA] / EGLF / FAB" at bounding box center [1450, 516] width 221 height 11
click at [540, 20] on button "Refresh" at bounding box center [509, 12] width 82 height 22
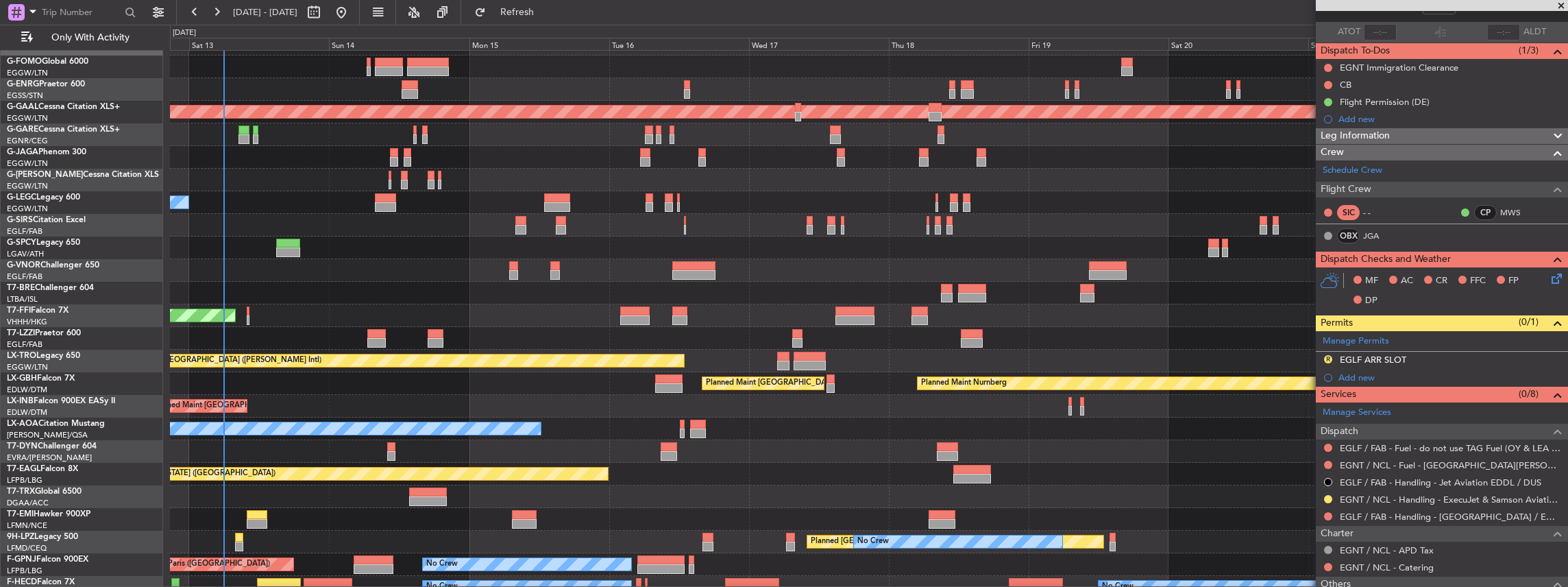
scroll to position [16, 0]
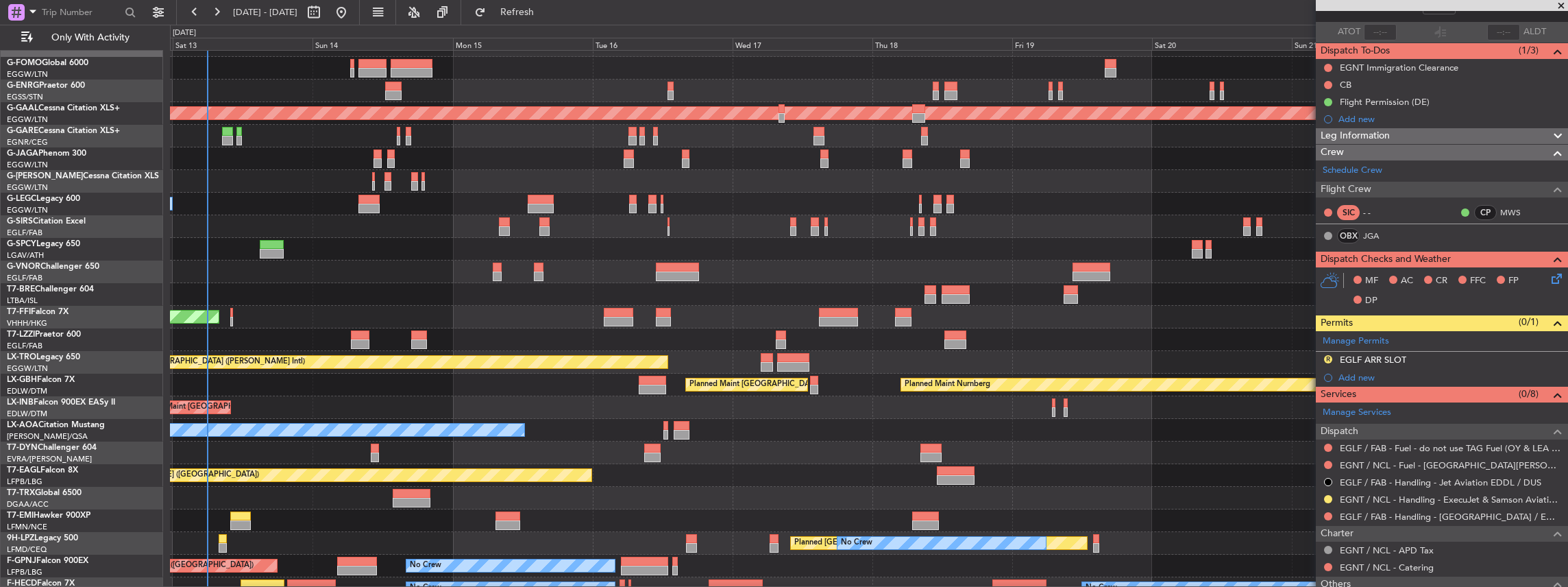
click at [788, 433] on div "No Crew [PERSON_NAME]" at bounding box center [869, 430] width 1398 height 23
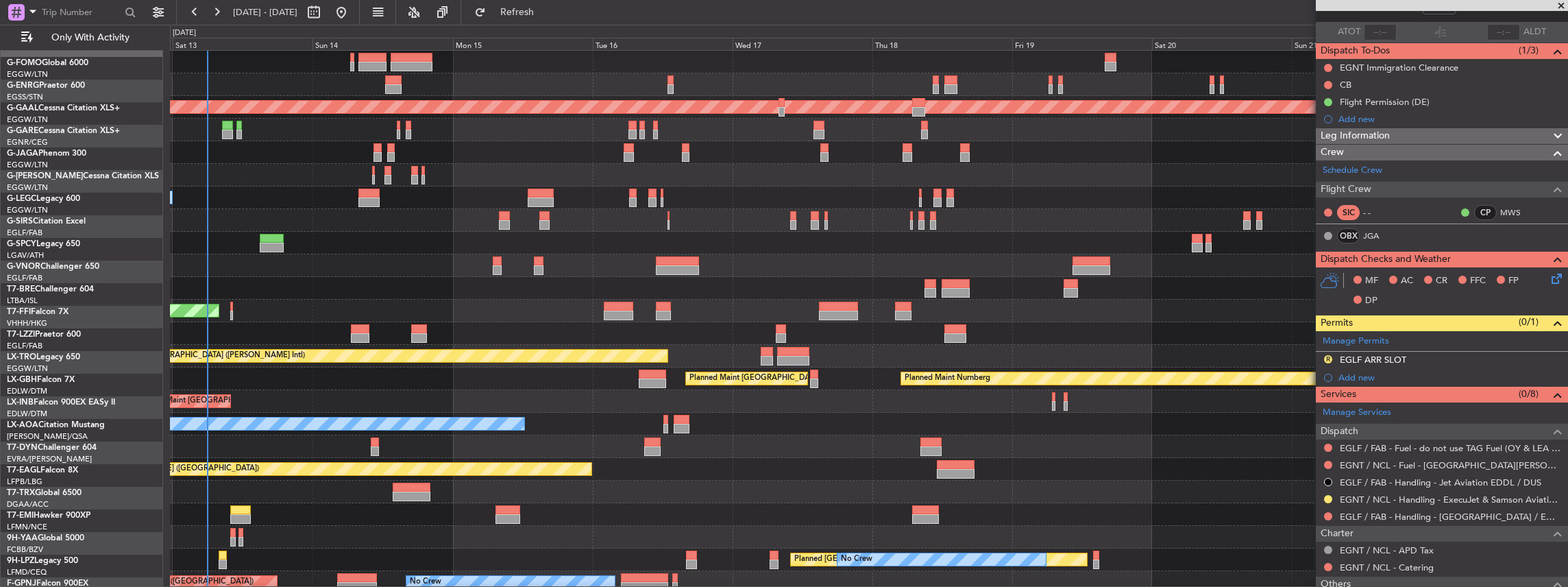
scroll to position [23, 0]
click at [326, 503] on div "Planned Maint [GEOGRAPHIC_DATA]" at bounding box center [869, 515] width 1398 height 23
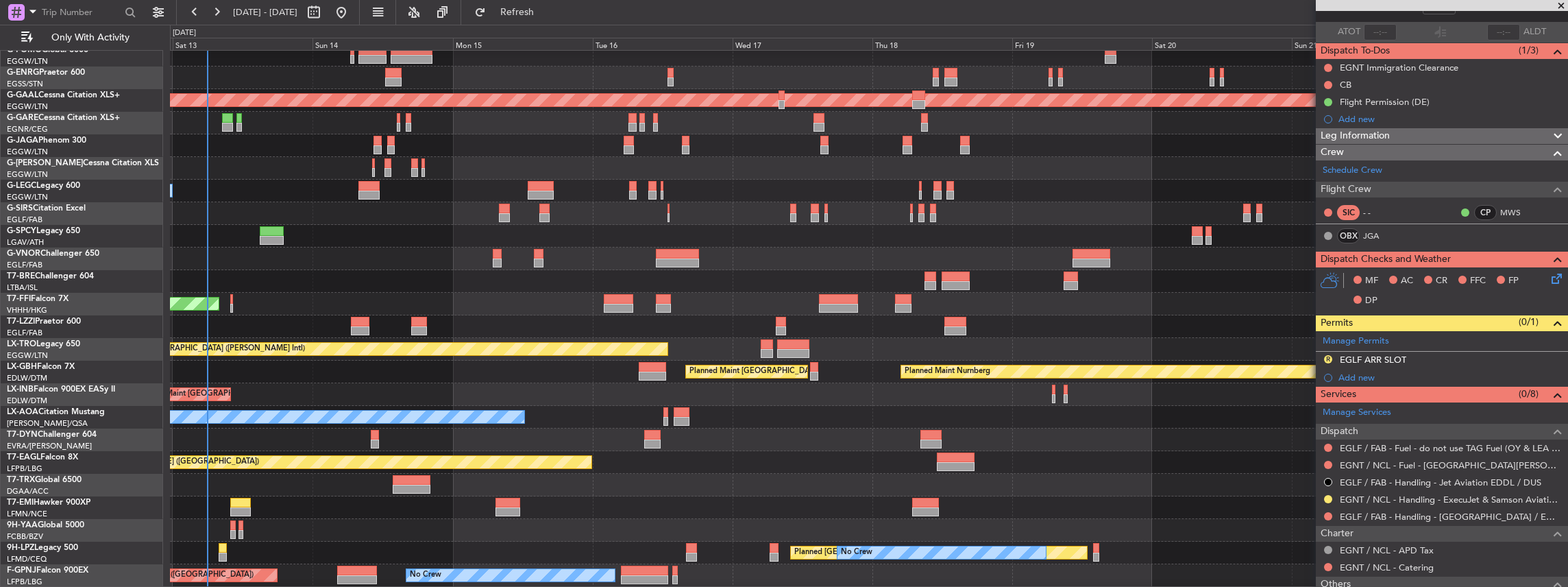
click at [293, 394] on div "Planned Maint [GEOGRAPHIC_DATA] ([GEOGRAPHIC_DATA])" at bounding box center [869, 394] width 1398 height 23
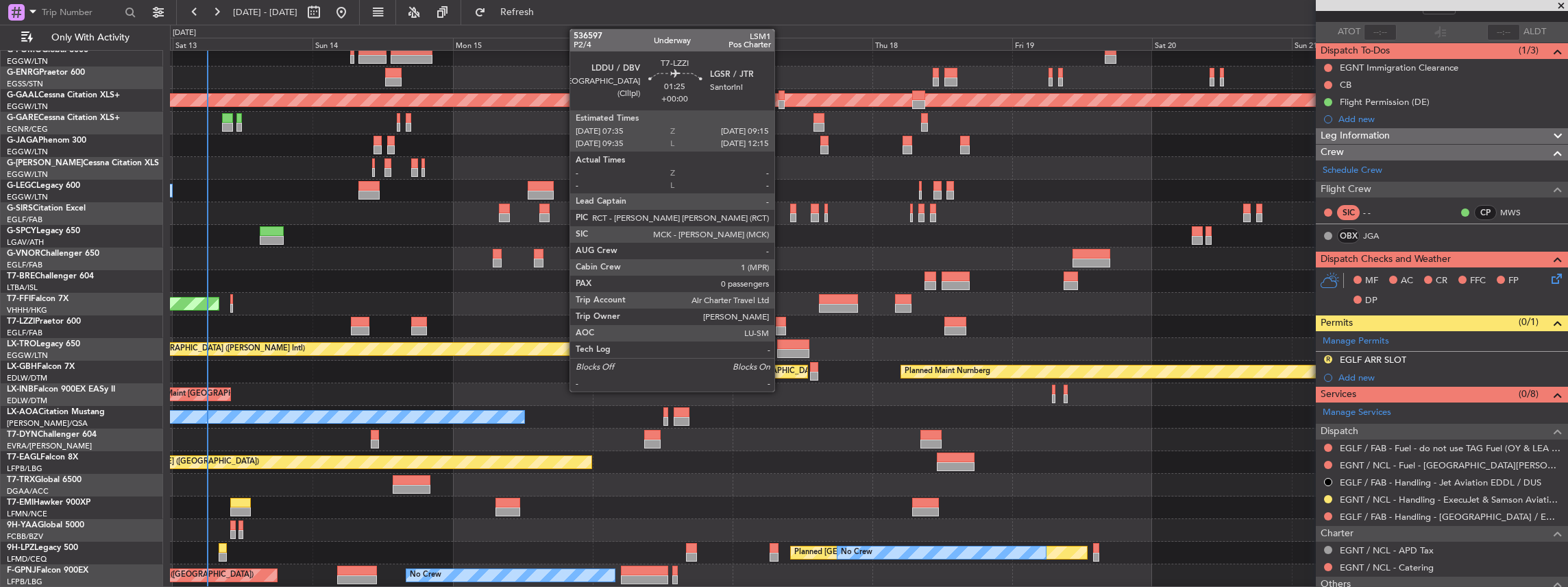
click at [781, 325] on div at bounding box center [780, 322] width 11 height 10
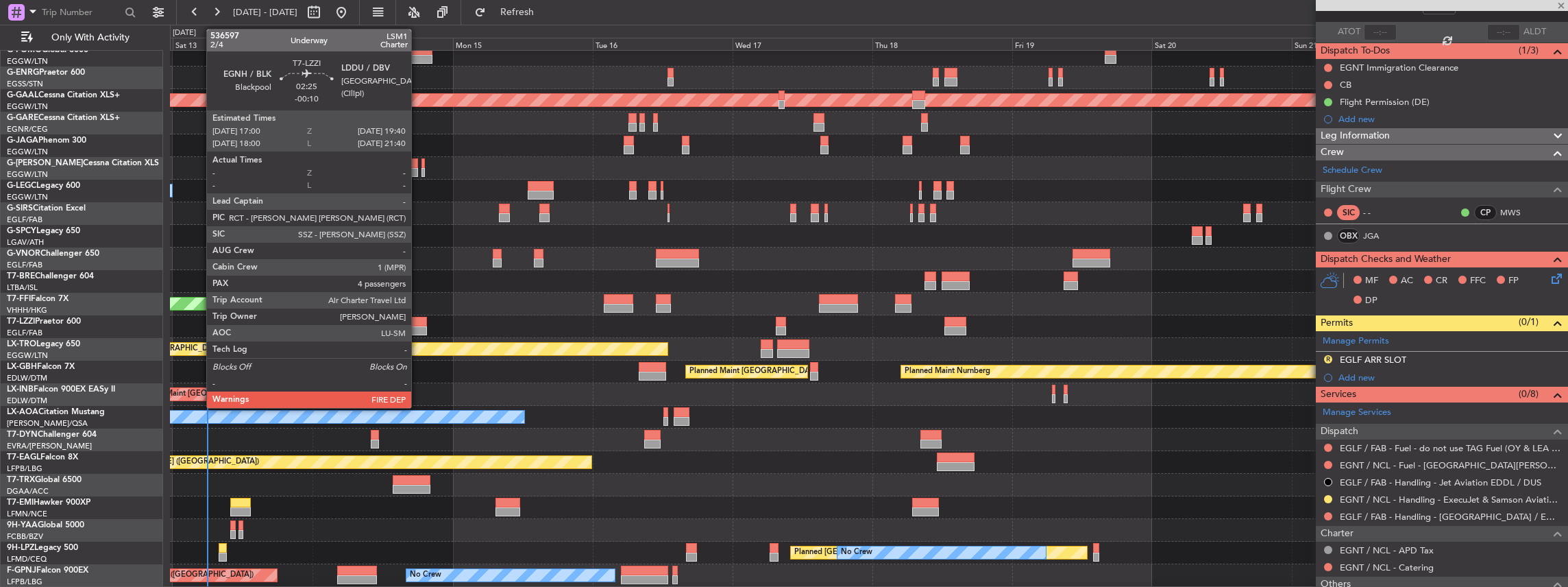
type input "0"
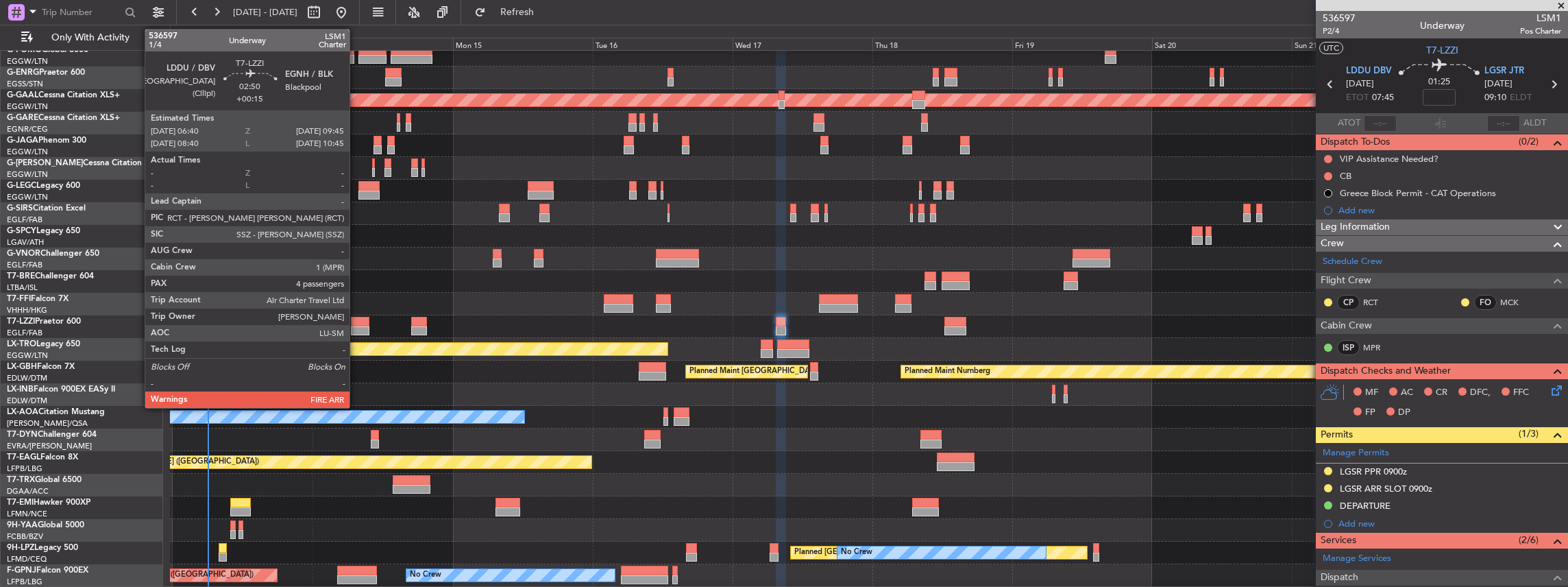
click at [356, 324] on div at bounding box center [360, 322] width 19 height 10
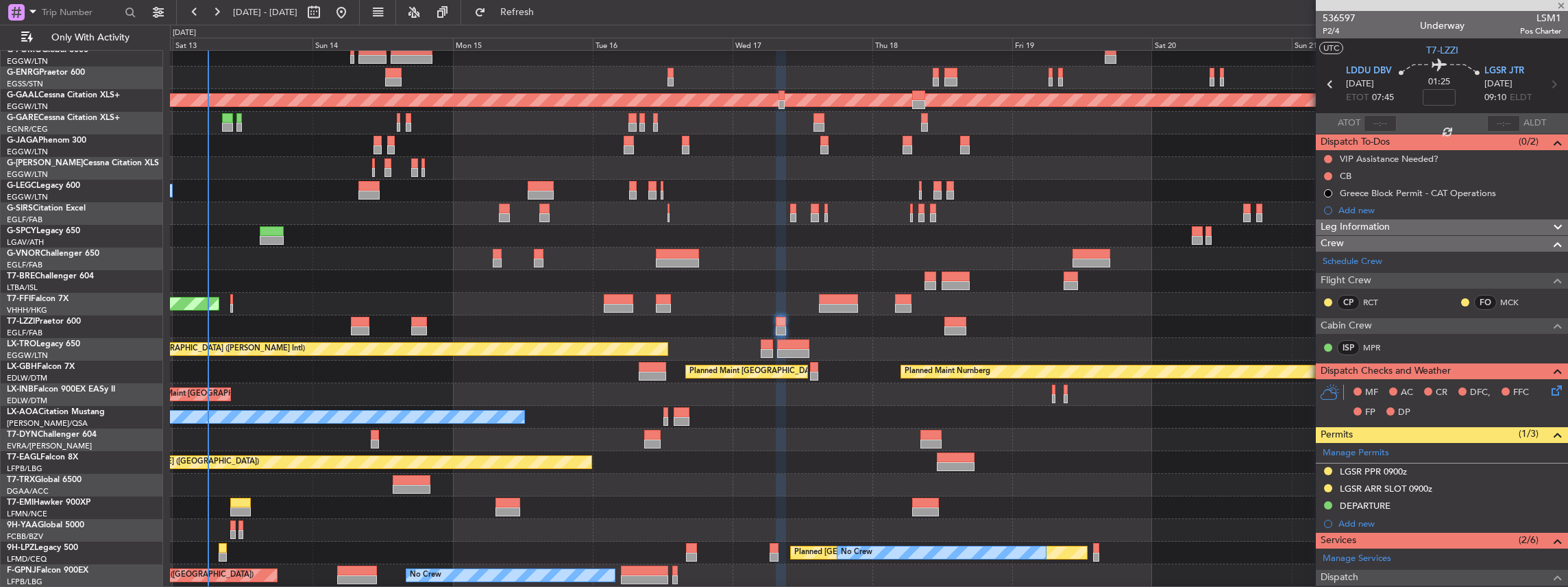
type input "+00:15"
type input "4"
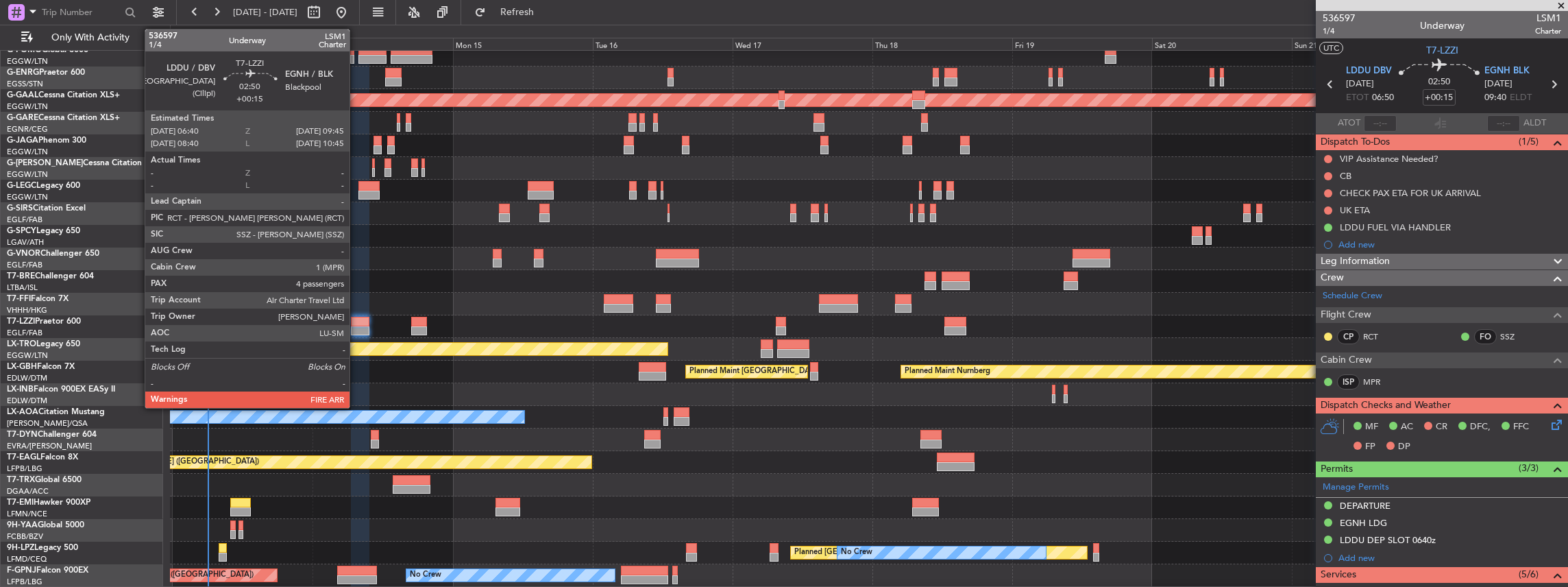
click at [356, 326] on div at bounding box center [360, 331] width 19 height 10
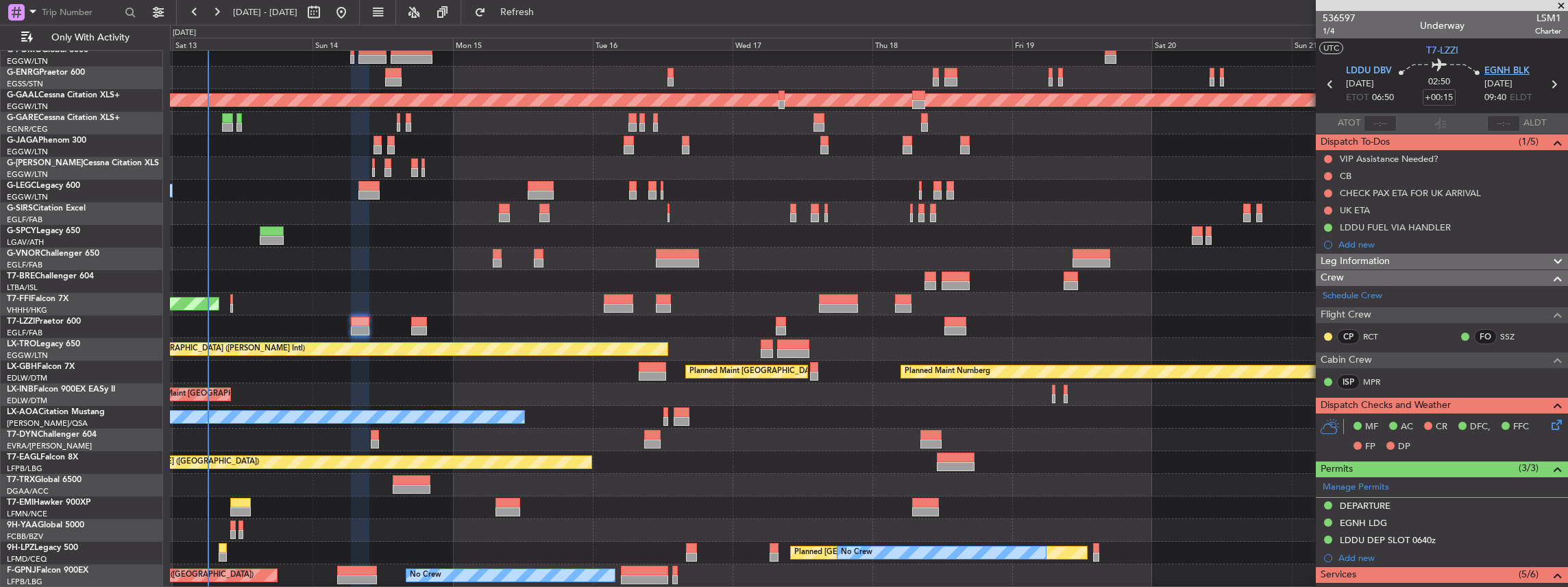
click at [1508, 72] on span "EGNH BLK" at bounding box center [1507, 71] width 46 height 14
click at [1537, 15] on span "LSM1" at bounding box center [1548, 18] width 26 height 15
copy span "LSM1"
drag, startPoint x: 1344, startPoint y: 84, endPoint x: 1388, endPoint y: 80, distance: 44.2
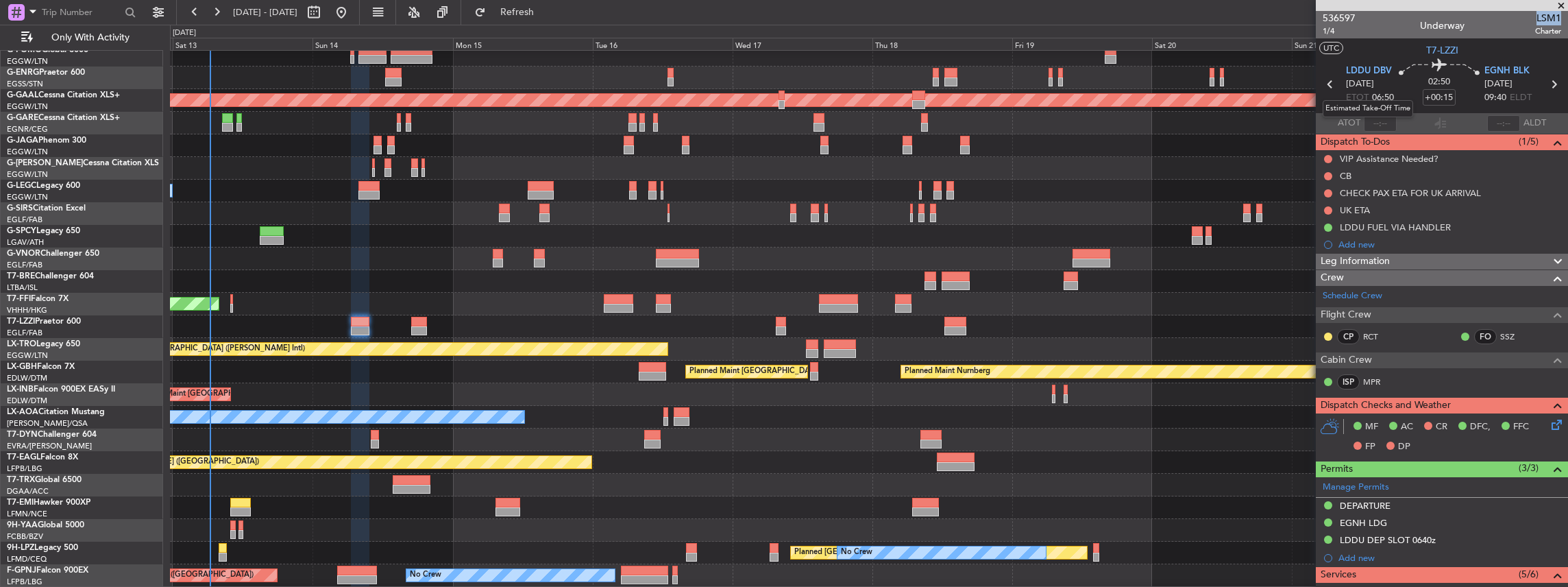
click at [1374, 80] on span "[DATE]" at bounding box center [1360, 84] width 28 height 14
copy span "[DATE]"
click at [1392, 50] on section "UTC T7-LZZI" at bounding box center [1442, 48] width 252 height 20
click at [1374, 70] on span "LDDU DBV" at bounding box center [1369, 71] width 46 height 14
click at [1517, 64] on span "EGNH BLK" at bounding box center [1507, 71] width 46 height 14
